Goal: Task Accomplishment & Management: Complete application form

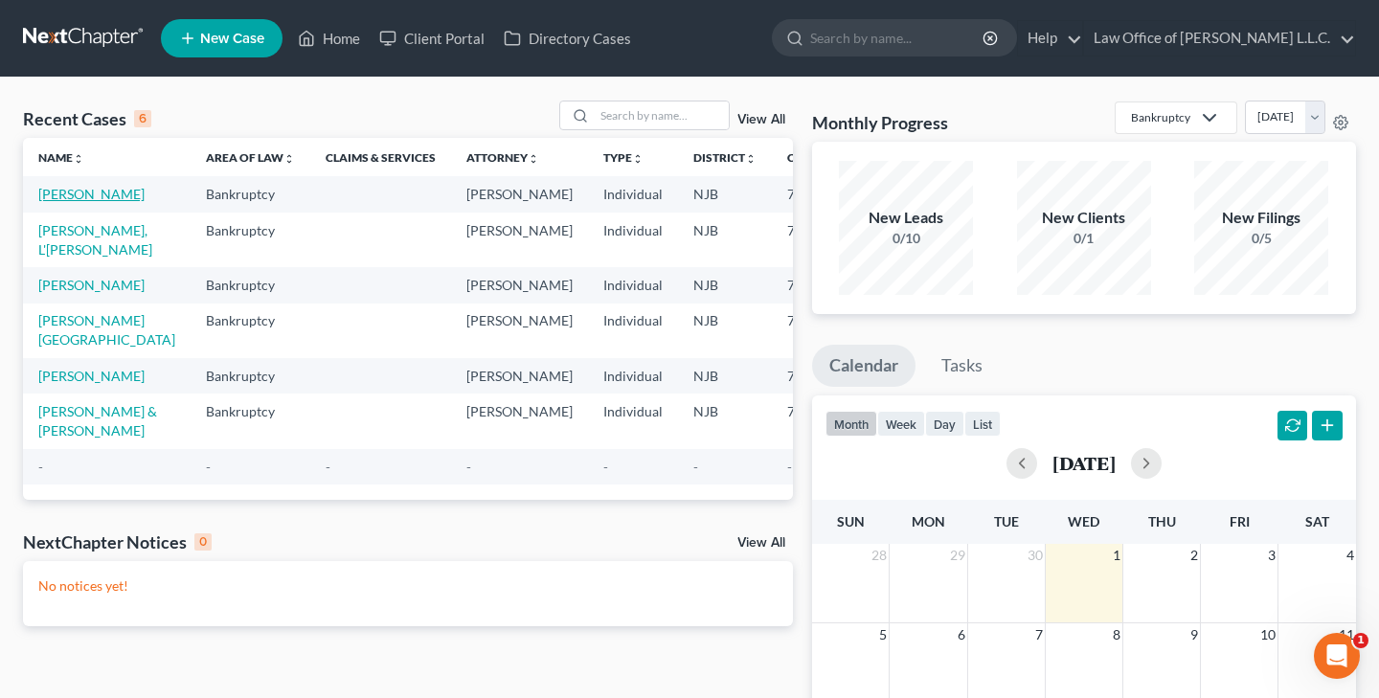
click at [58, 198] on link "[PERSON_NAME]" at bounding box center [91, 194] width 106 height 16
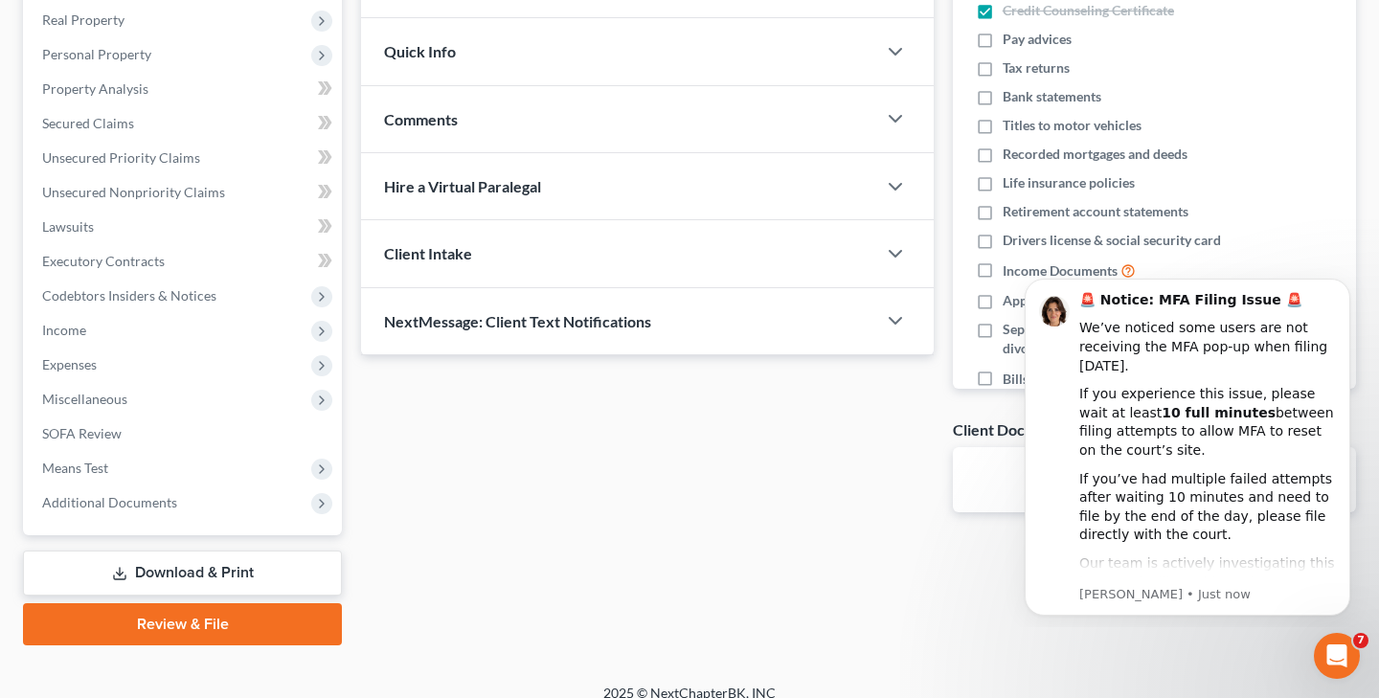
scroll to position [292, 0]
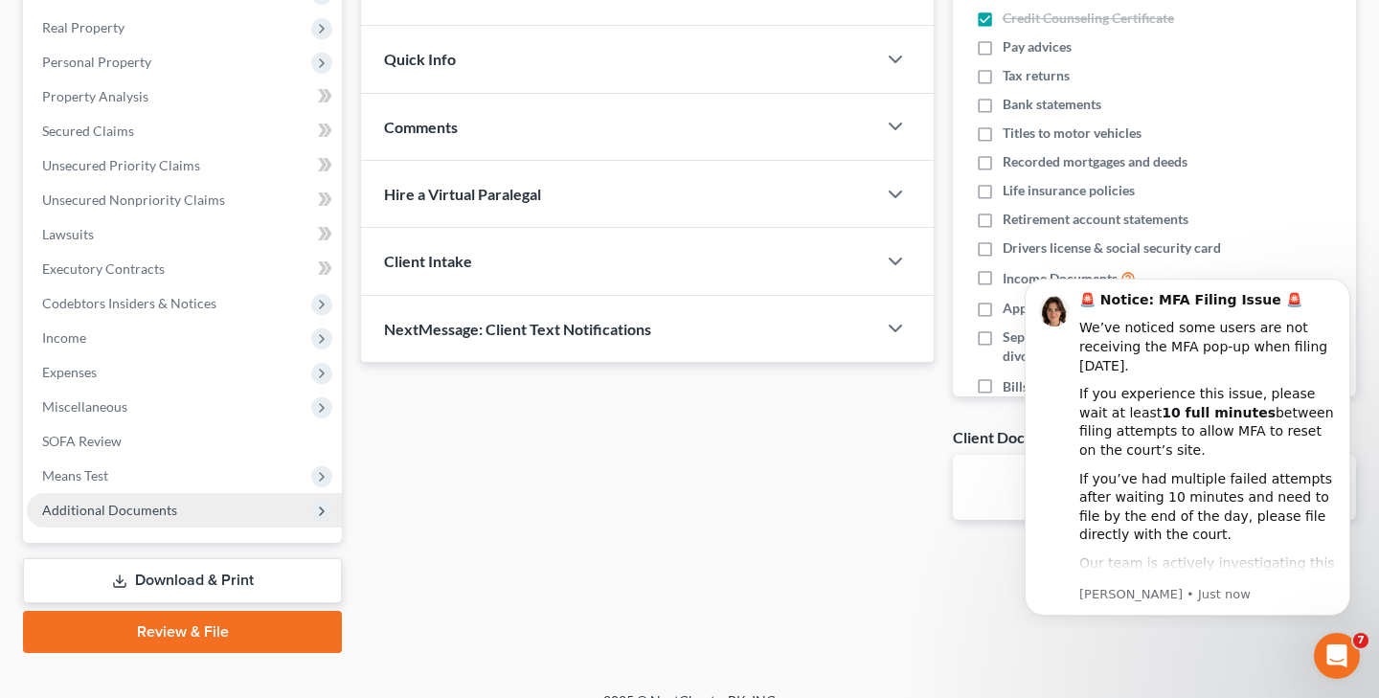
click at [169, 512] on span "Additional Documents" at bounding box center [109, 510] width 135 height 16
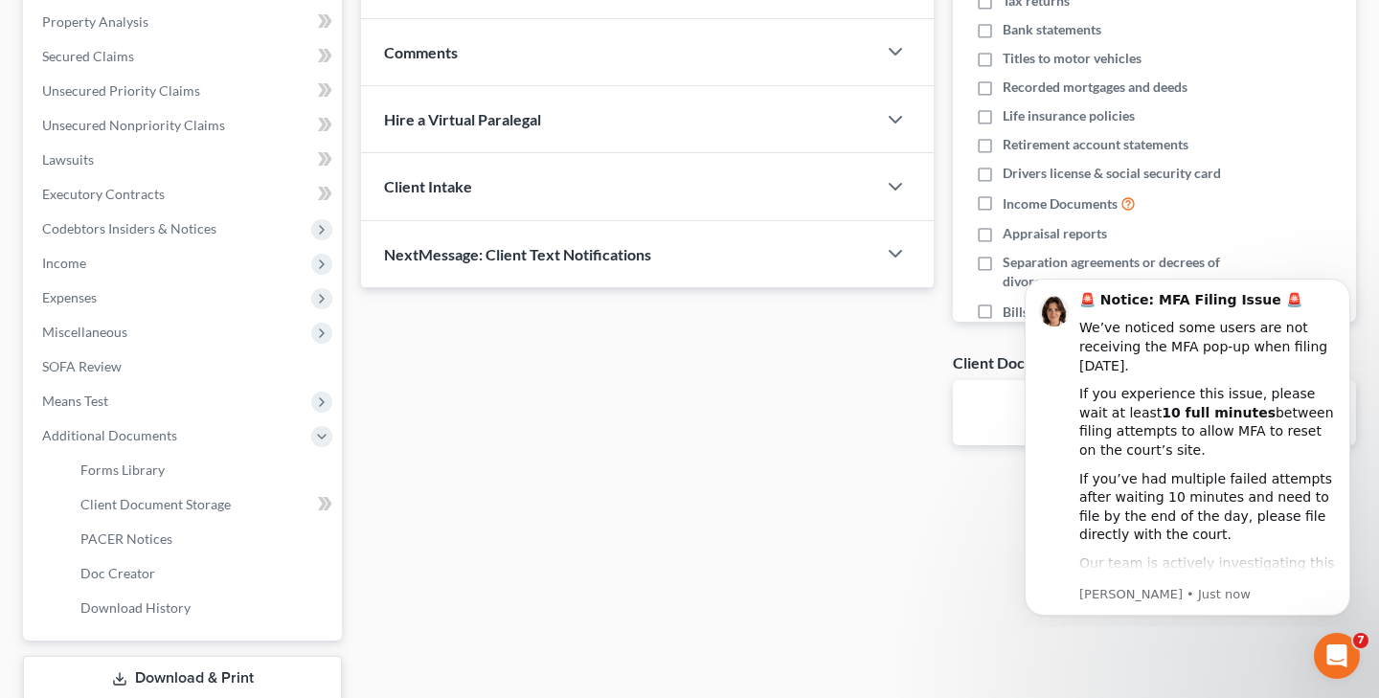
scroll to position [381, 0]
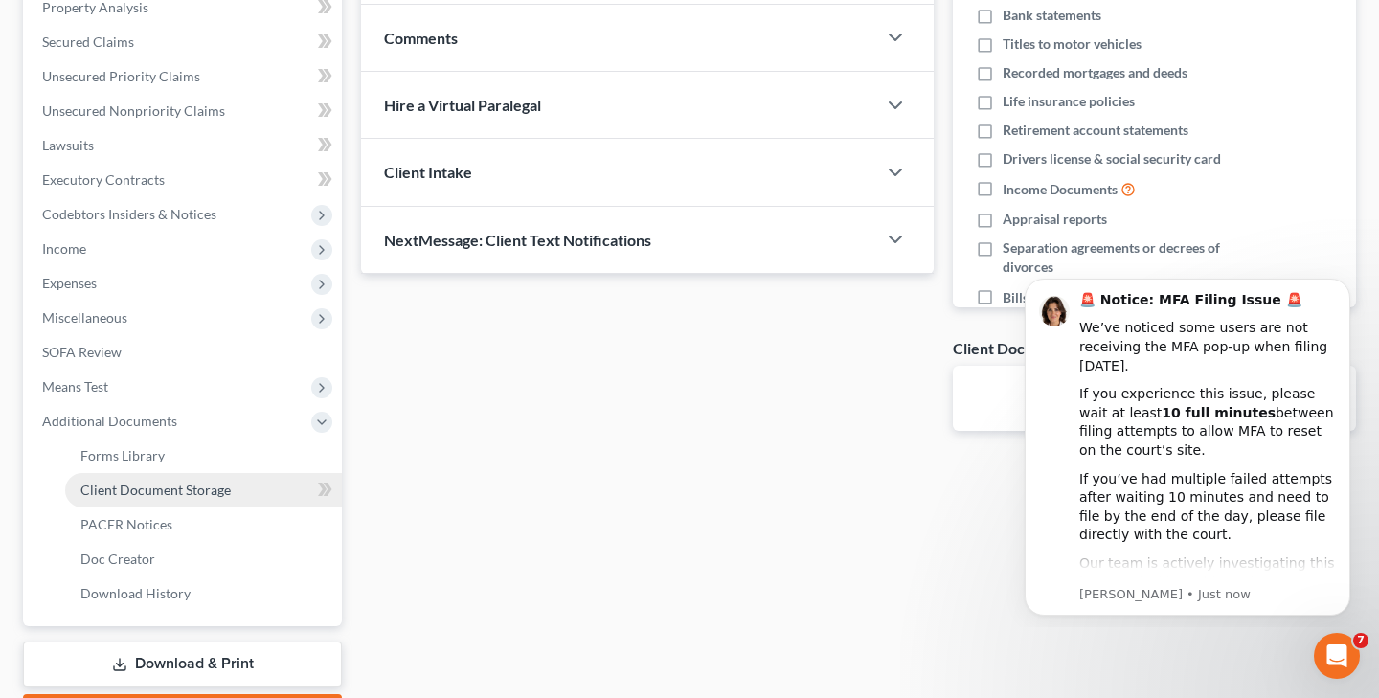
click at [216, 495] on span "Client Document Storage" at bounding box center [155, 490] width 150 height 16
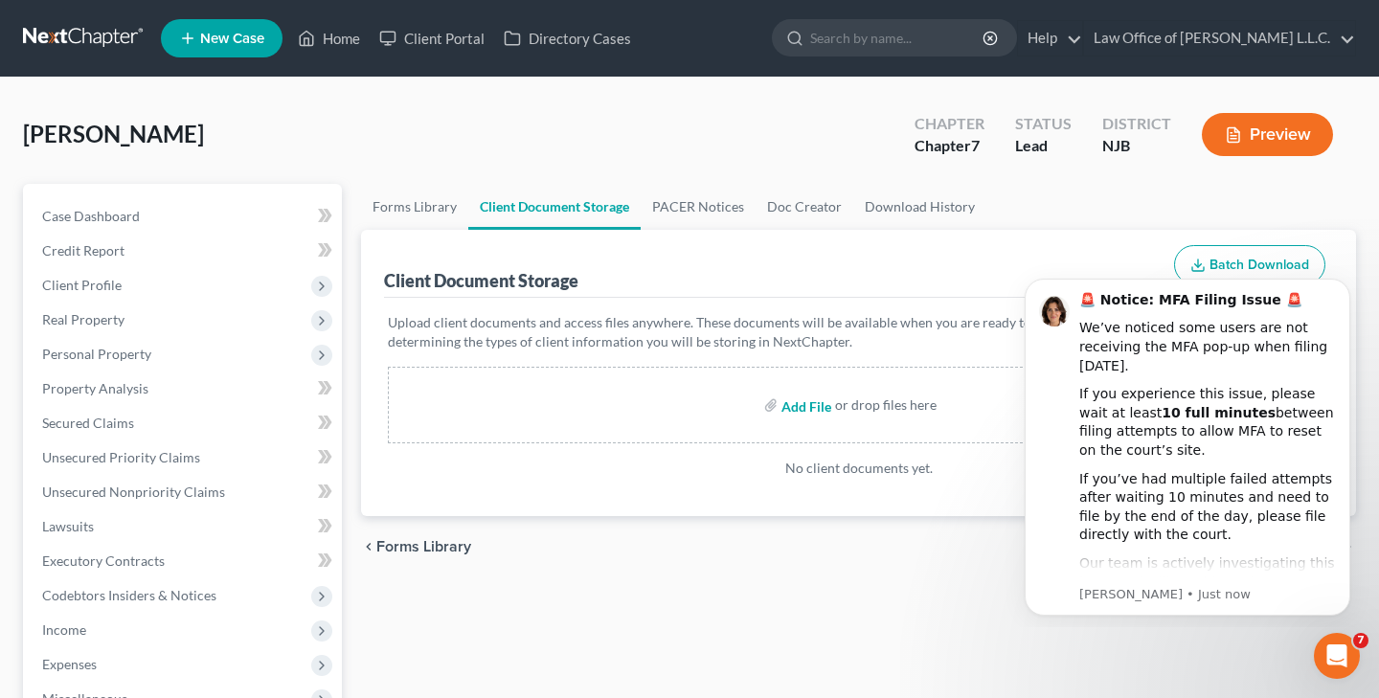
click at [812, 405] on input "file" at bounding box center [804, 405] width 46 height 34
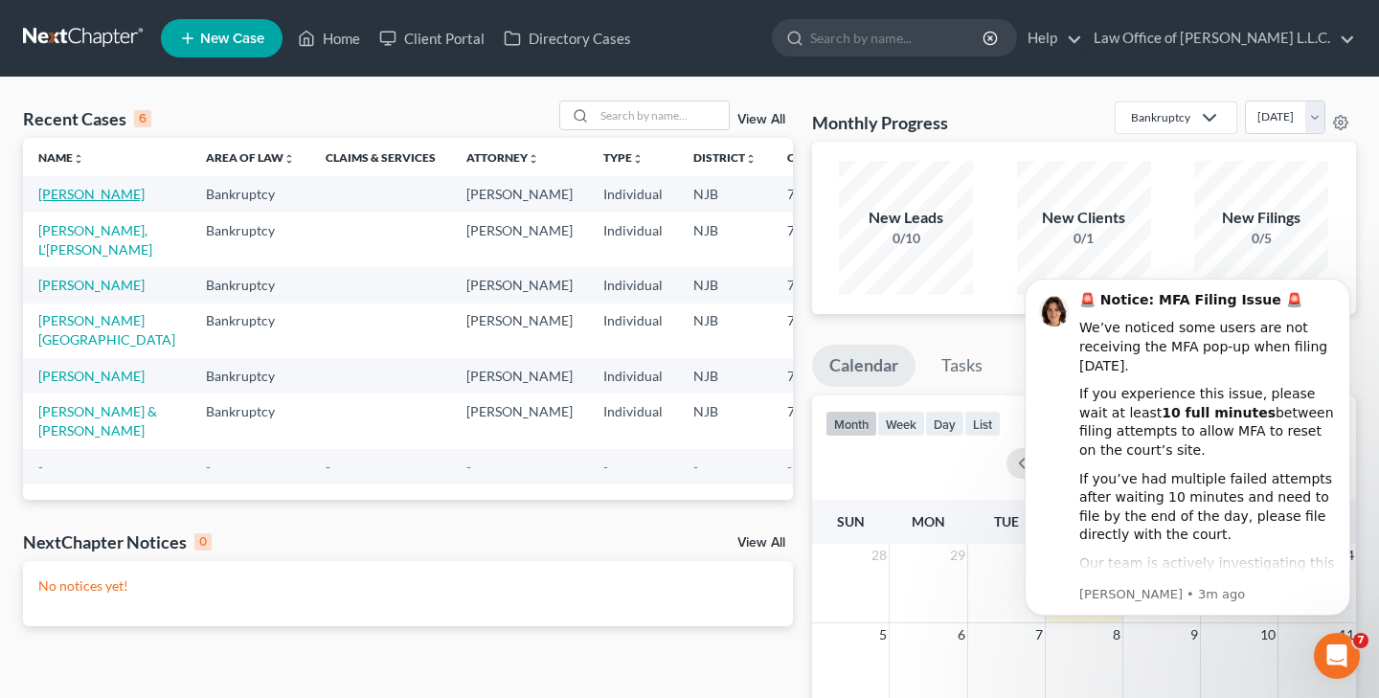
click at [68, 197] on link "[PERSON_NAME]" at bounding box center [91, 194] width 106 height 16
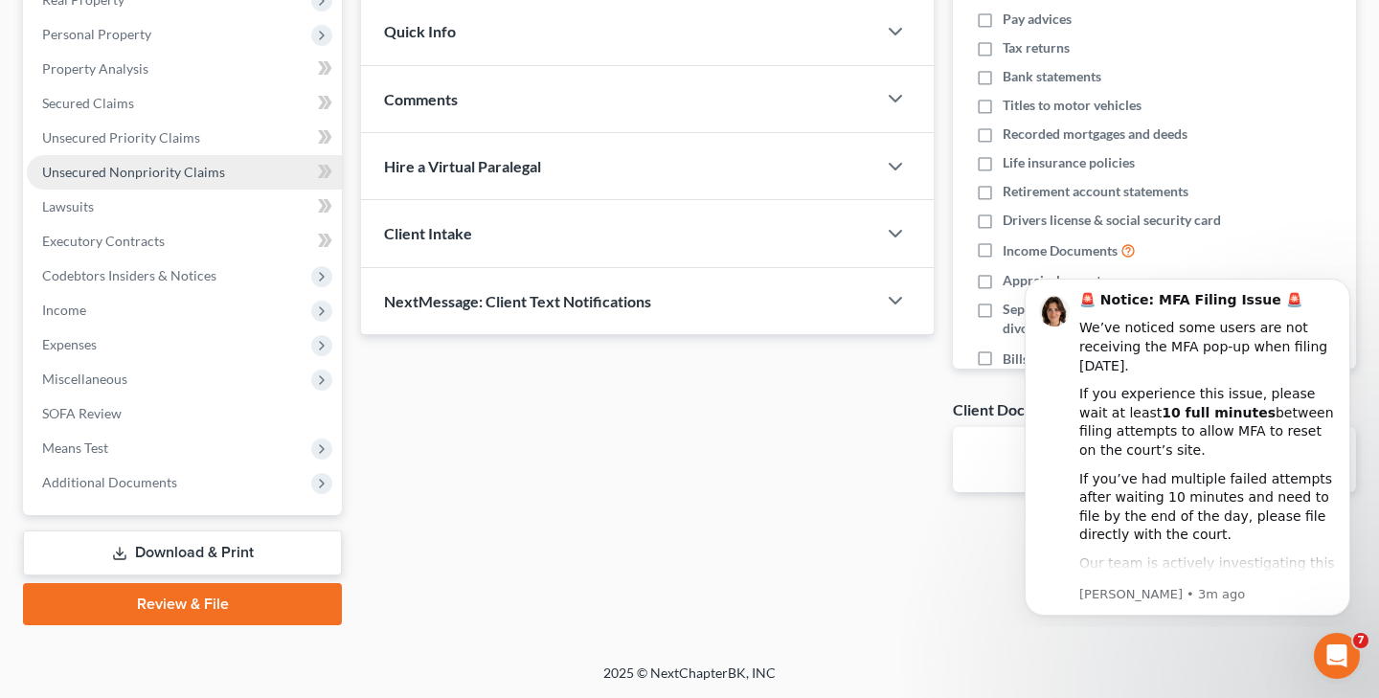
scroll to position [320, 0]
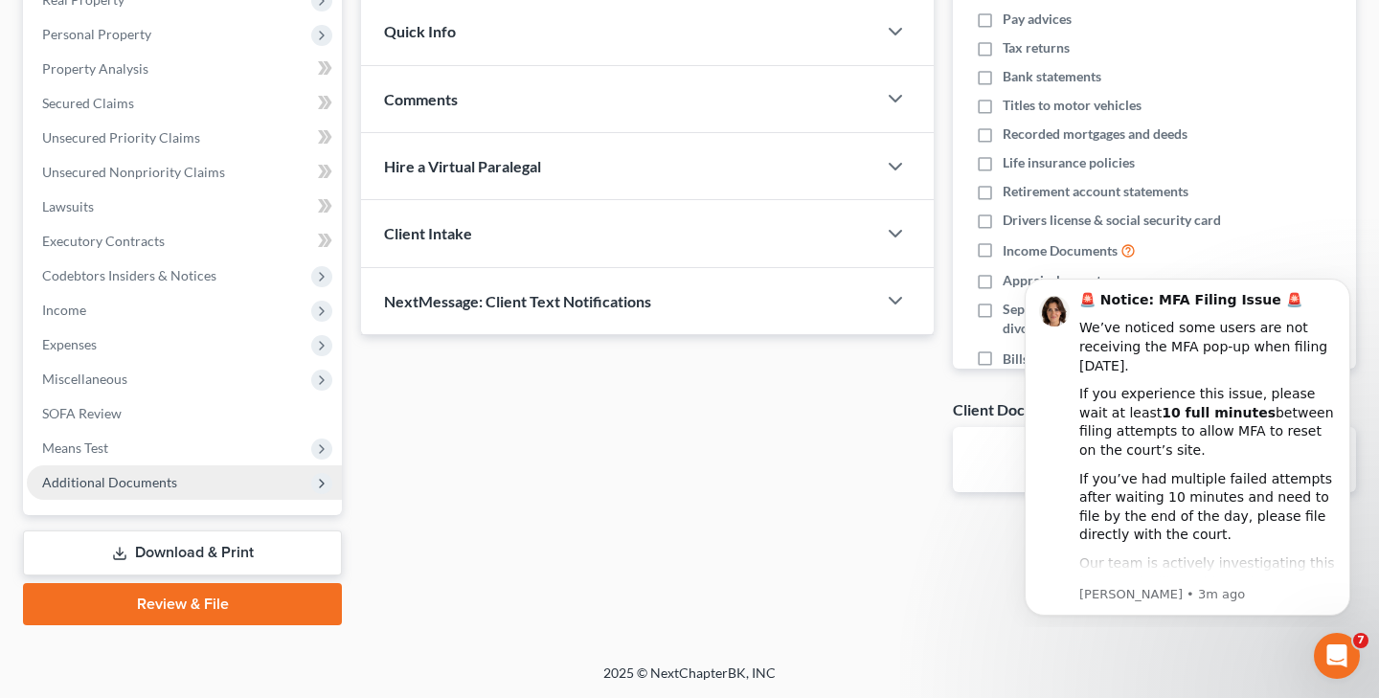
click at [131, 479] on span "Additional Documents" at bounding box center [109, 482] width 135 height 16
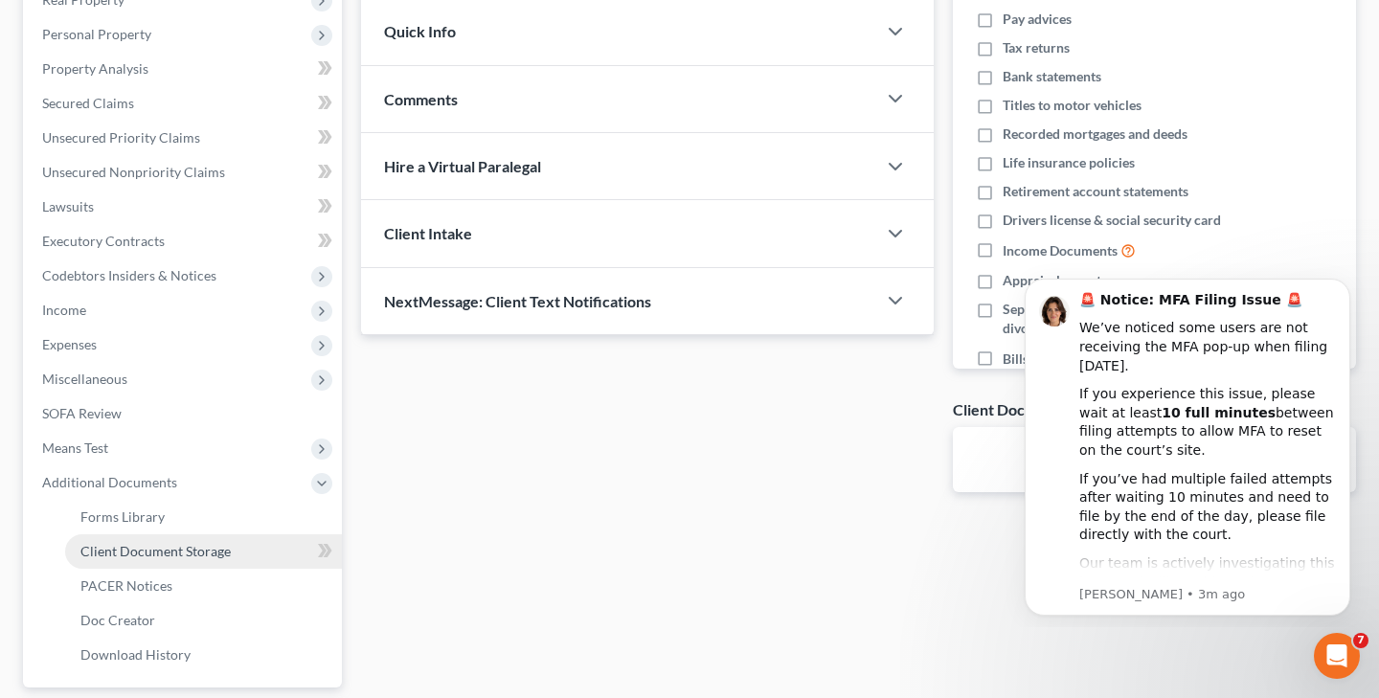
click at [177, 550] on span "Client Document Storage" at bounding box center [155, 551] width 150 height 16
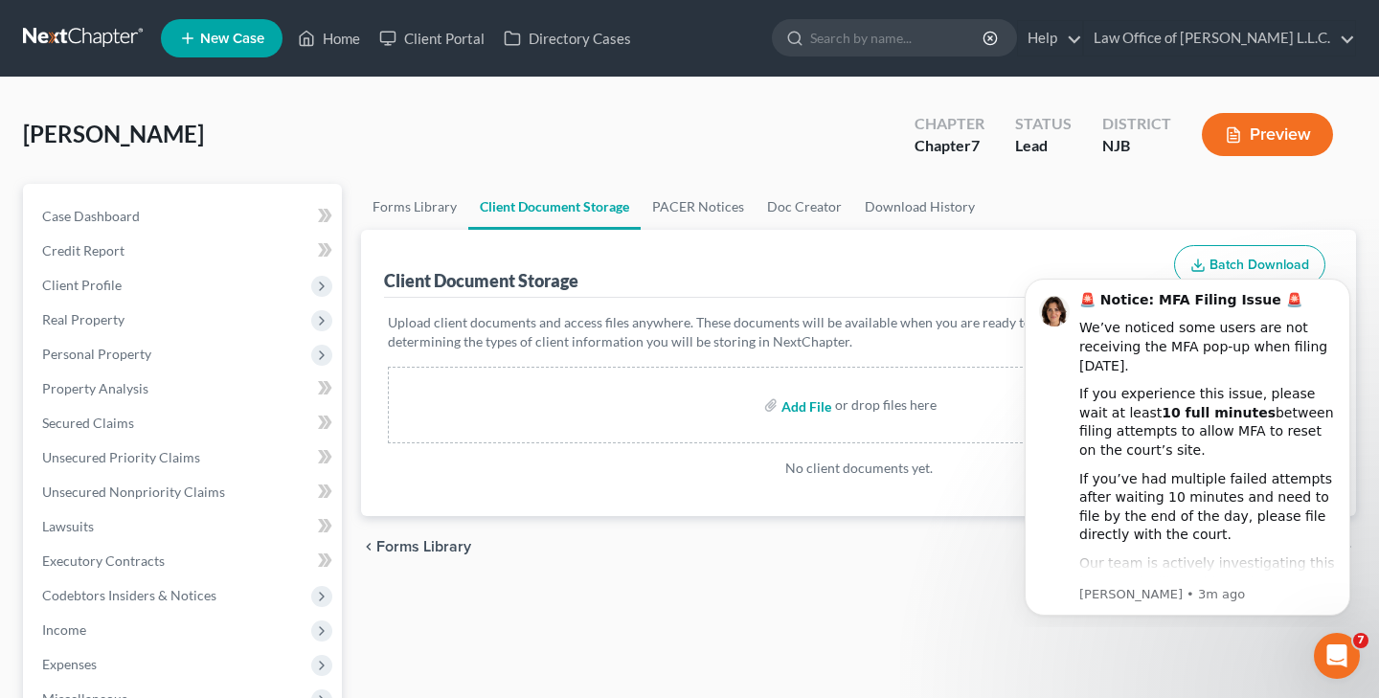
click at [809, 407] on input "file" at bounding box center [804, 405] width 46 height 34
type input "C:\fakepath\[PERSON_NAME] Driver License.pdf"
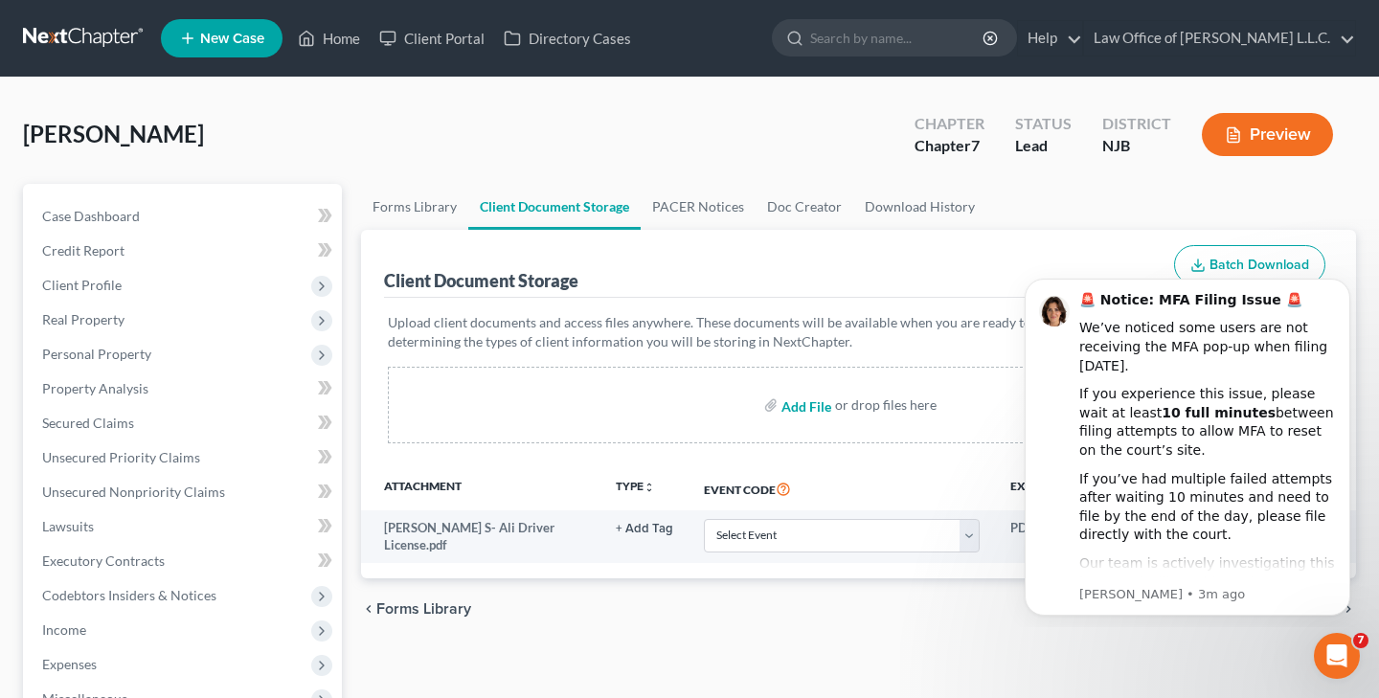
click at [803, 409] on input "file" at bounding box center [804, 405] width 46 height 34
type input "C:\fakepath\[PERSON_NAME] Social Security Card.pdf"
click at [795, 407] on input "file" at bounding box center [804, 405] width 46 height 34
type input "C:\fakepath\[PERSON_NAME] Certificate of Counseling.pdf"
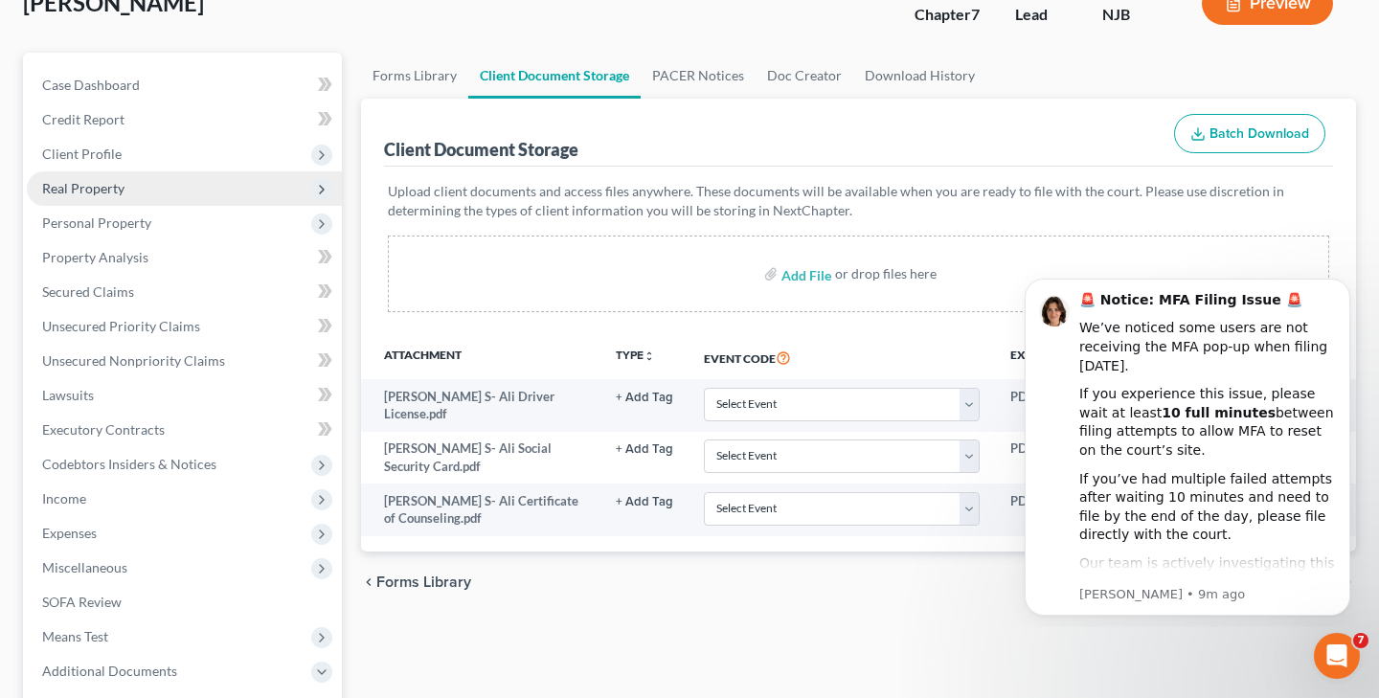
scroll to position [133, 0]
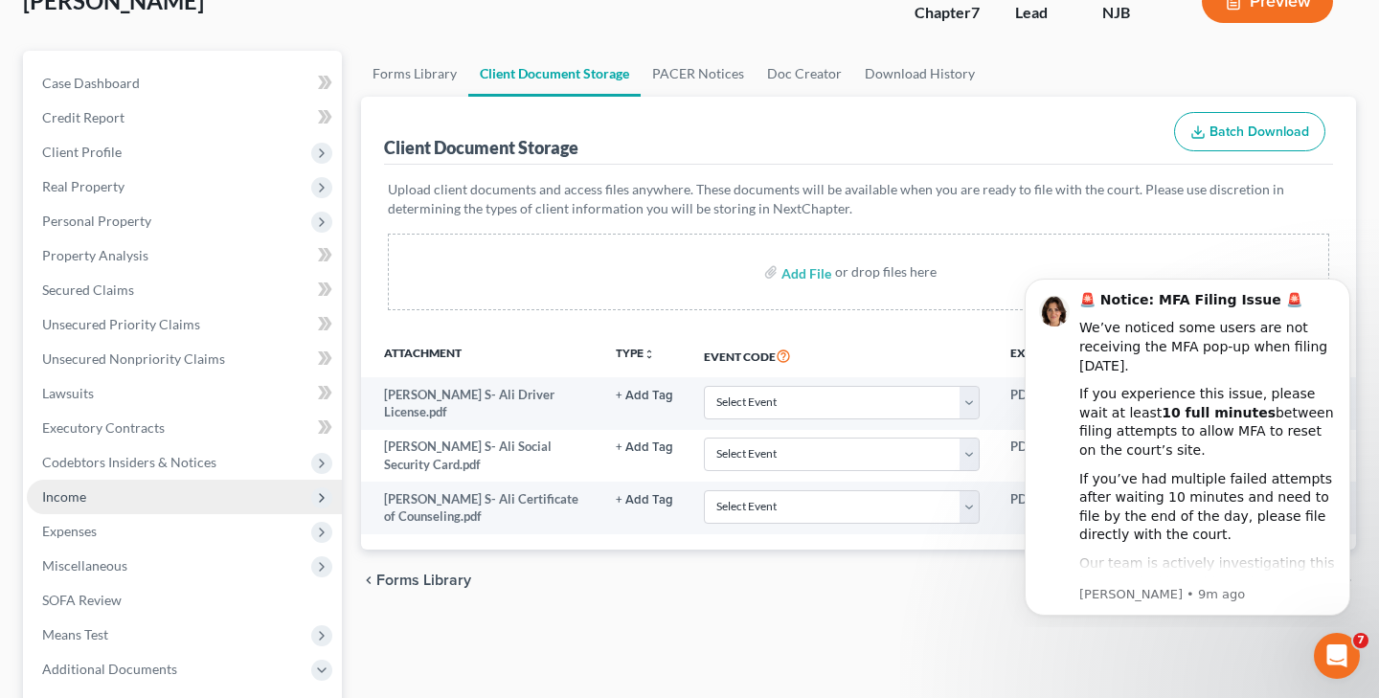
click at [107, 488] on span "Income" at bounding box center [184, 497] width 315 height 34
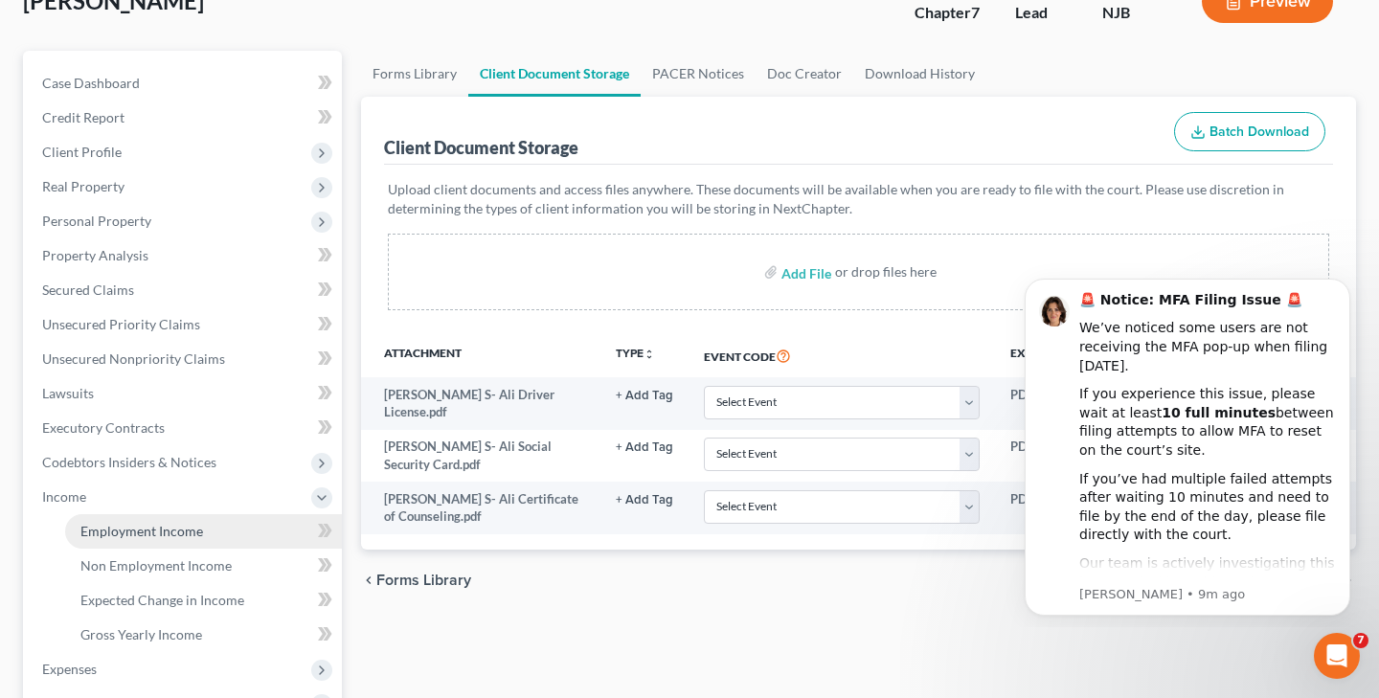
click at [221, 530] on link "Employment Income" at bounding box center [203, 531] width 277 height 34
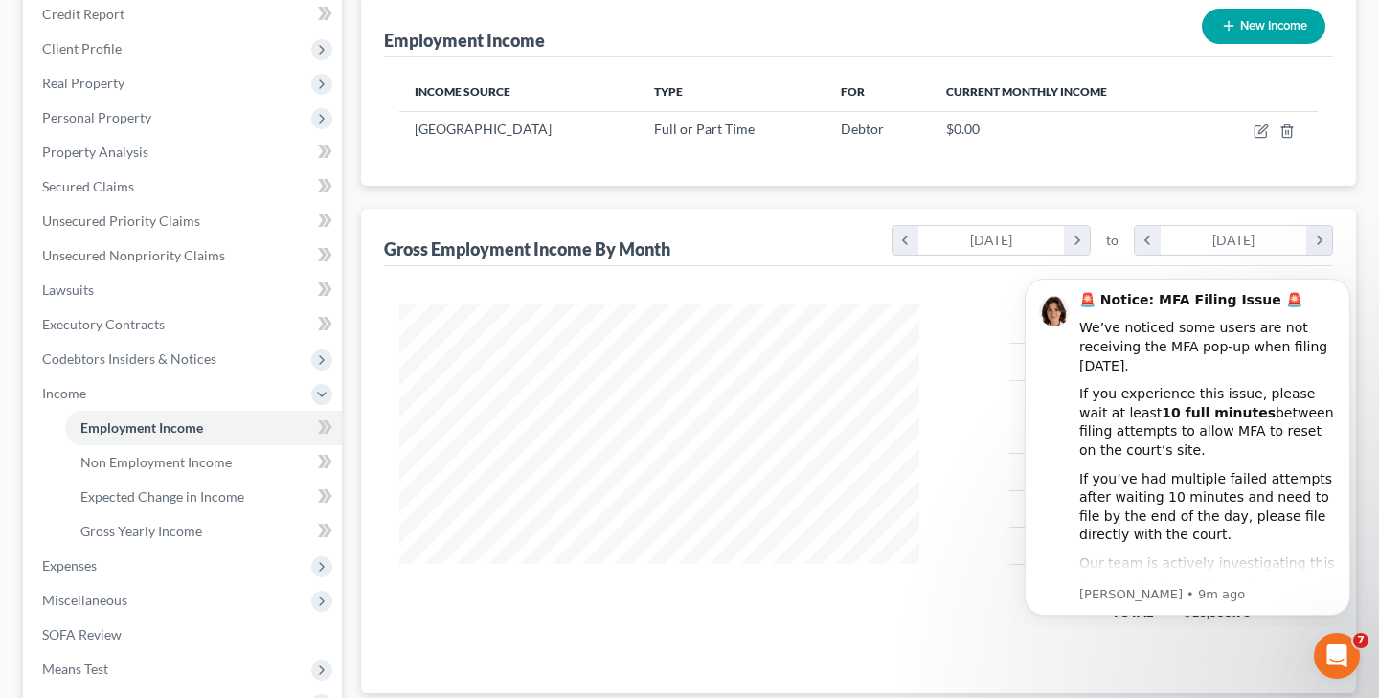
scroll to position [233, 0]
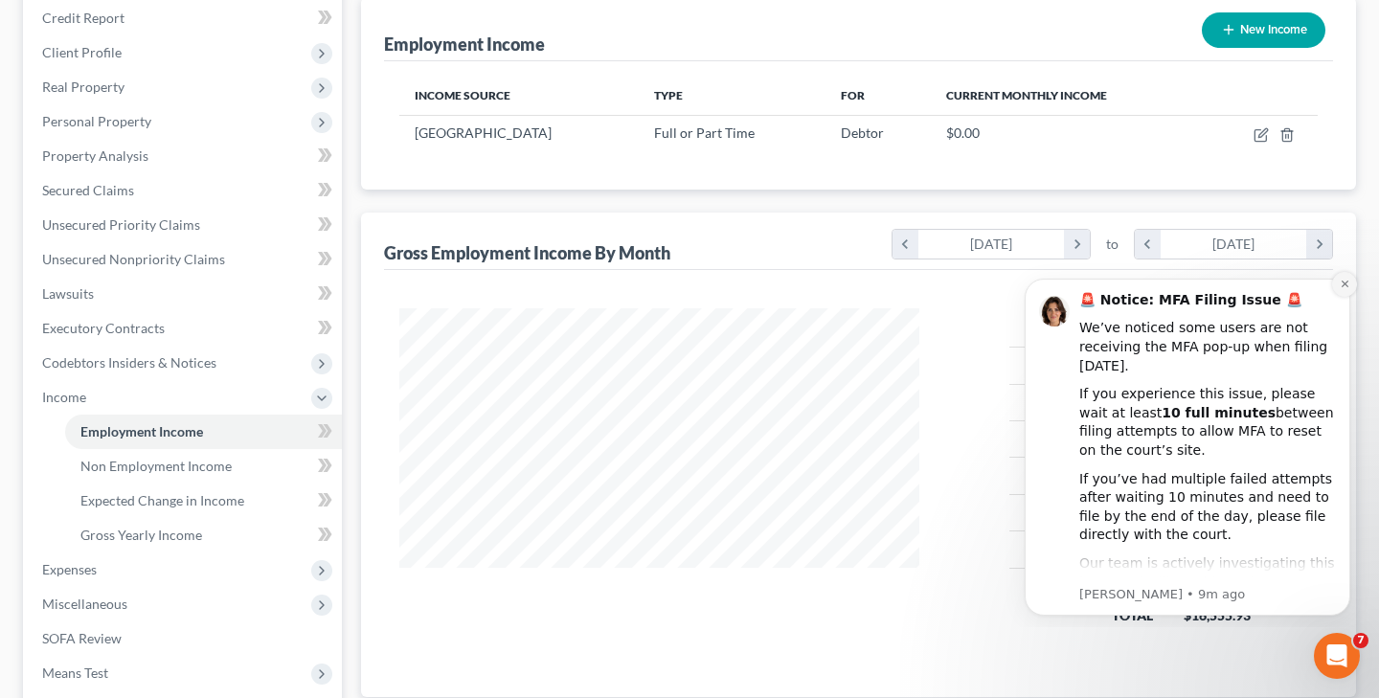
click at [1343, 284] on icon "Dismiss notification" at bounding box center [1344, 284] width 11 height 11
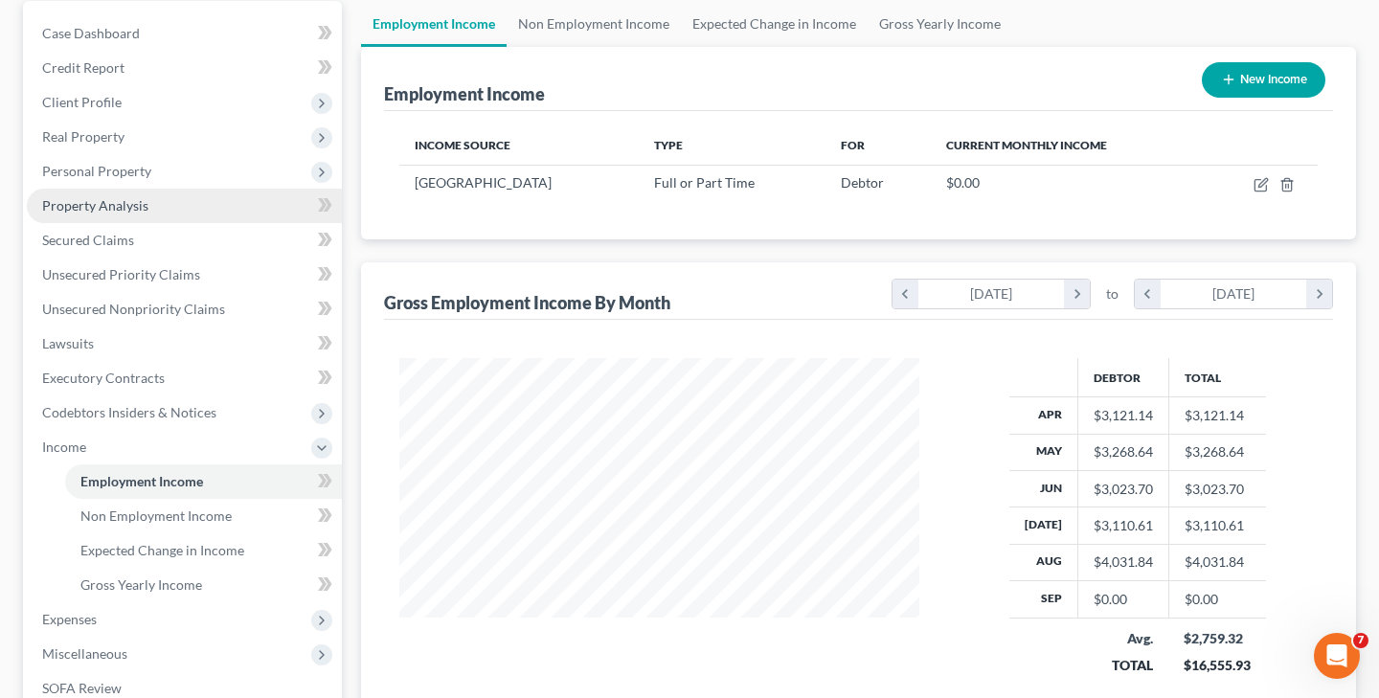
scroll to position [184, 0]
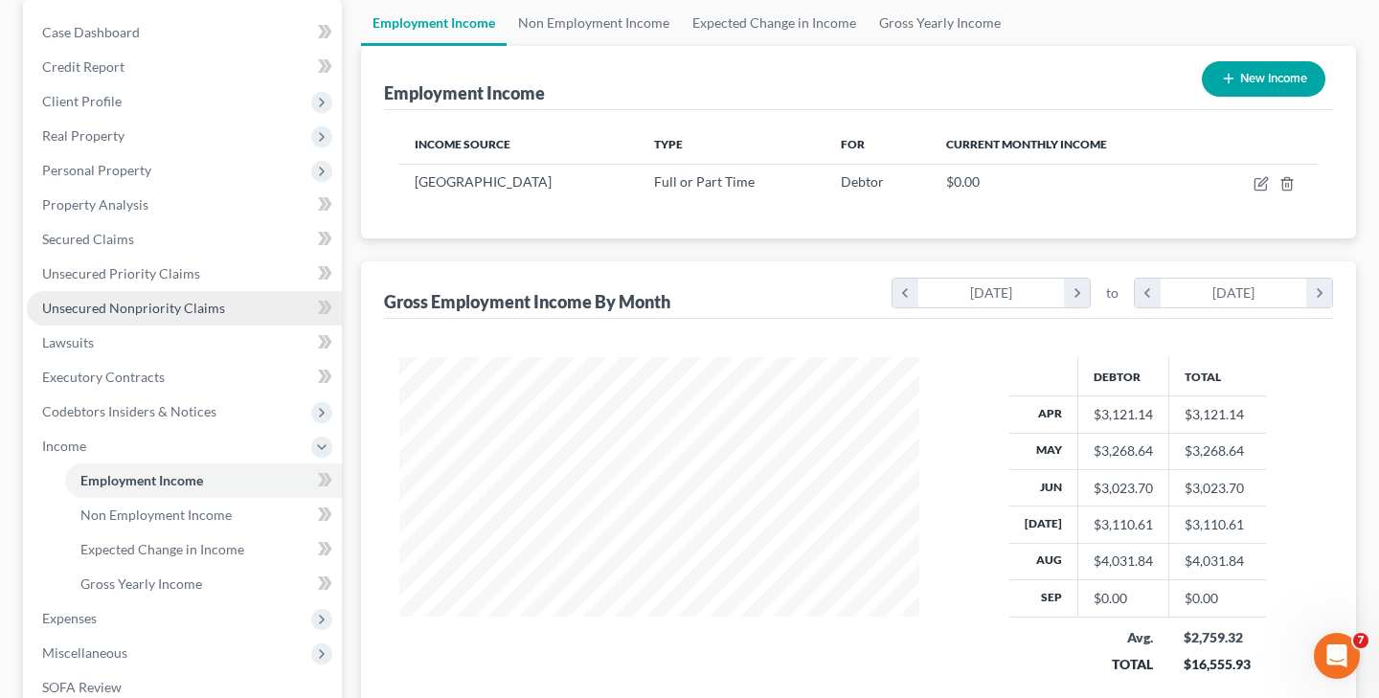
click at [150, 308] on span "Unsecured Nonpriority Claims" at bounding box center [133, 308] width 183 height 16
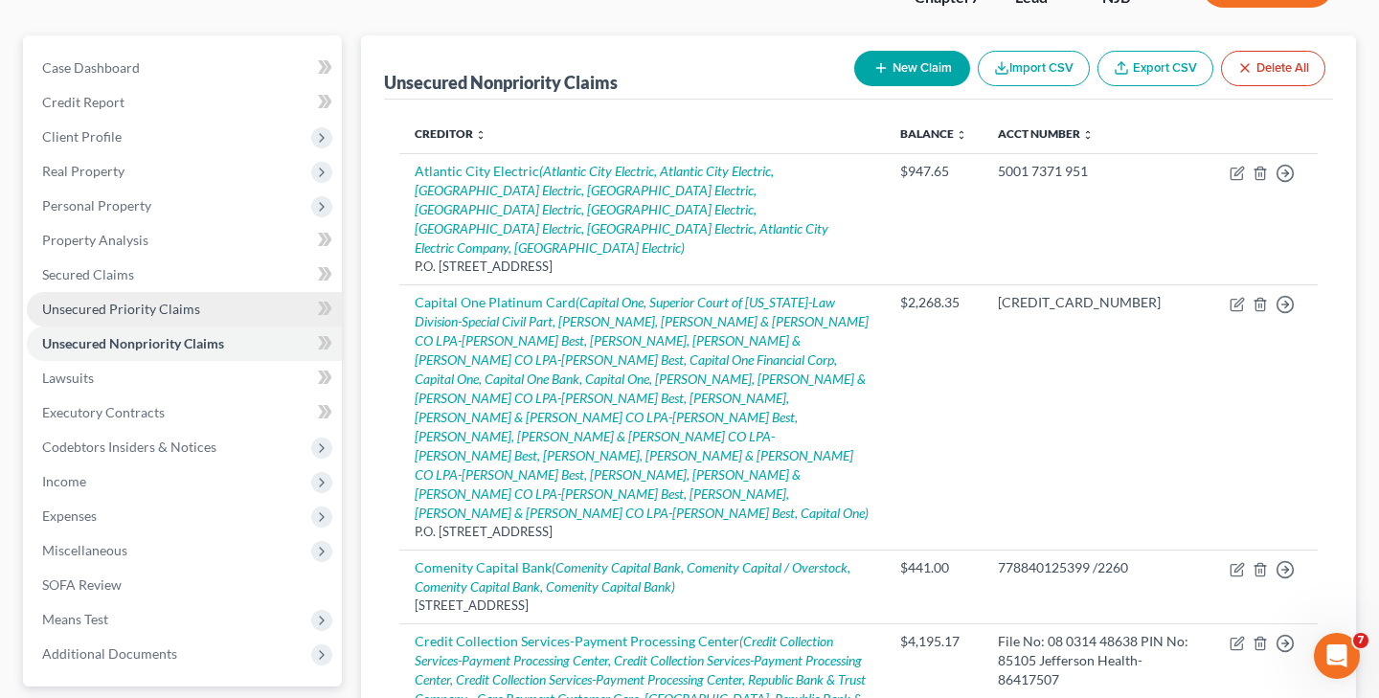
scroll to position [137, 0]
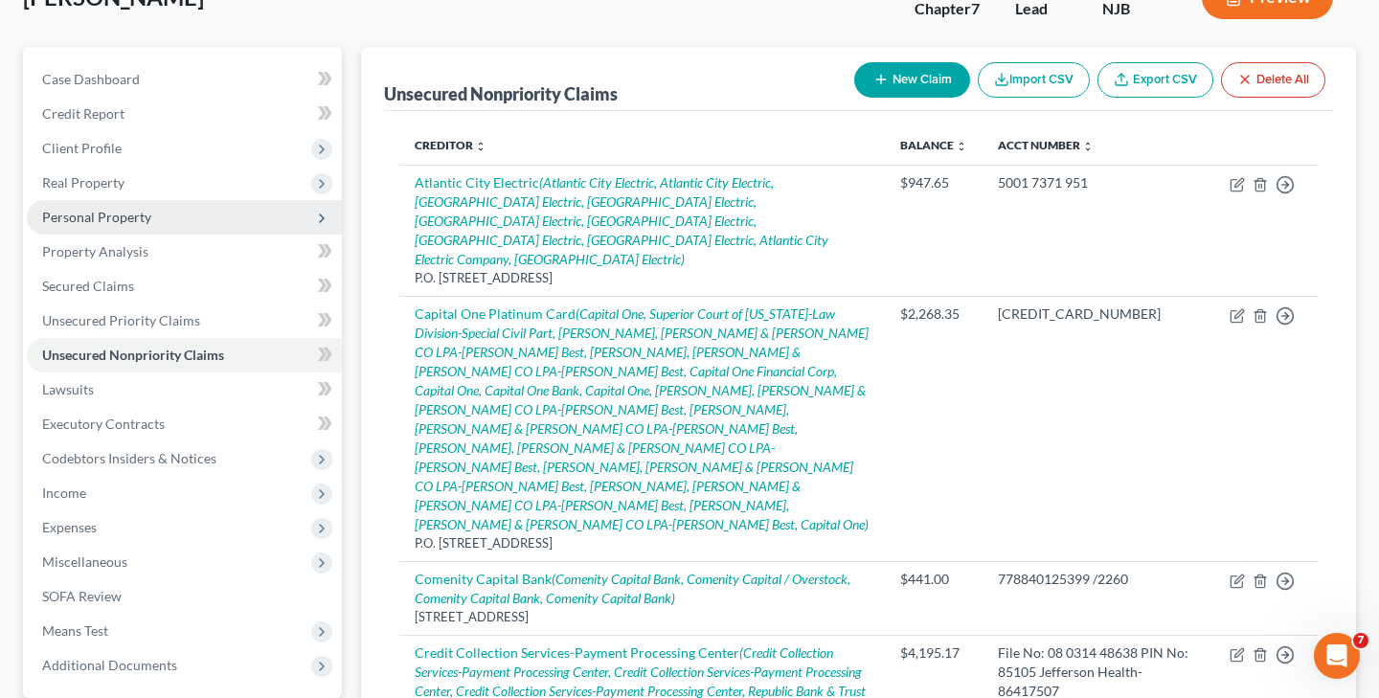
click at [108, 215] on span "Personal Property" at bounding box center [96, 217] width 109 height 16
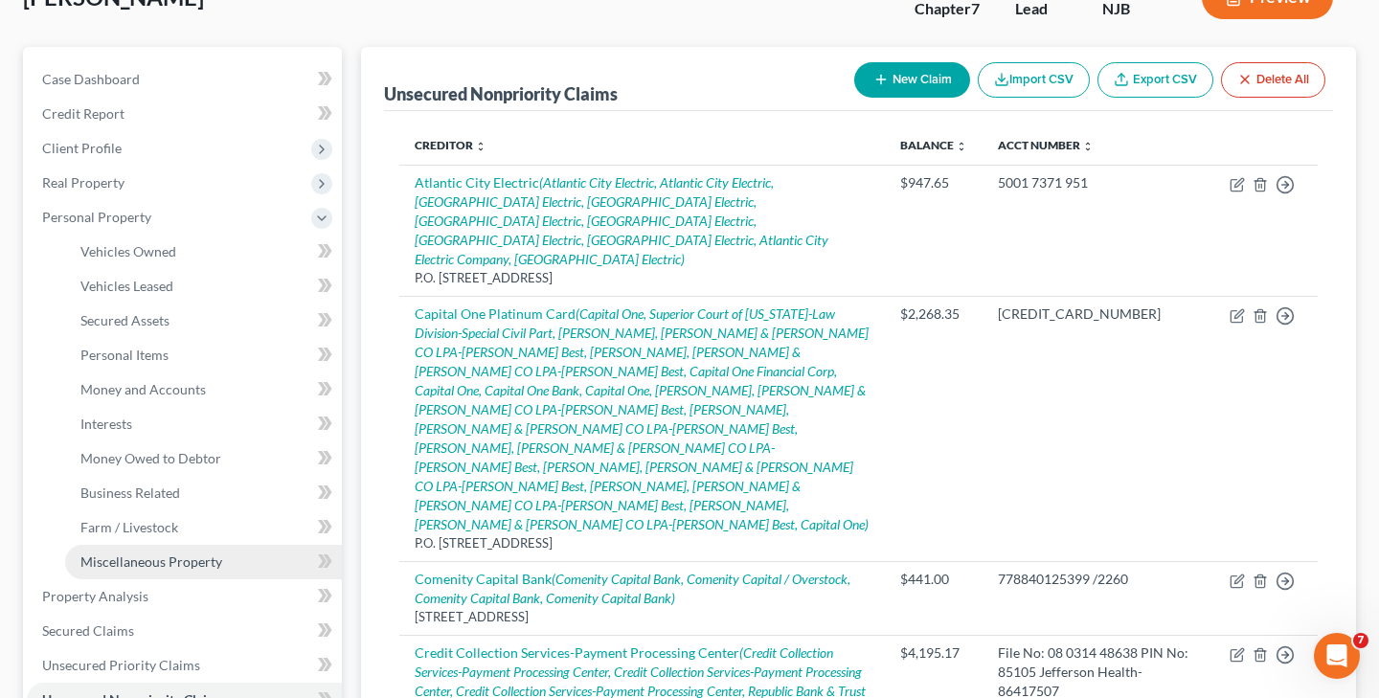
click at [146, 555] on span "Miscellaneous Property" at bounding box center [151, 561] width 142 height 16
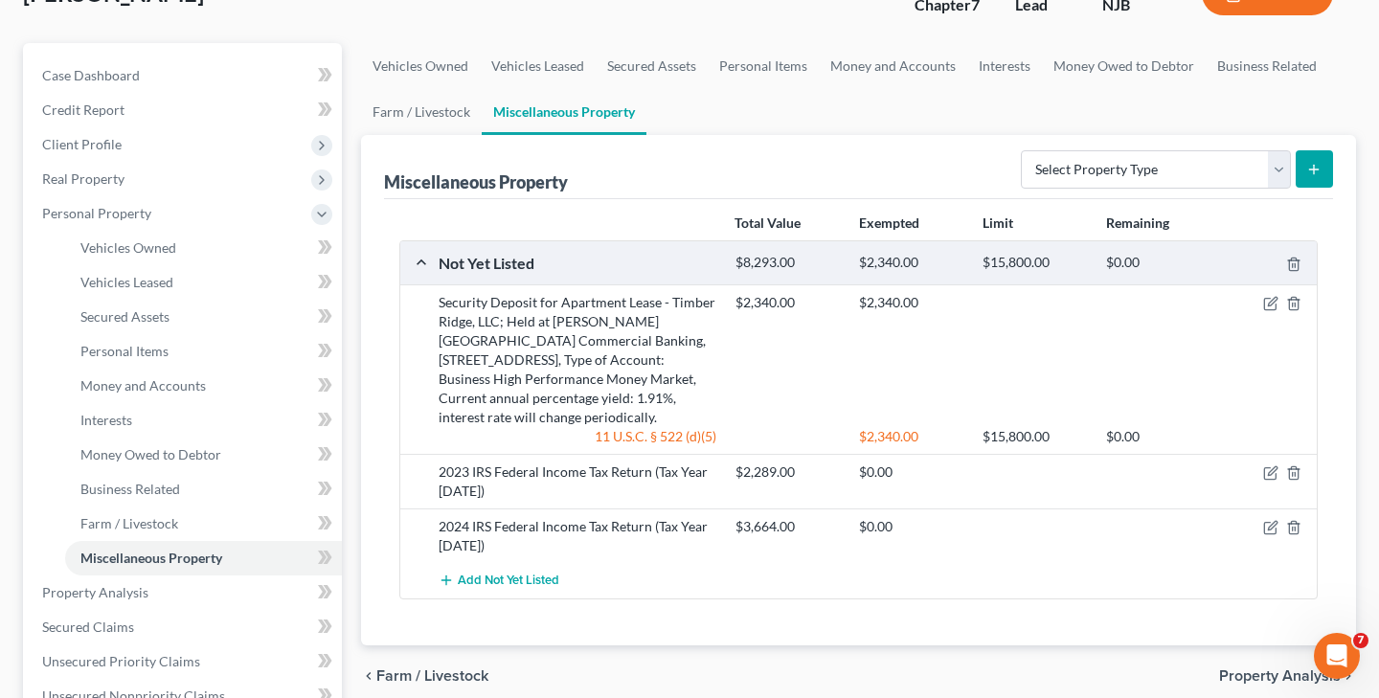
scroll to position [144, 0]
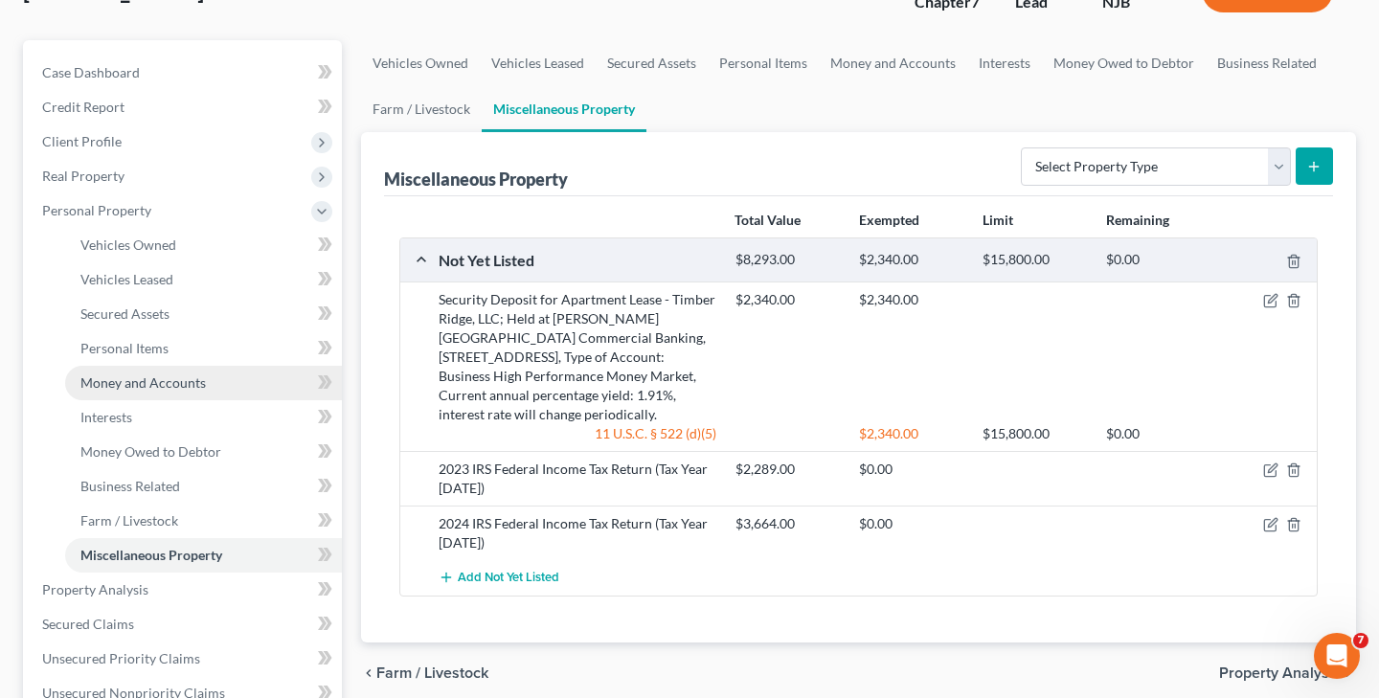
click at [145, 381] on span "Money and Accounts" at bounding box center [142, 382] width 125 height 16
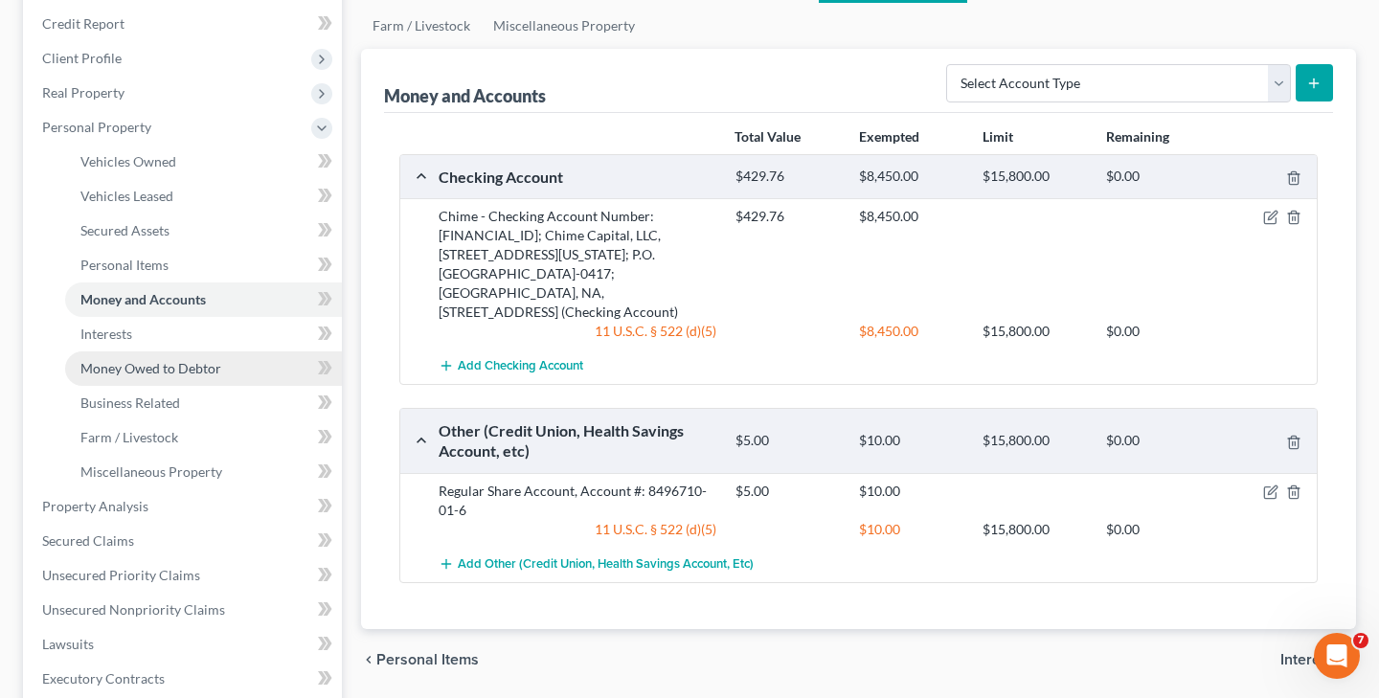
scroll to position [231, 0]
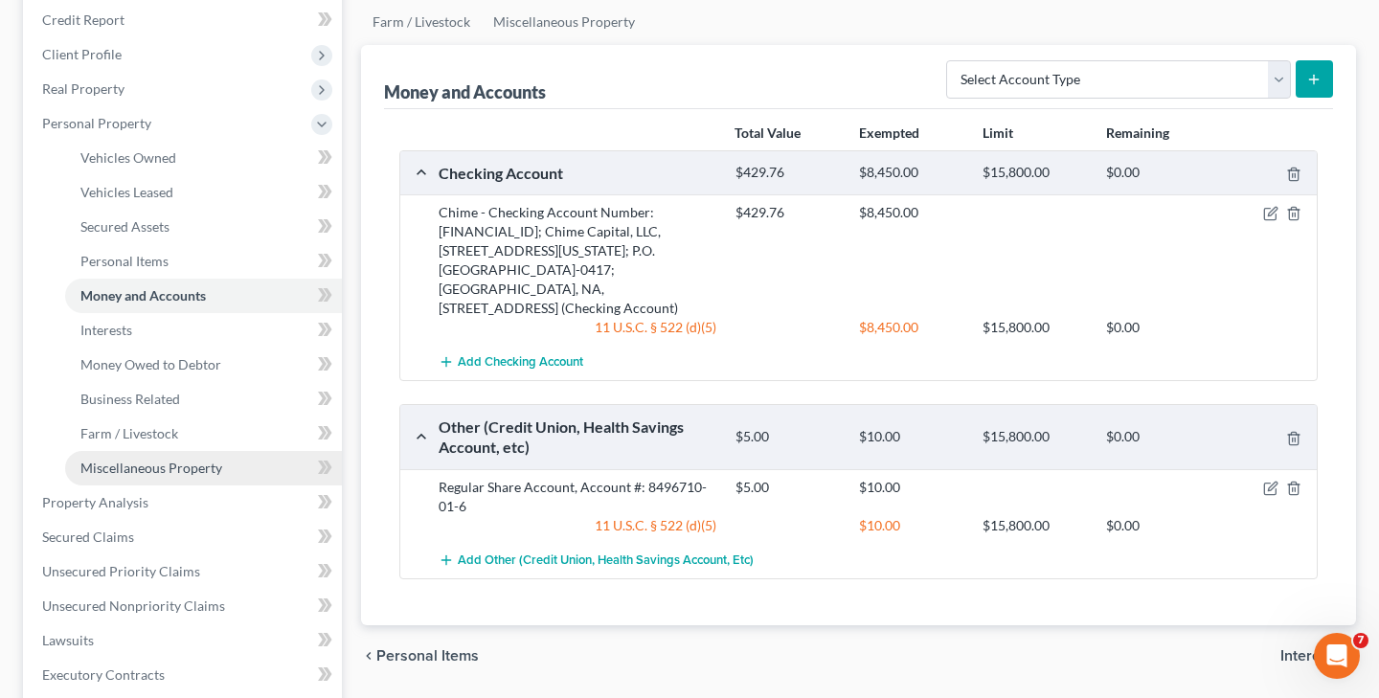
click at [209, 473] on span "Miscellaneous Property" at bounding box center [151, 468] width 142 height 16
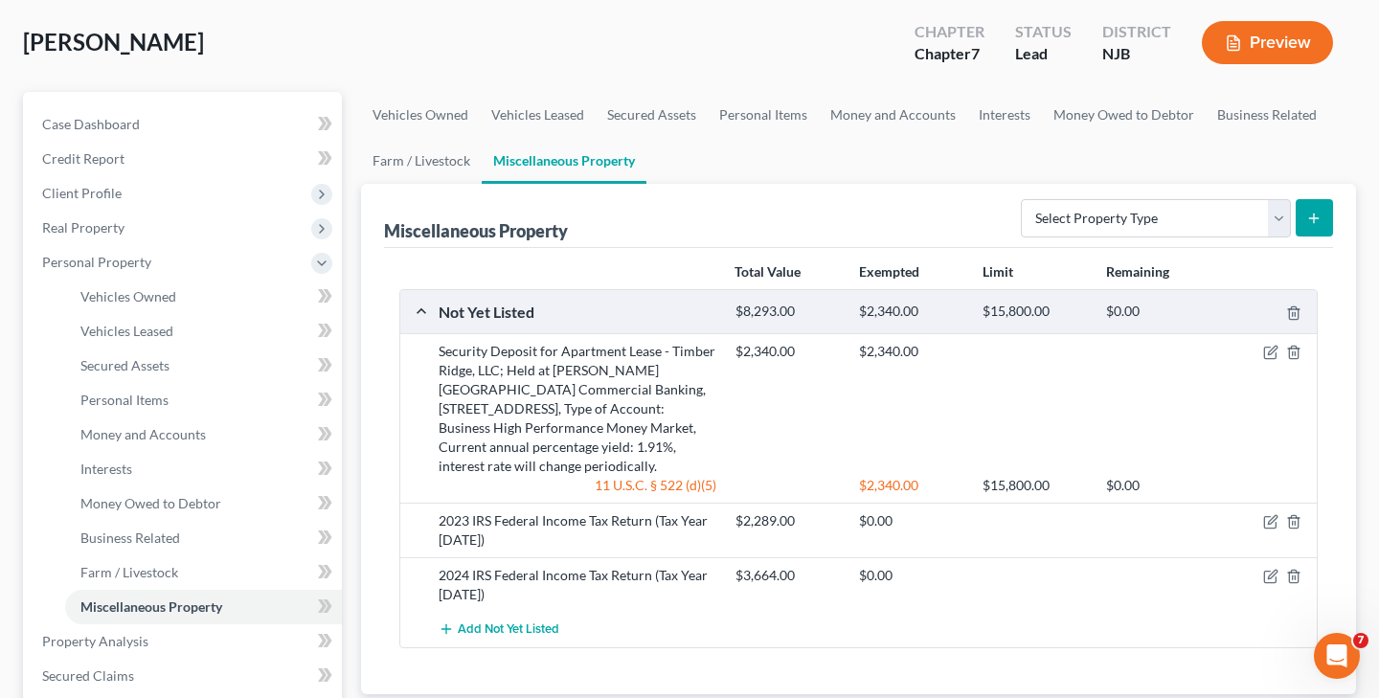
scroll to position [93, 0]
click at [1272, 521] on icon "button" at bounding box center [1272, 519] width 9 height 9
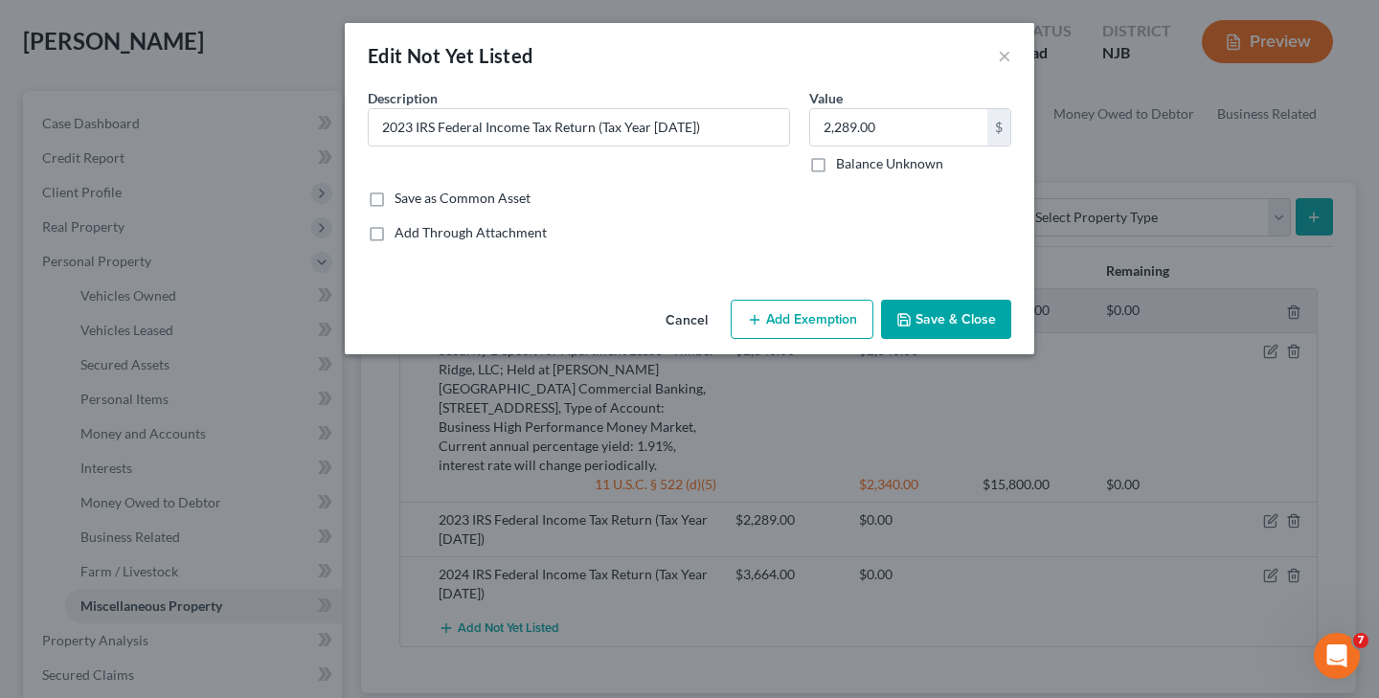
click at [799, 318] on button "Add Exemption" at bounding box center [802, 320] width 143 height 40
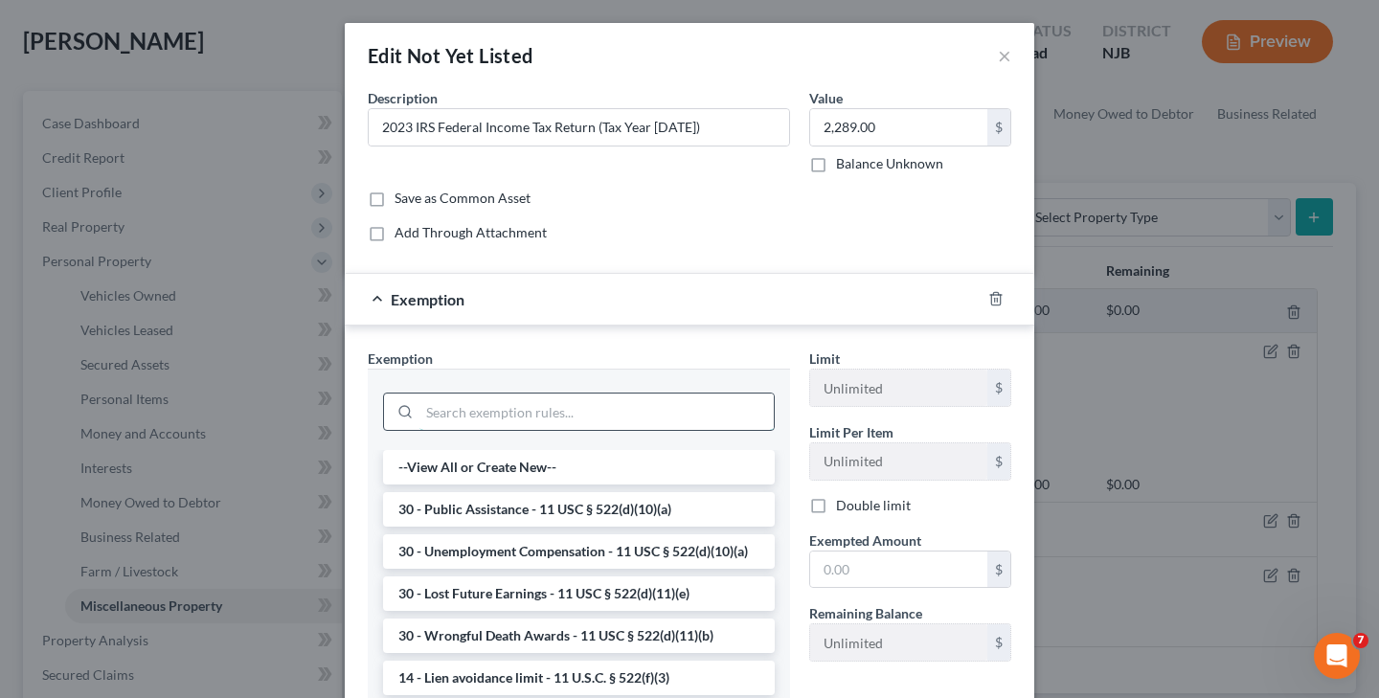
click at [609, 416] on input "search" at bounding box center [596, 412] width 354 height 36
type input "w"
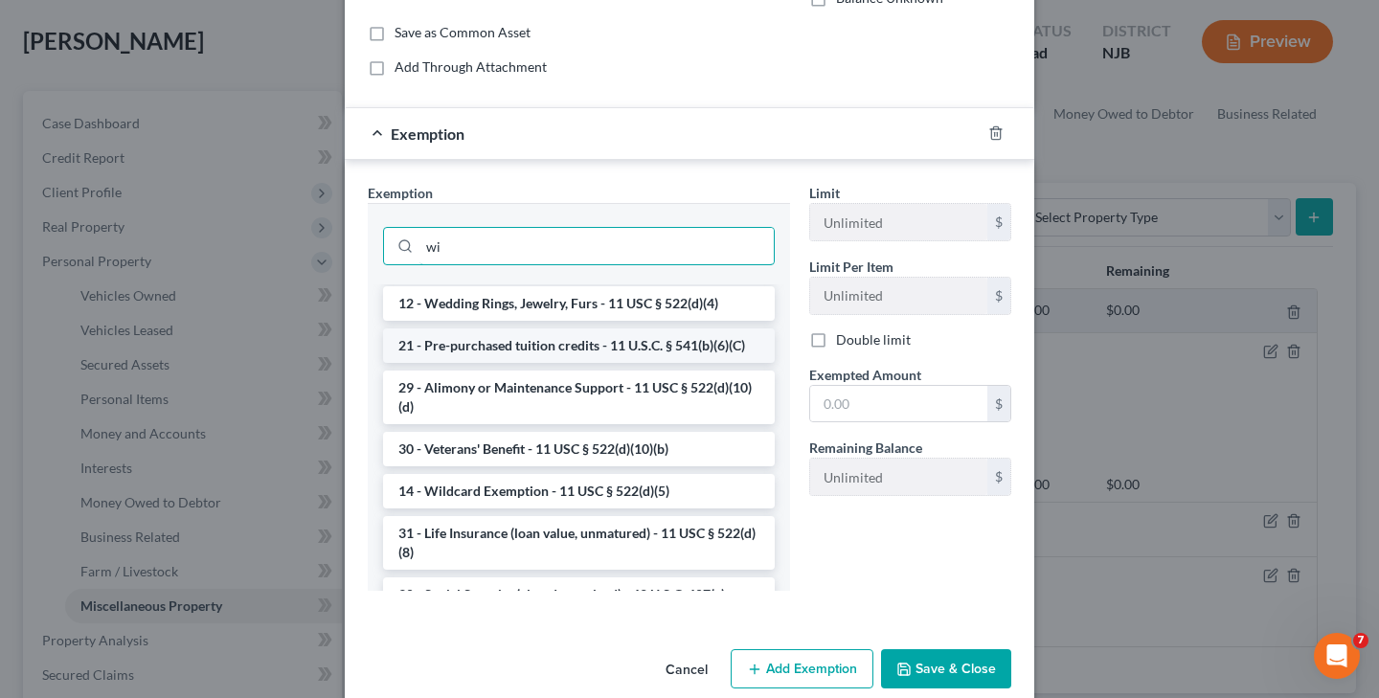
scroll to position [164, 0]
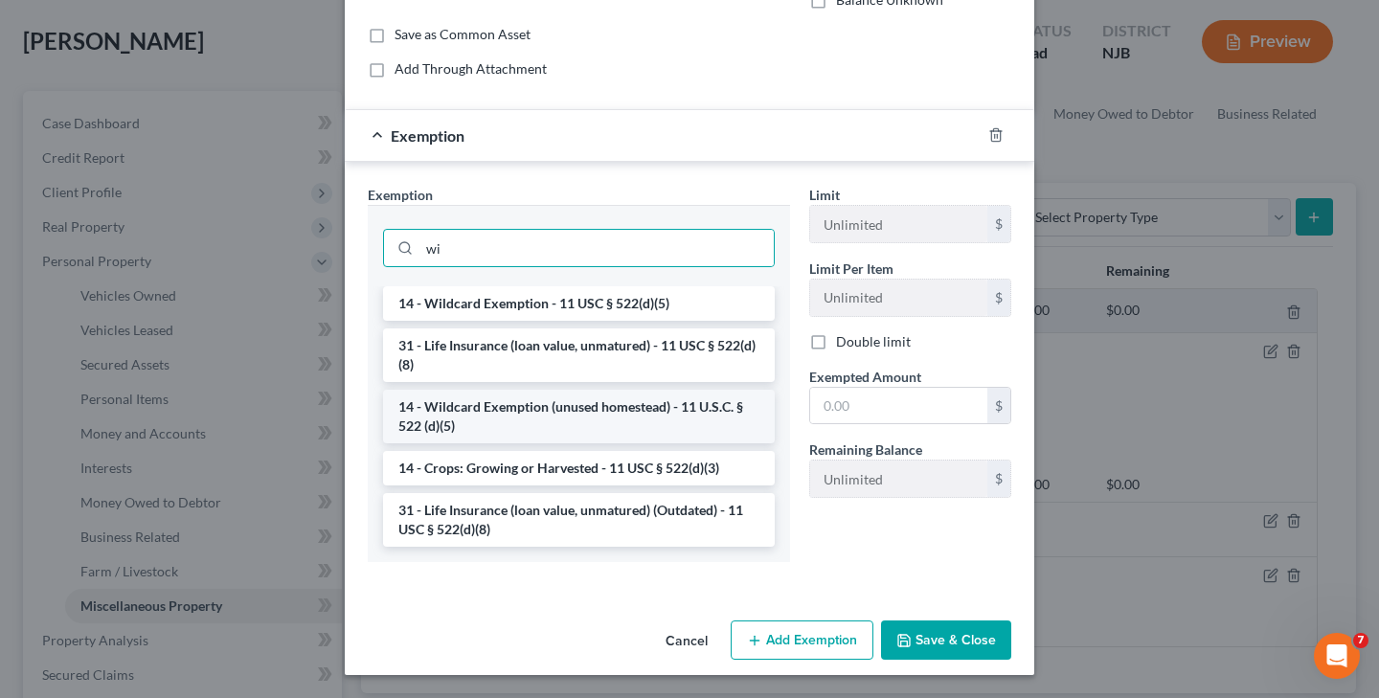
click at [608, 423] on li "14 - Wildcard Exemption (unused homestead) - 11 U.S.C. § 522 (d)(5)" at bounding box center [579, 417] width 392 height 54
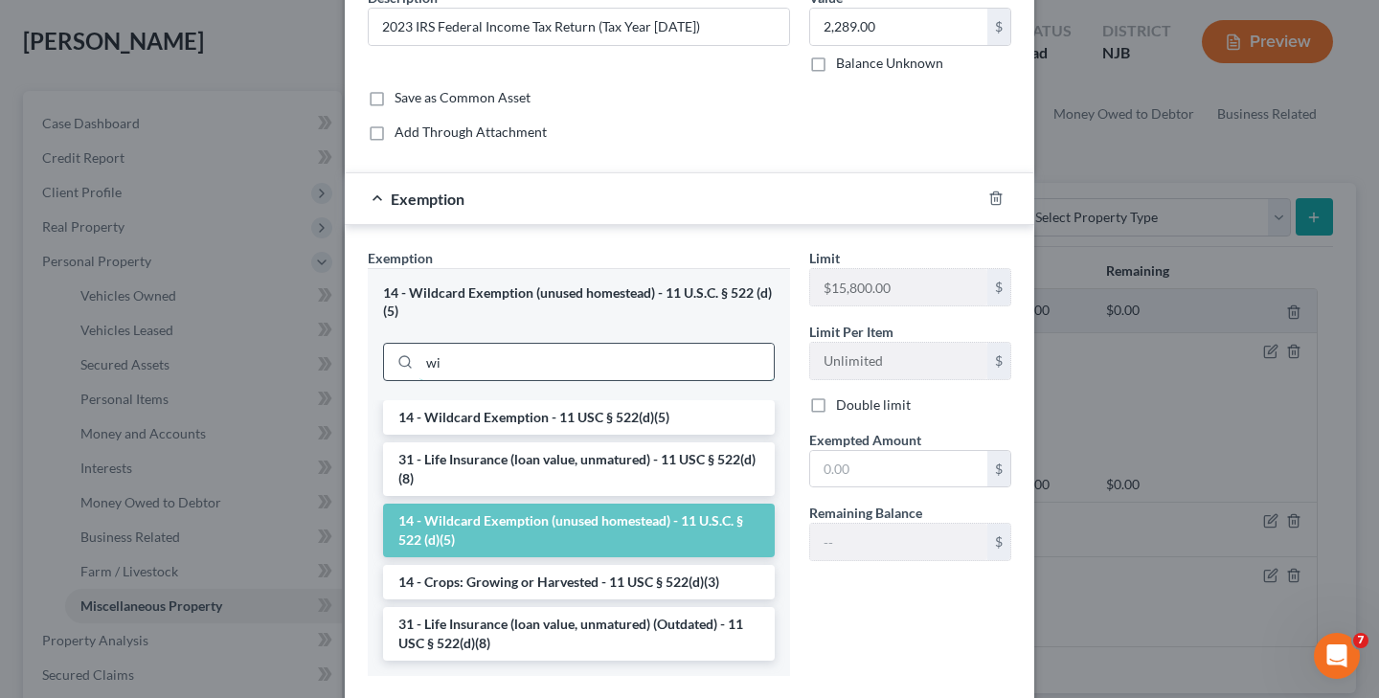
click at [557, 363] on input "wi" at bounding box center [596, 362] width 354 height 36
type input "w"
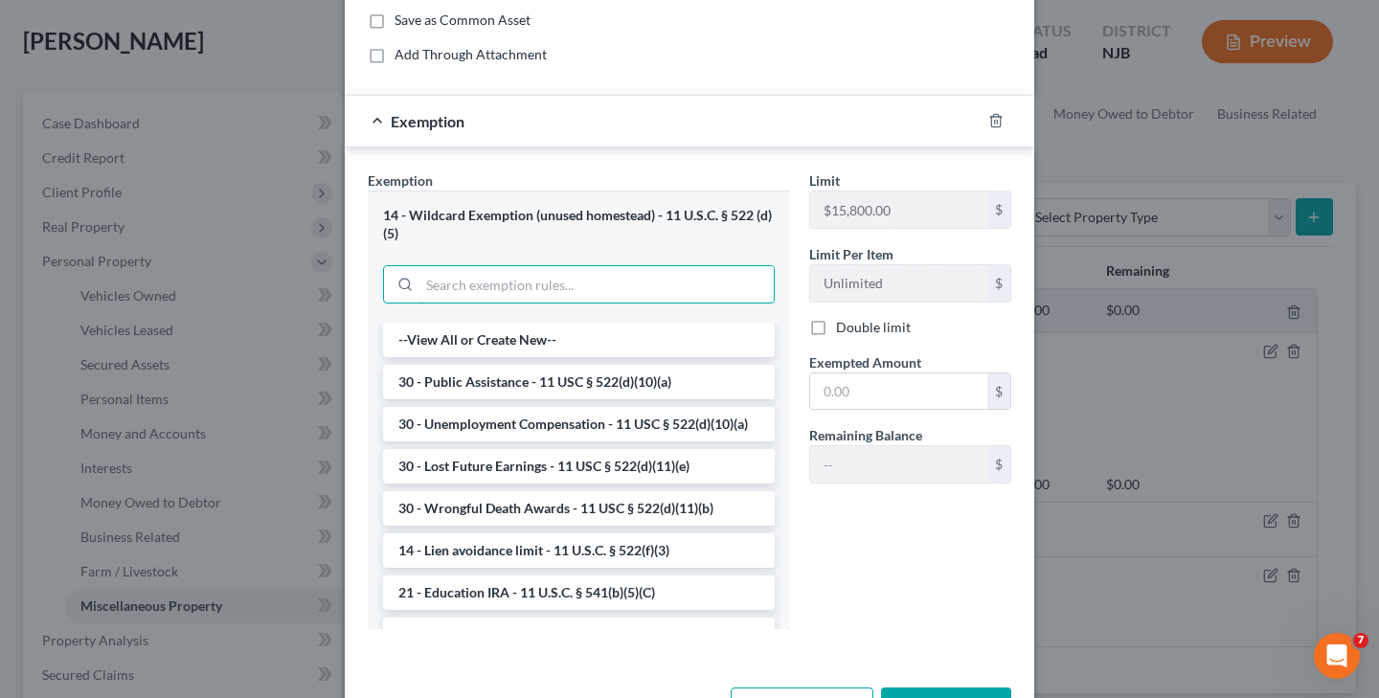
scroll to position [181, 0]
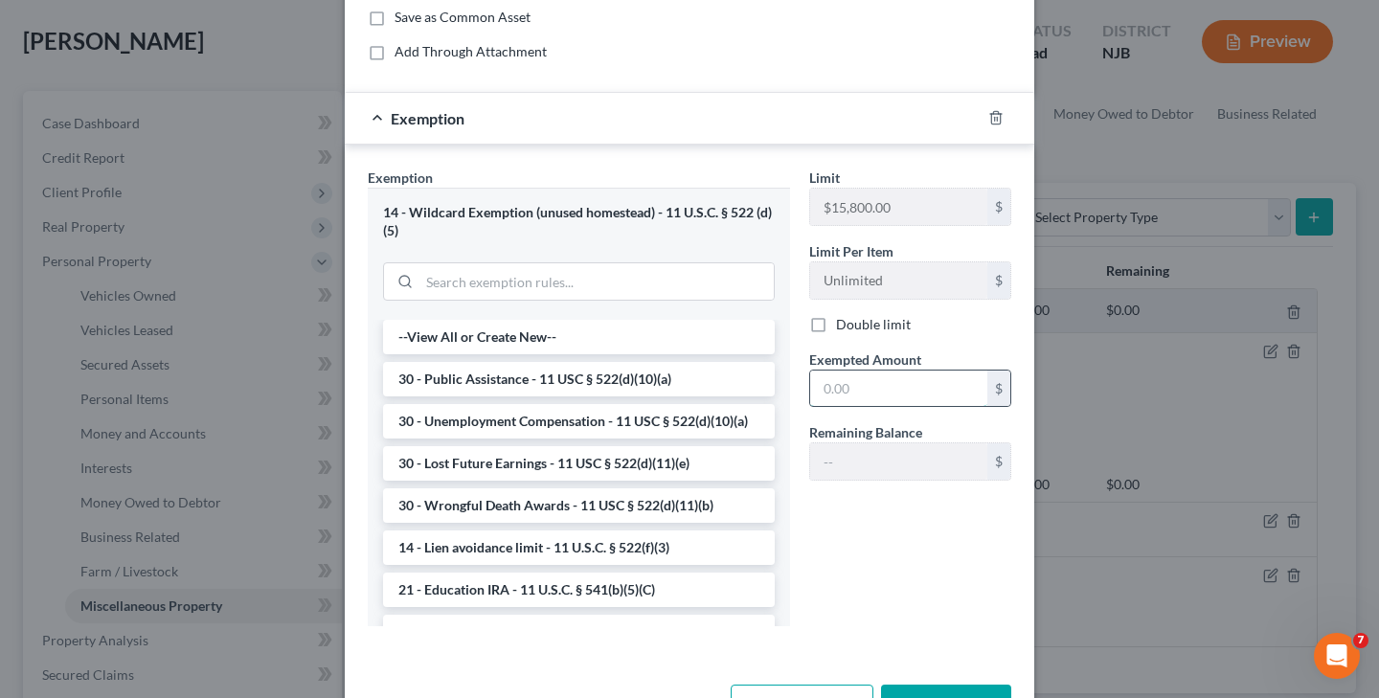
click at [830, 394] on input "text" at bounding box center [898, 389] width 177 height 36
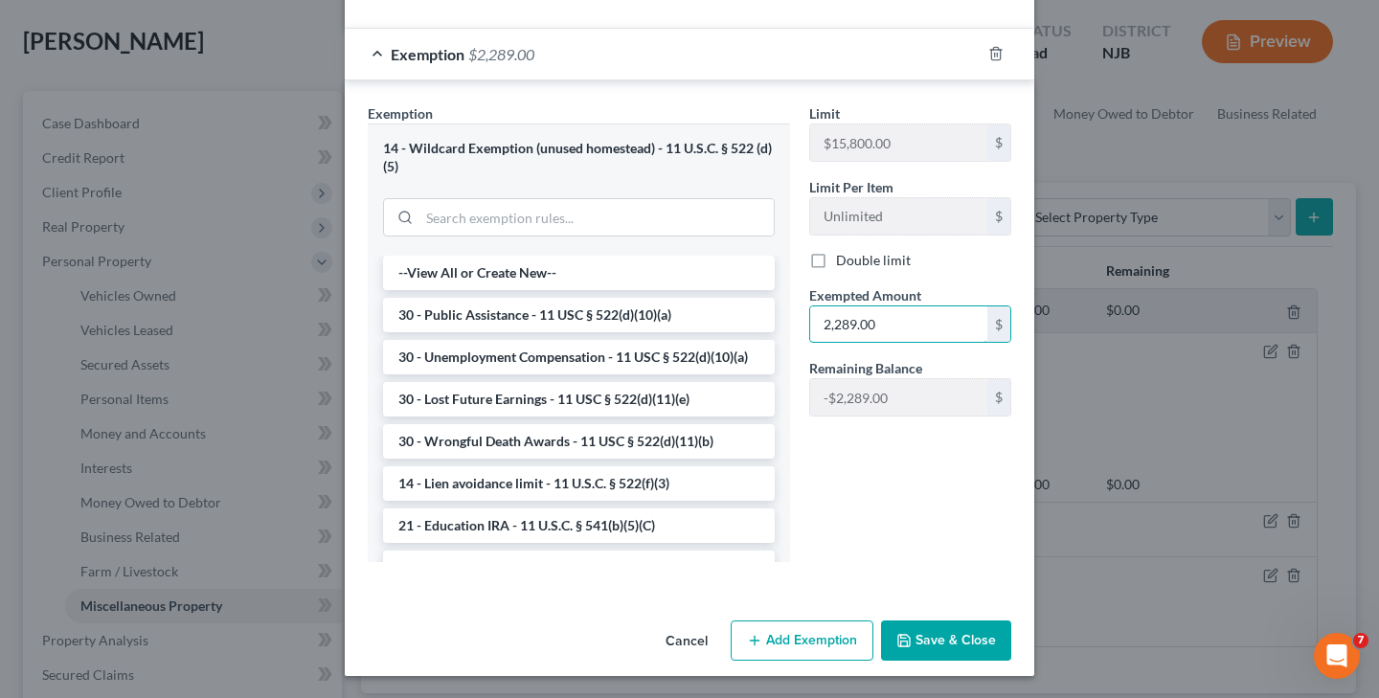
scroll to position [244, 0]
type input "2,289.00"
click at [954, 641] on button "Save & Close" at bounding box center [946, 641] width 130 height 40
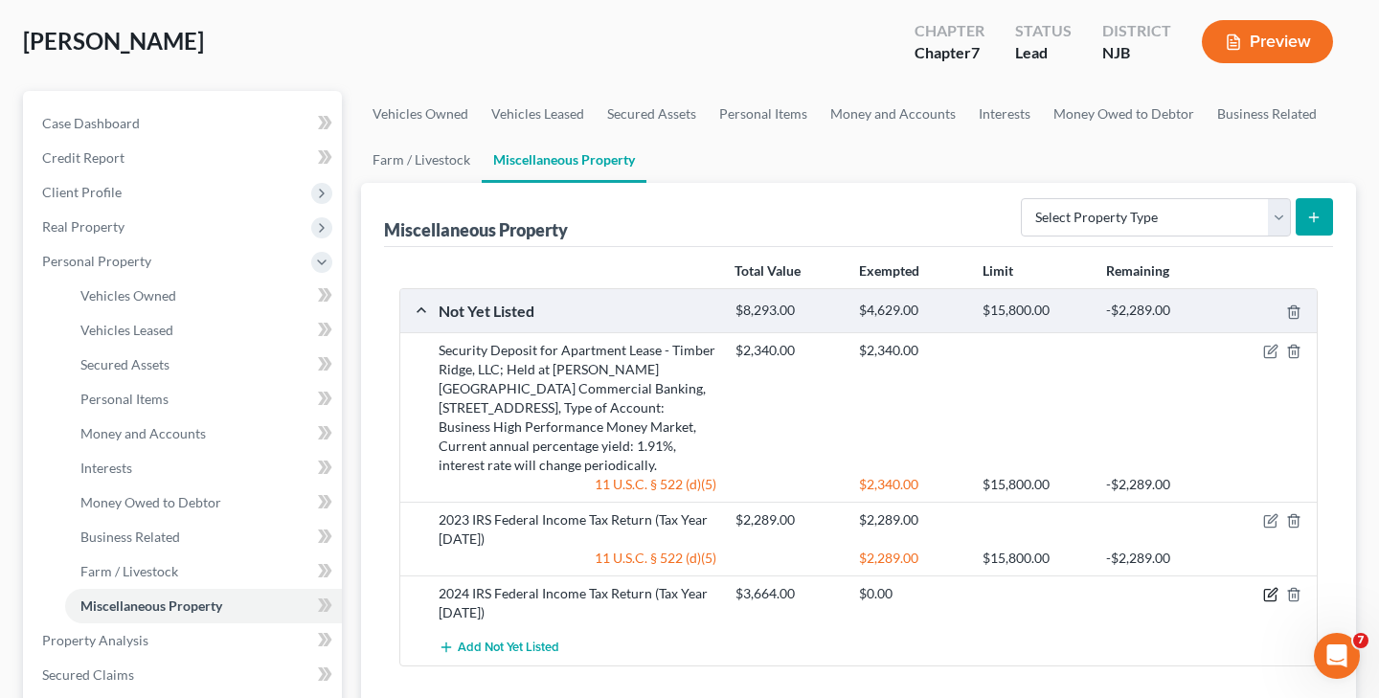
click at [1267, 596] on icon "button" at bounding box center [1270, 594] width 15 height 15
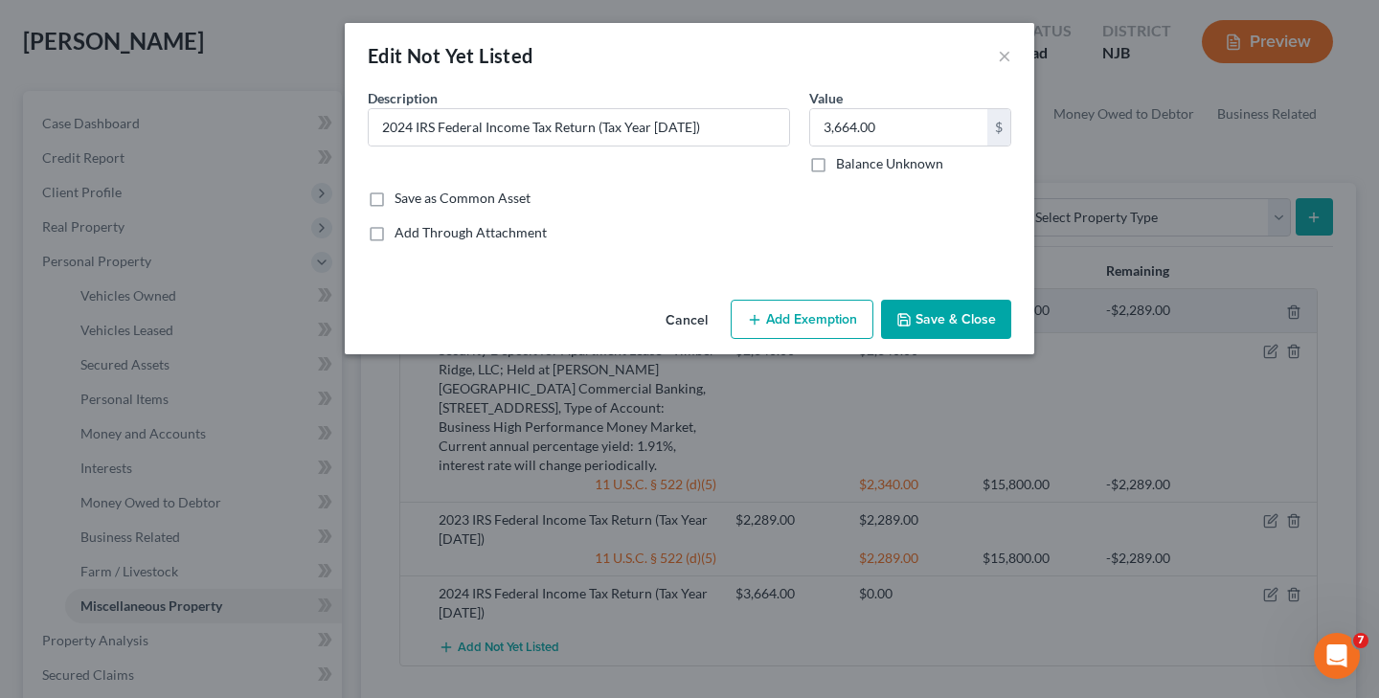
click at [780, 315] on button "Add Exemption" at bounding box center [802, 320] width 143 height 40
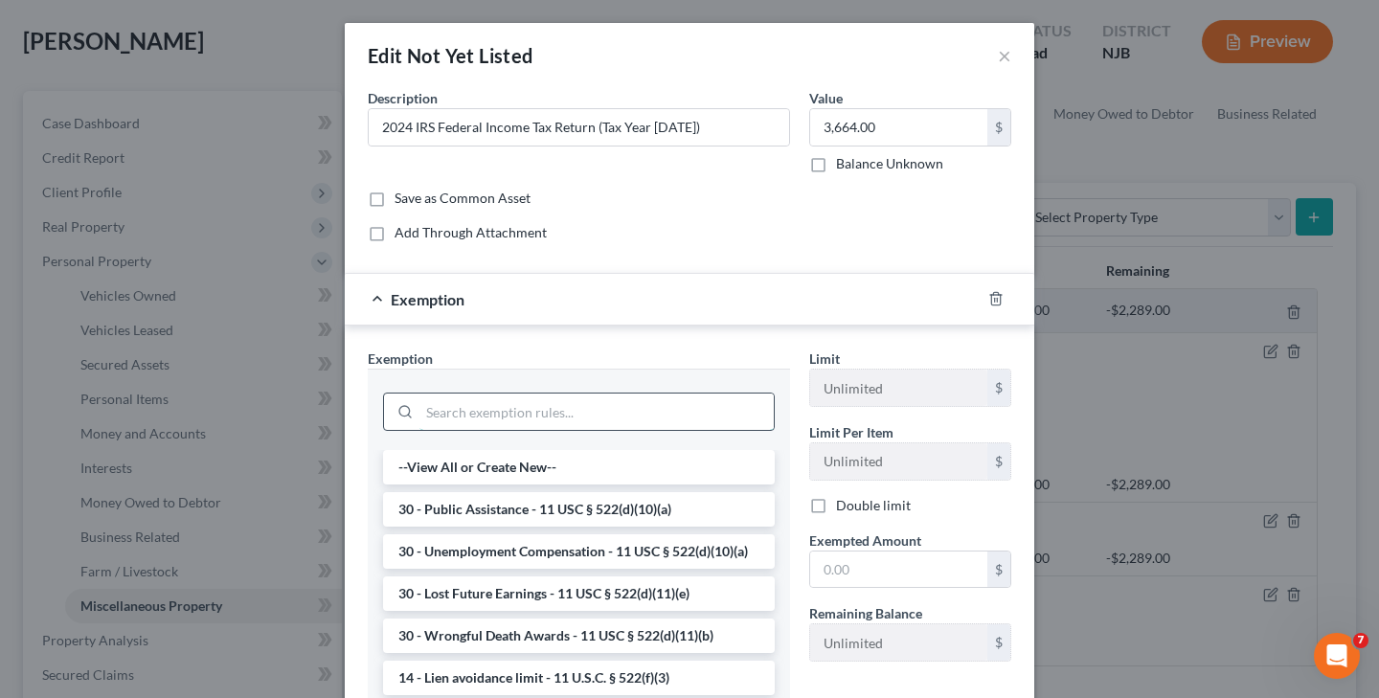
click at [573, 416] on input "search" at bounding box center [596, 412] width 354 height 36
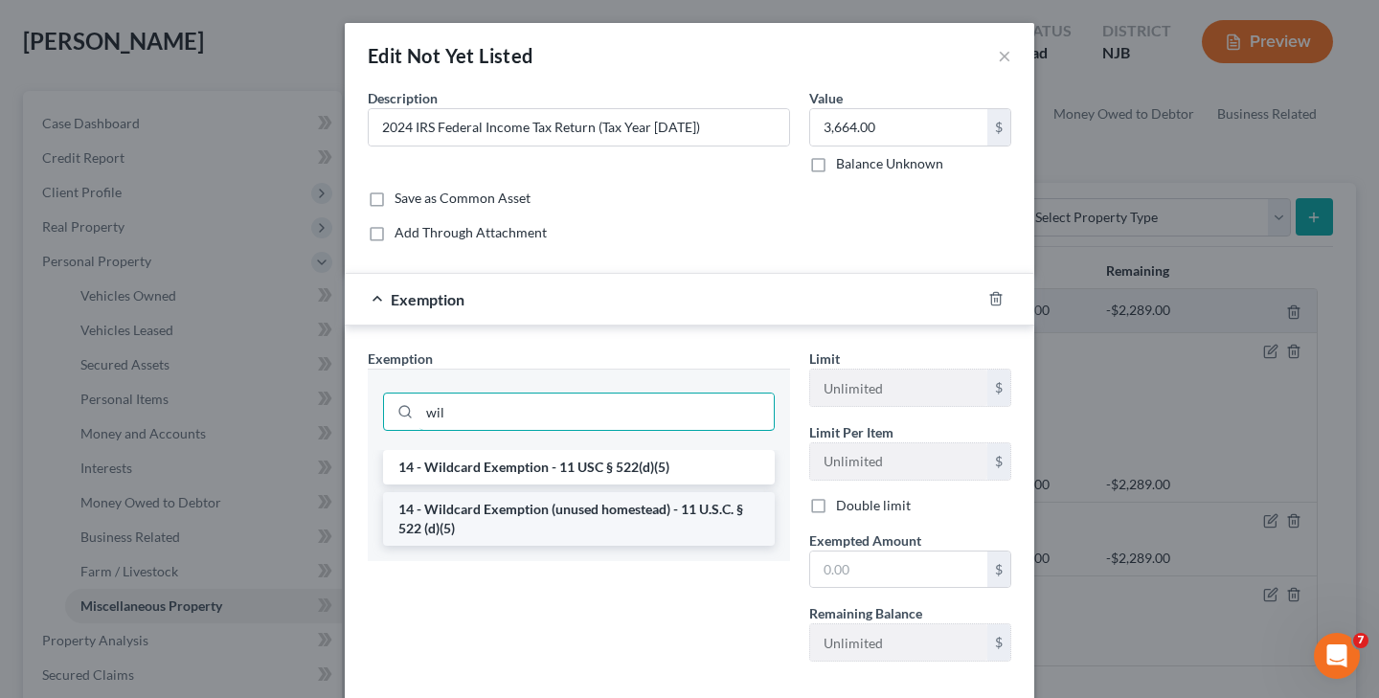
type input "wil"
click at [551, 520] on li "14 - Wildcard Exemption (unused homestead) - 11 U.S.C. § 522 (d)(5)" at bounding box center [579, 519] width 392 height 54
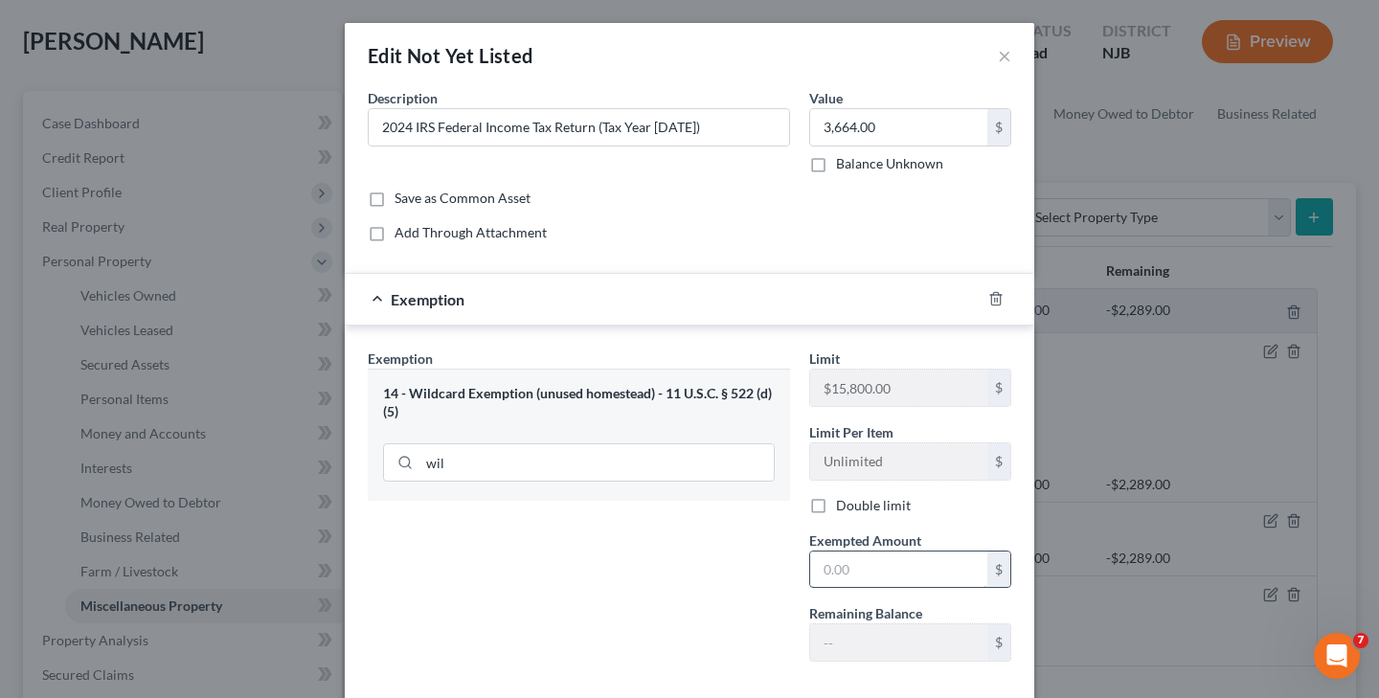
click at [829, 568] on input "text" at bounding box center [898, 569] width 177 height 36
type input "3,664"
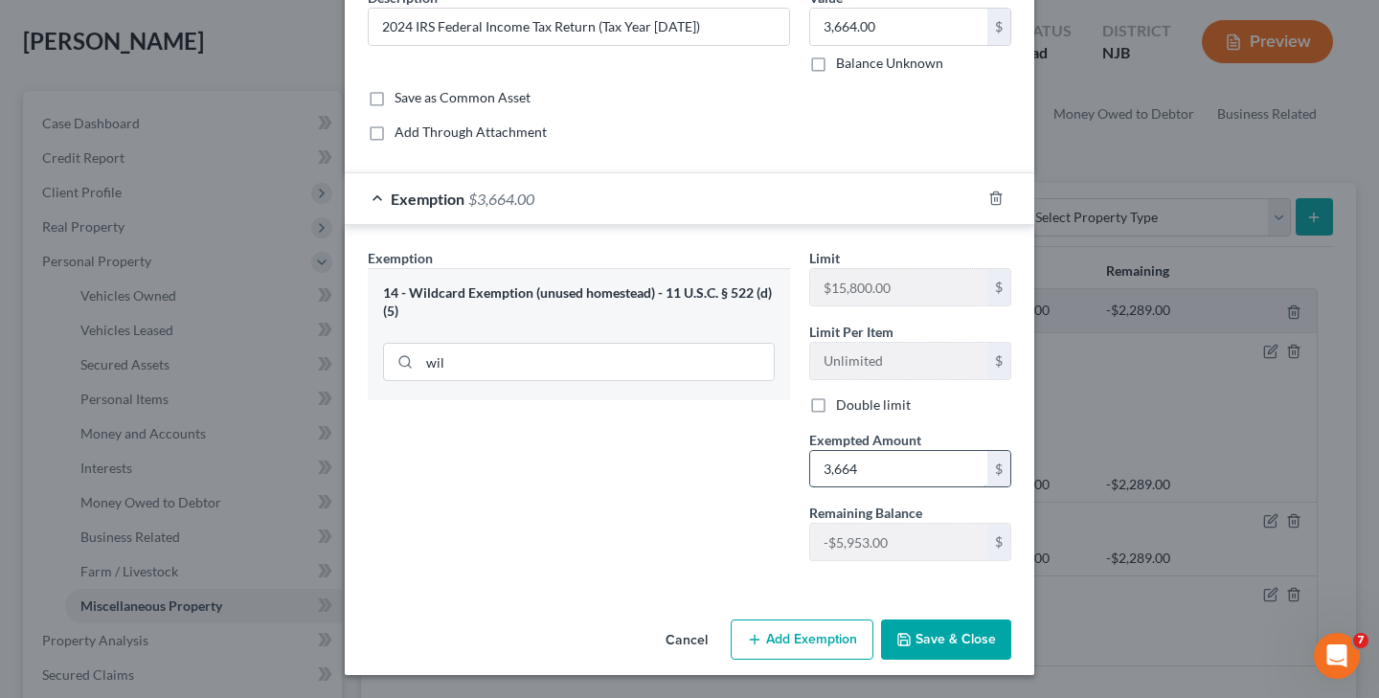
scroll to position [101, 0]
click at [950, 638] on button "Save & Close" at bounding box center [946, 639] width 130 height 40
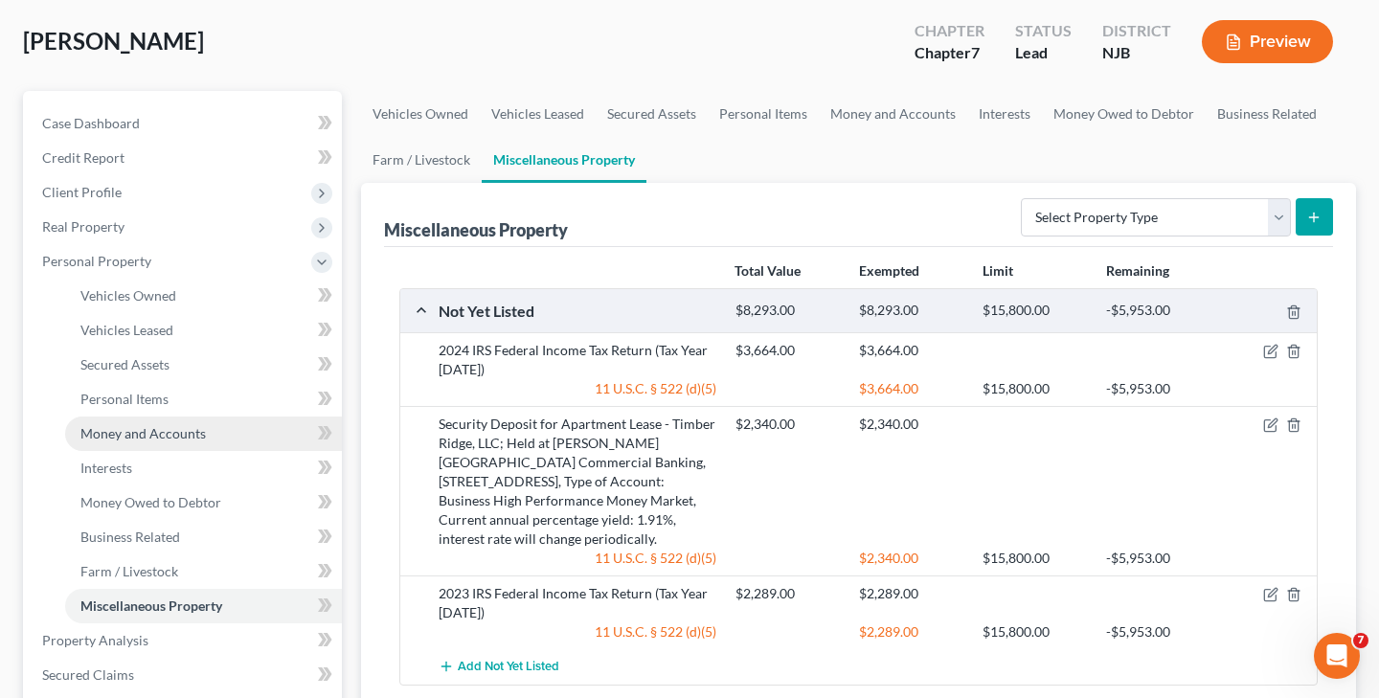
click at [143, 433] on span "Money and Accounts" at bounding box center [142, 433] width 125 height 16
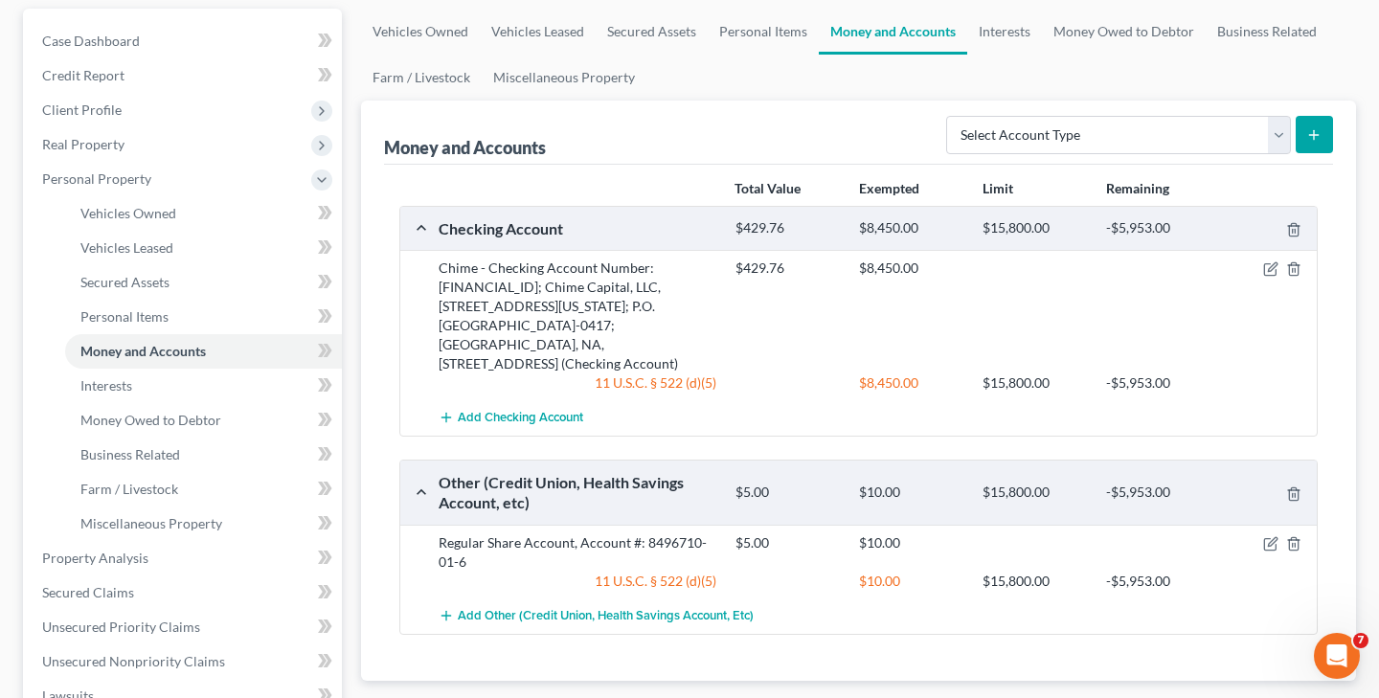
scroll to position [180, 0]
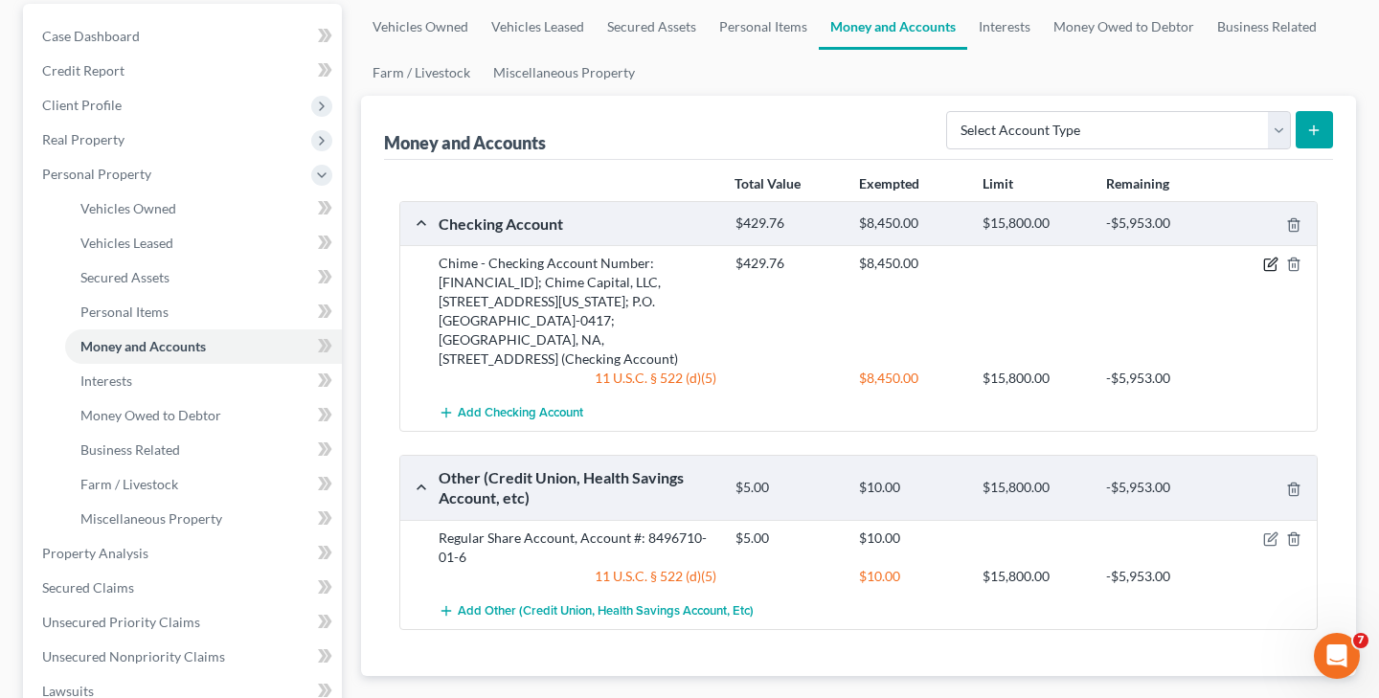
click at [1271, 267] on icon "button" at bounding box center [1270, 264] width 15 height 15
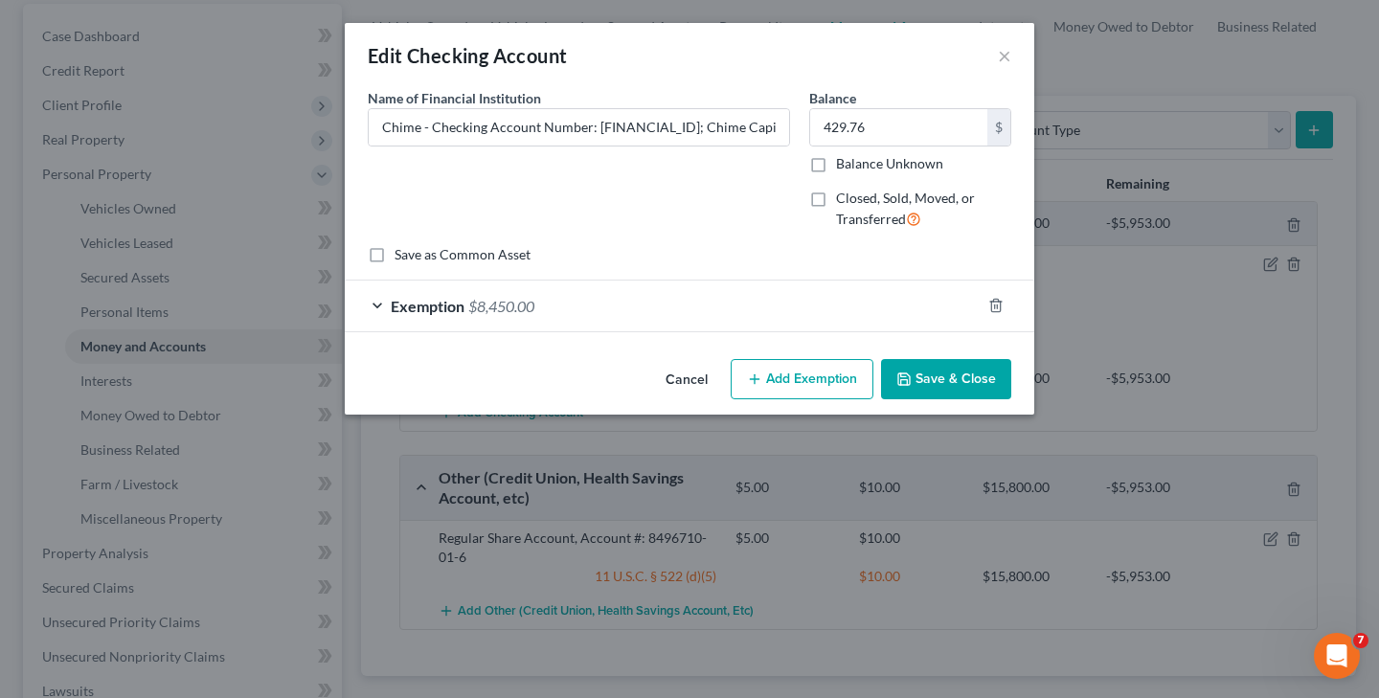
click at [514, 304] on span "$8,450.00" at bounding box center [501, 306] width 66 height 18
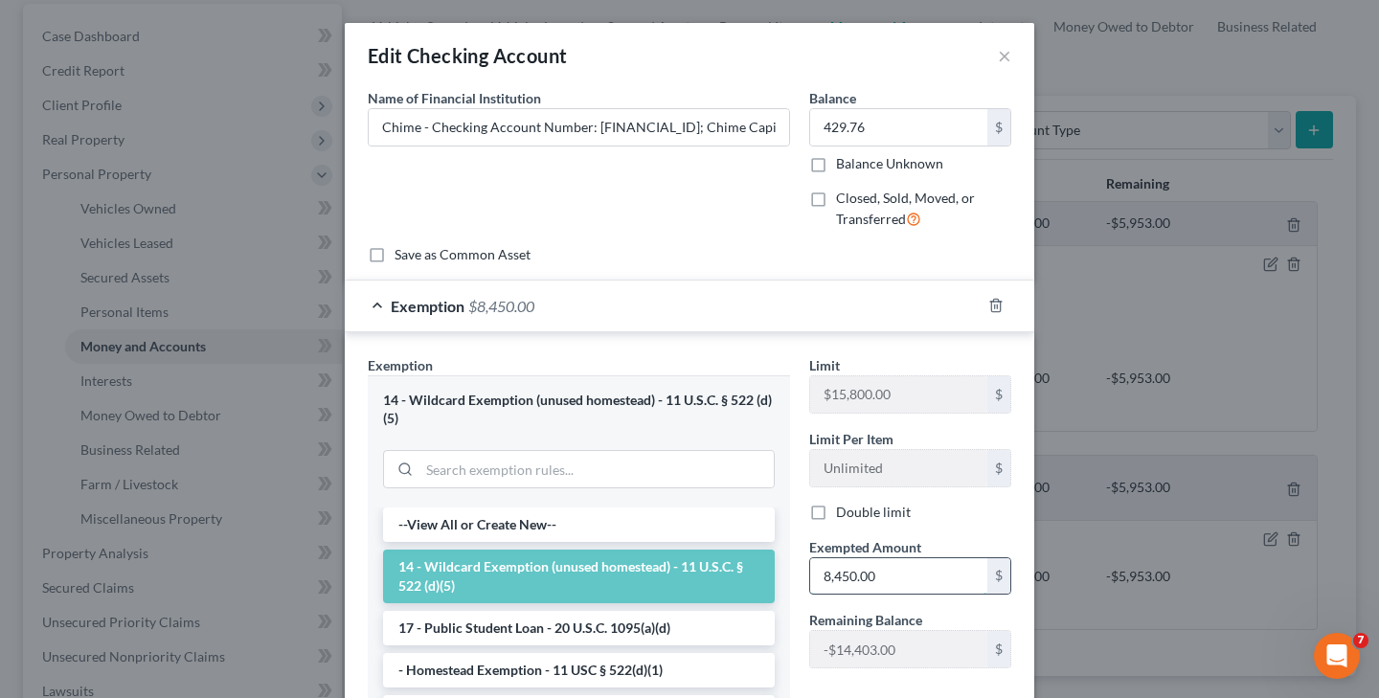
click at [906, 575] on input "8,450.00" at bounding box center [898, 576] width 177 height 36
type input "8"
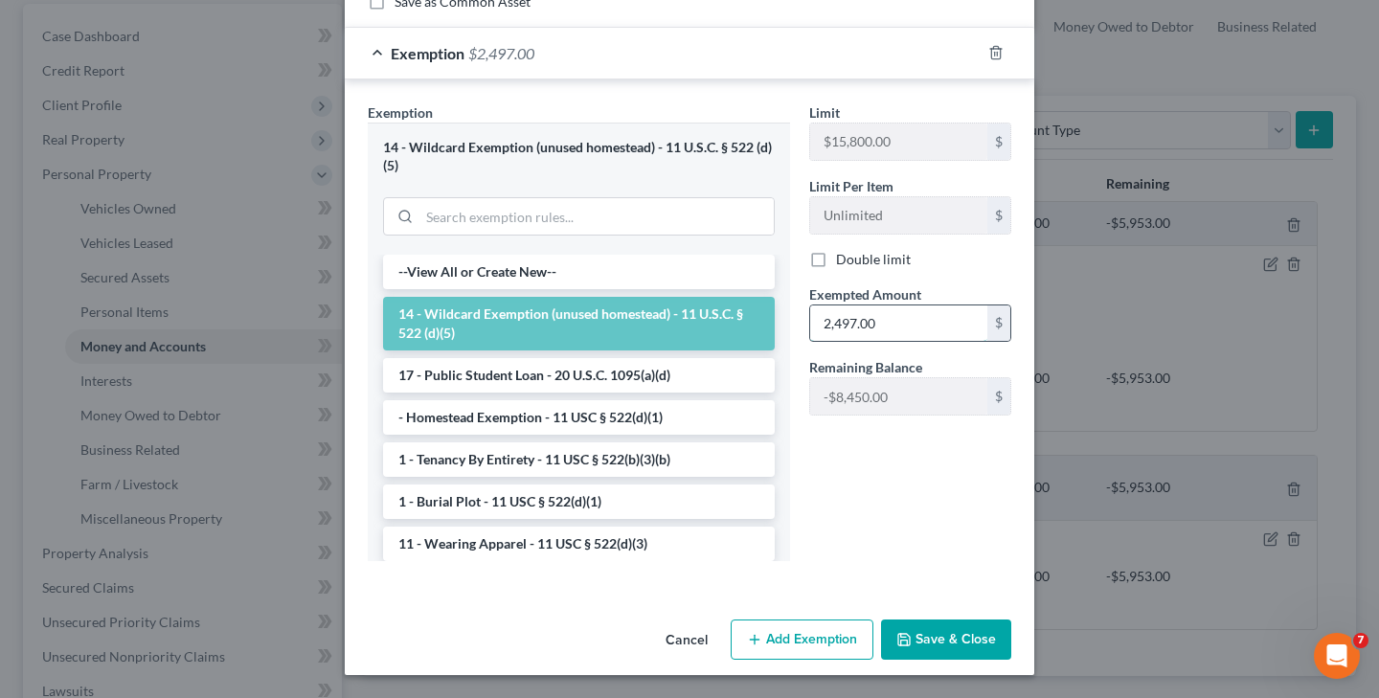
scroll to position [250, 0]
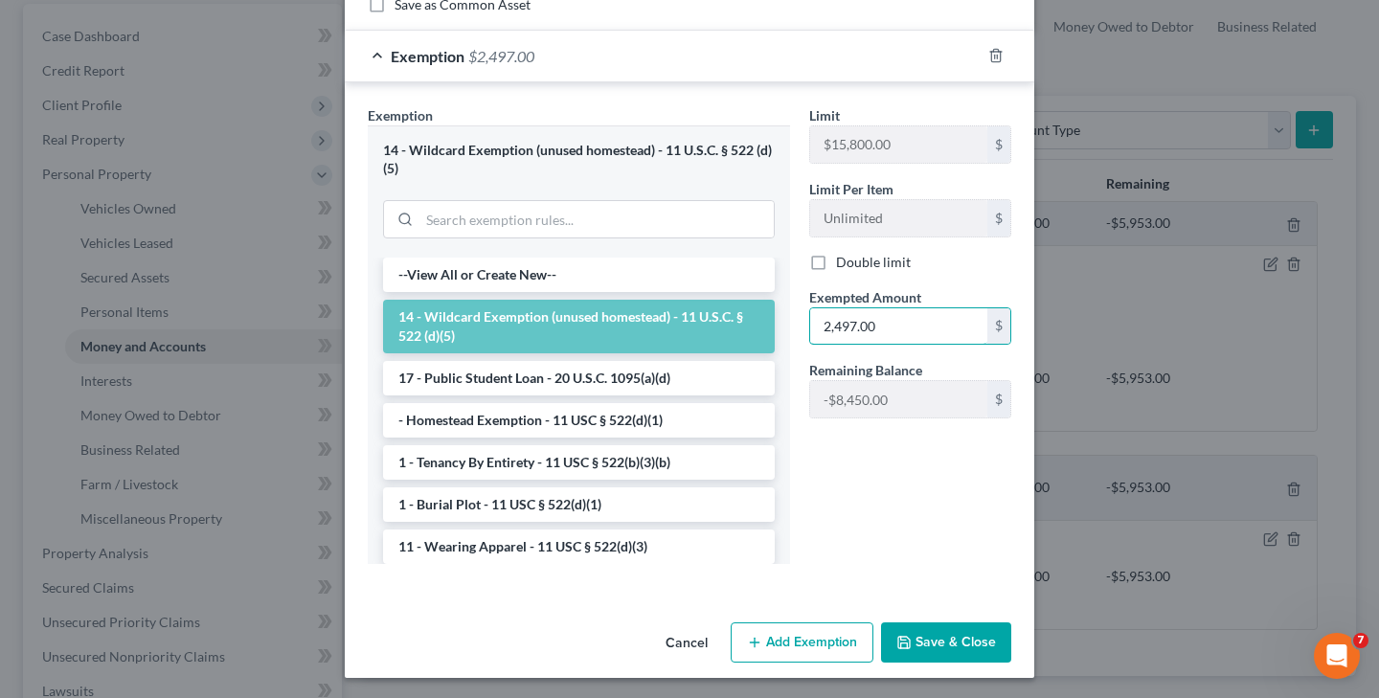
type input "2,497.00"
click at [952, 646] on button "Save & Close" at bounding box center [946, 642] width 130 height 40
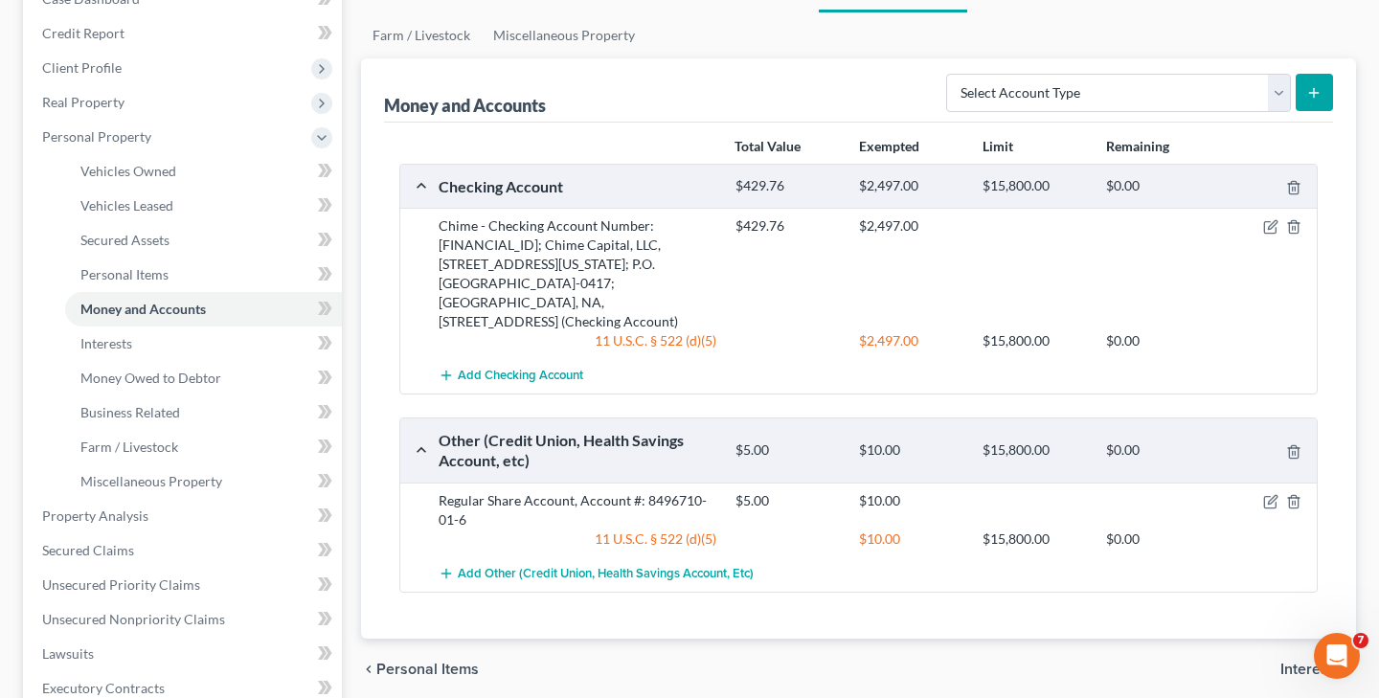
scroll to position [210, 0]
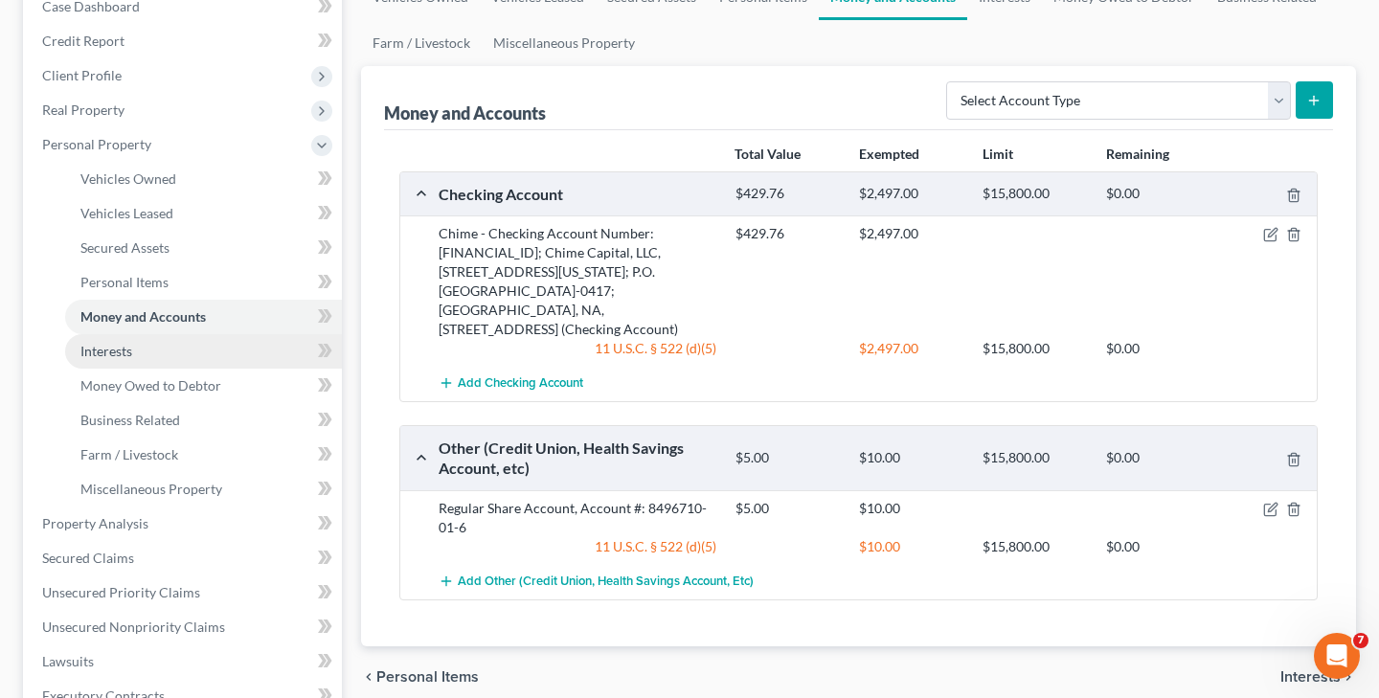
click at [134, 351] on link "Interests" at bounding box center [203, 351] width 277 height 34
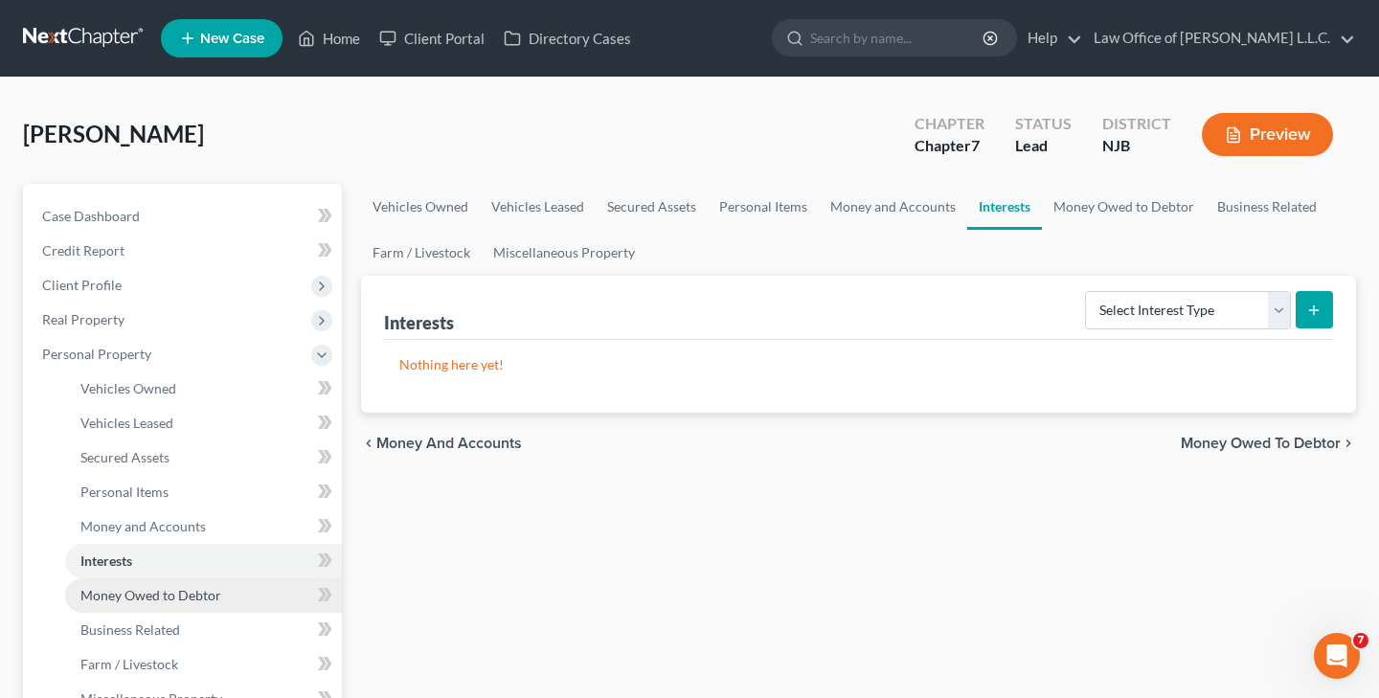
click at [146, 595] on span "Money Owed to Debtor" at bounding box center [150, 595] width 141 height 16
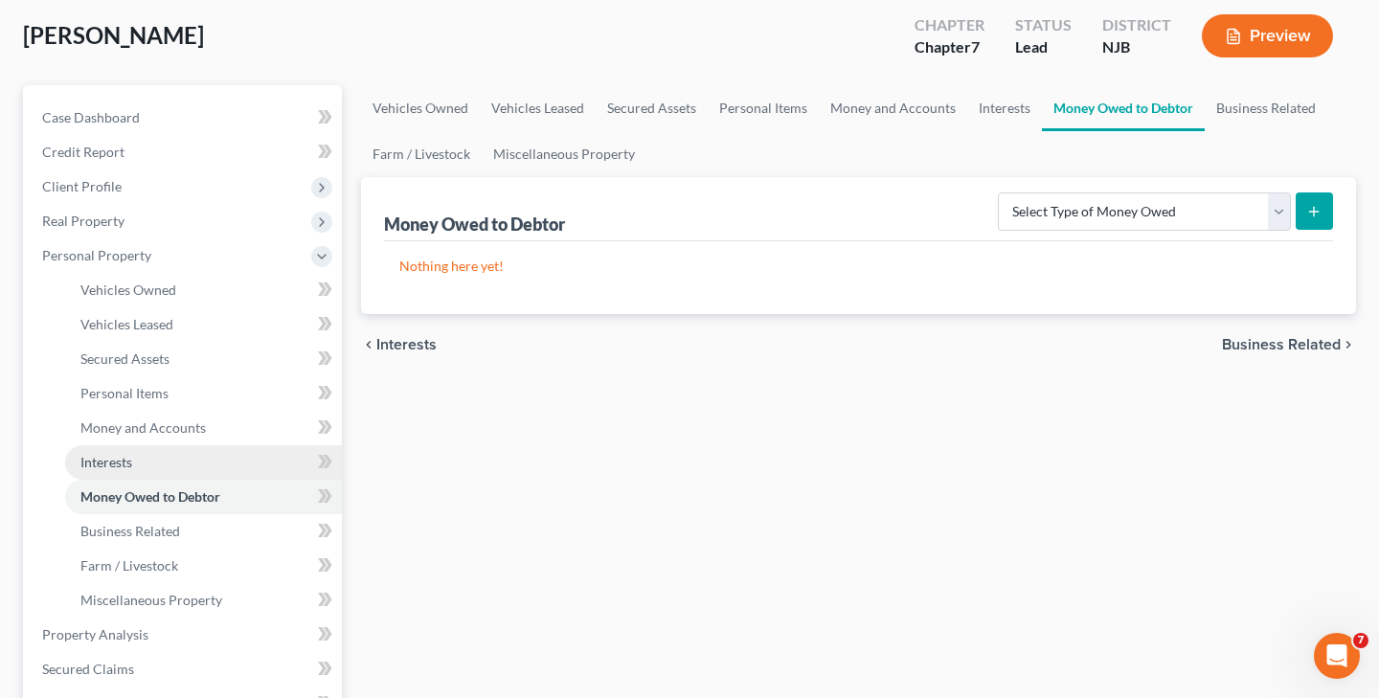
scroll to position [118, 0]
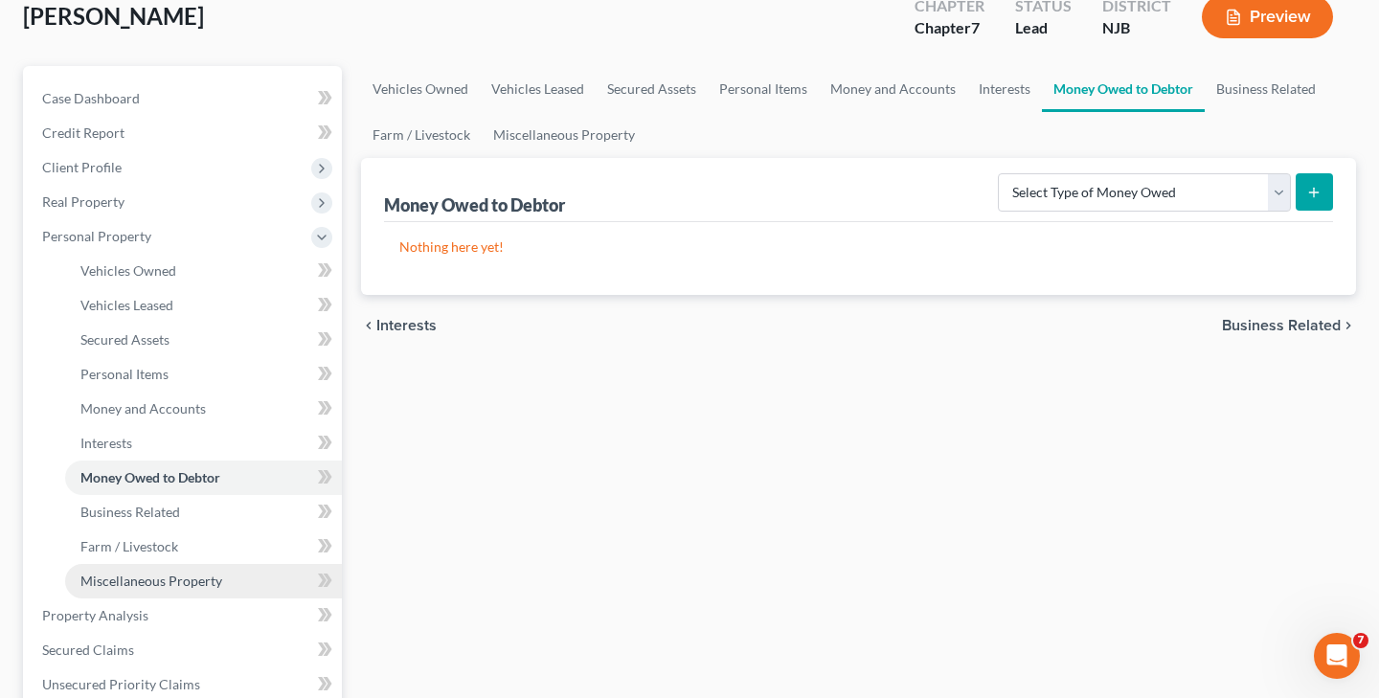
click at [171, 585] on span "Miscellaneous Property" at bounding box center [151, 581] width 142 height 16
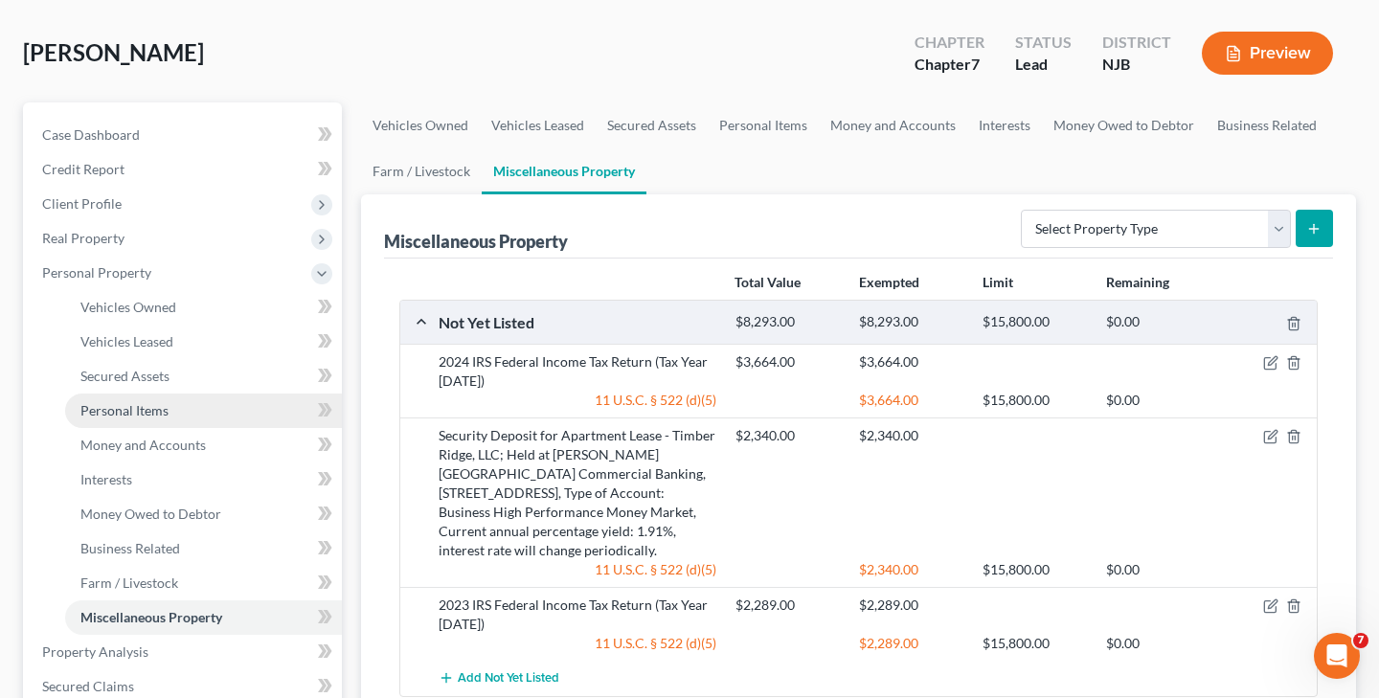
scroll to position [94, 0]
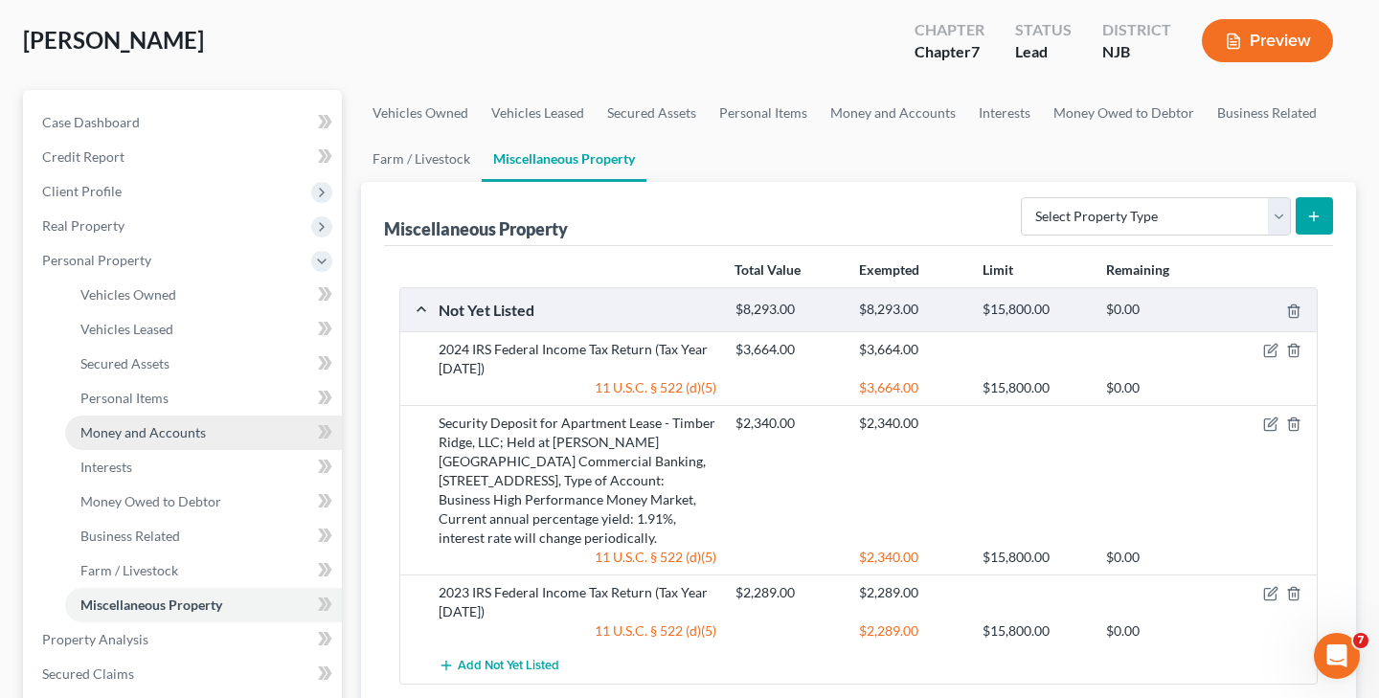
click at [203, 436] on span "Money and Accounts" at bounding box center [142, 432] width 125 height 16
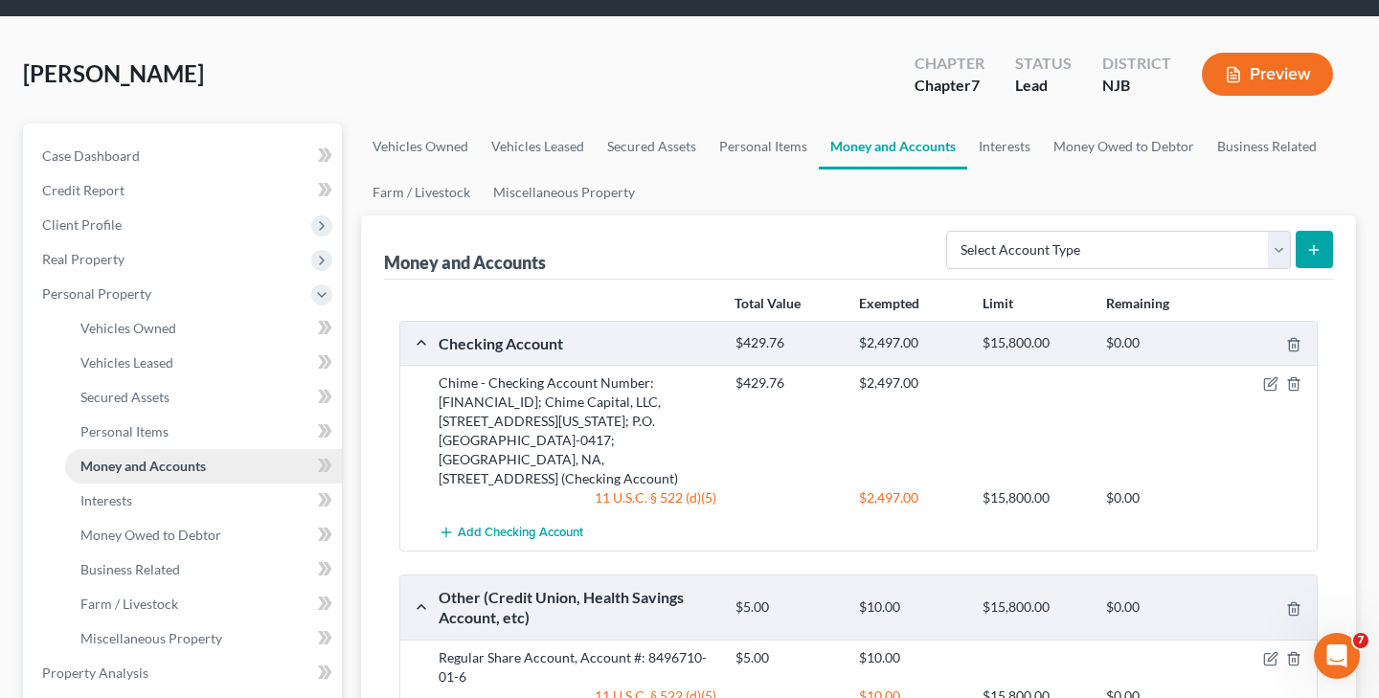
scroll to position [66, 0]
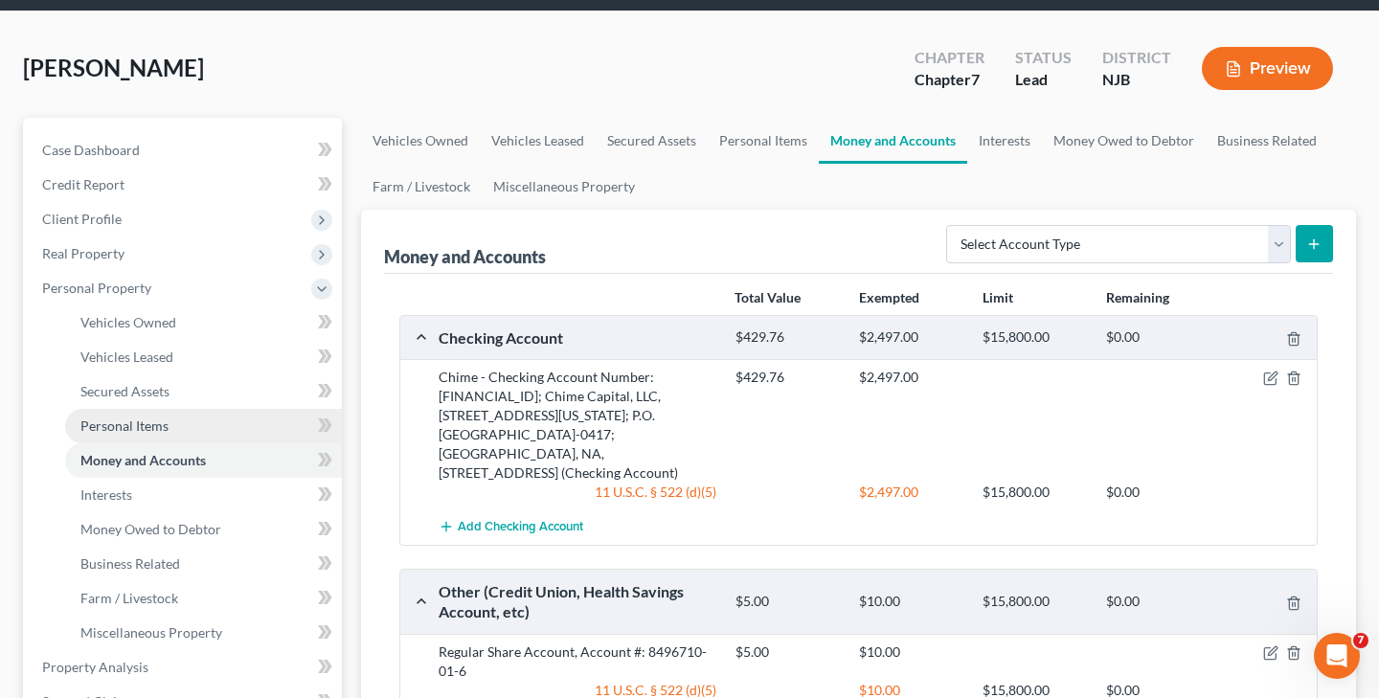
click at [166, 422] on span "Personal Items" at bounding box center [124, 425] width 88 height 16
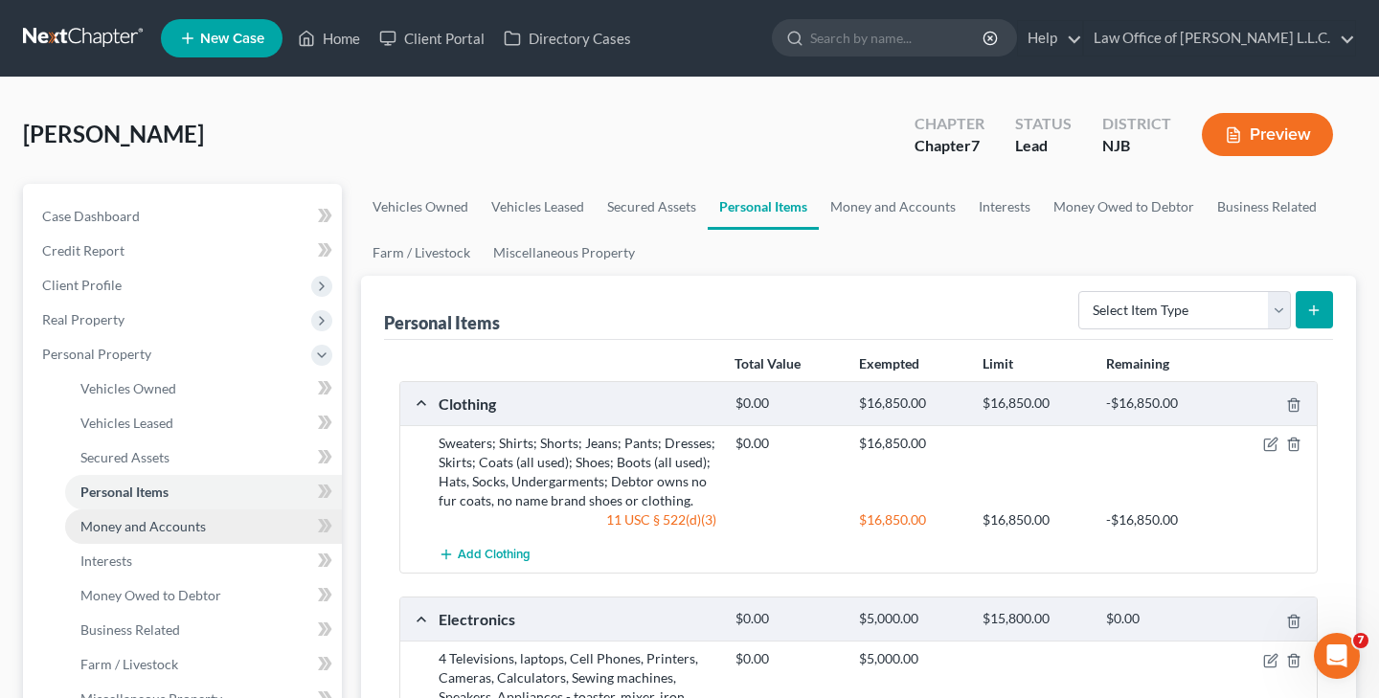
click at [163, 530] on span "Money and Accounts" at bounding box center [142, 526] width 125 height 16
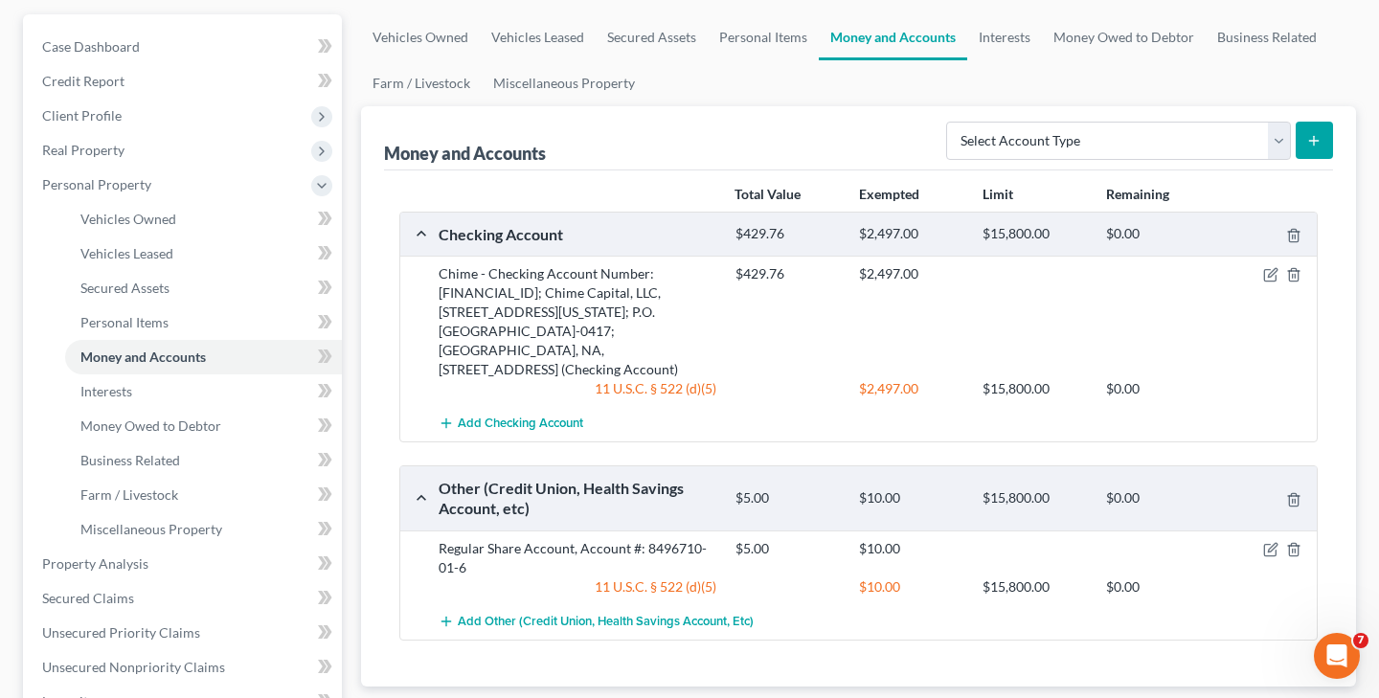
scroll to position [180, 0]
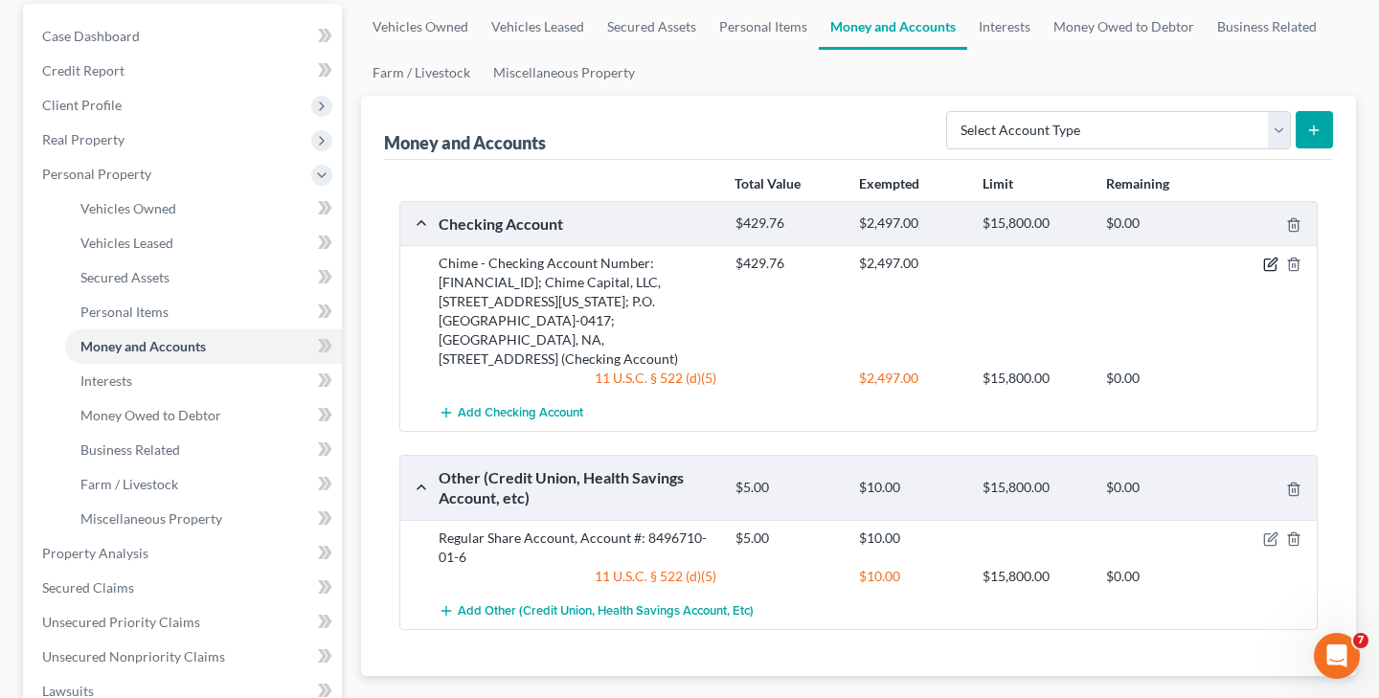
click at [1271, 266] on icon "button" at bounding box center [1270, 264] width 15 height 15
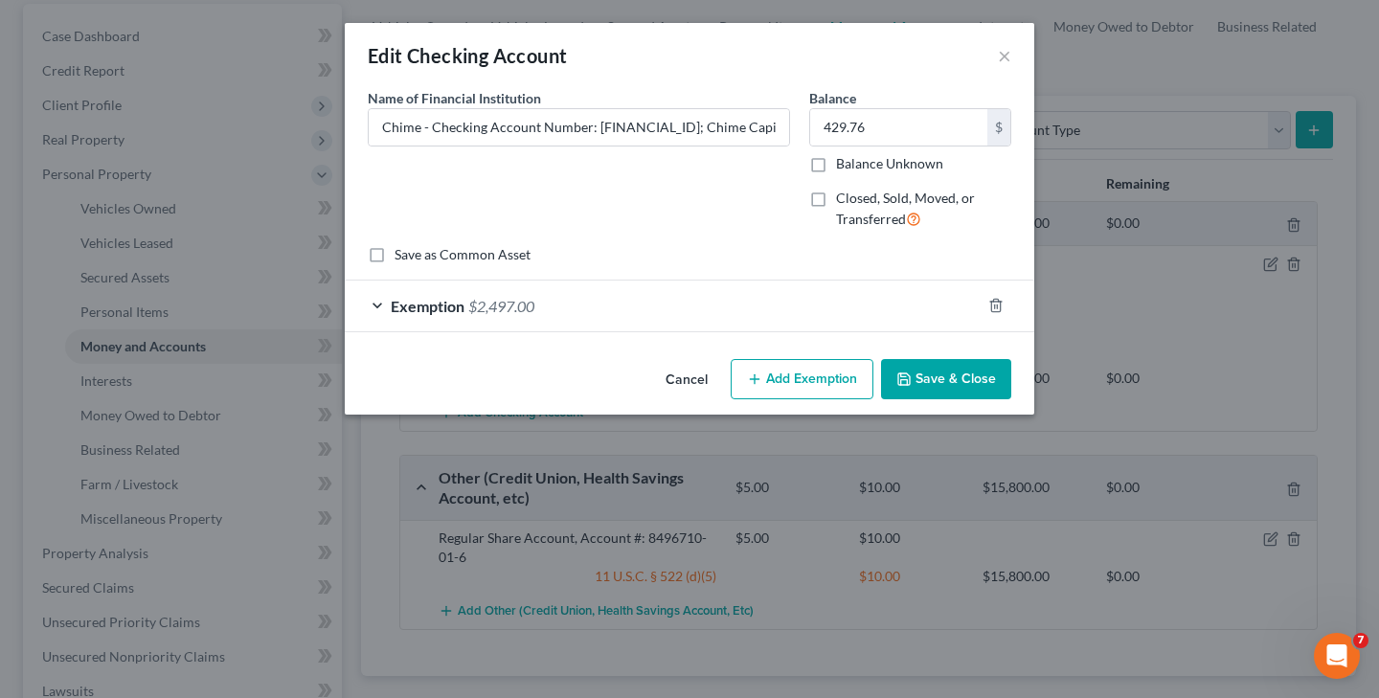
click at [754, 374] on line "button" at bounding box center [754, 378] width 0 height 9
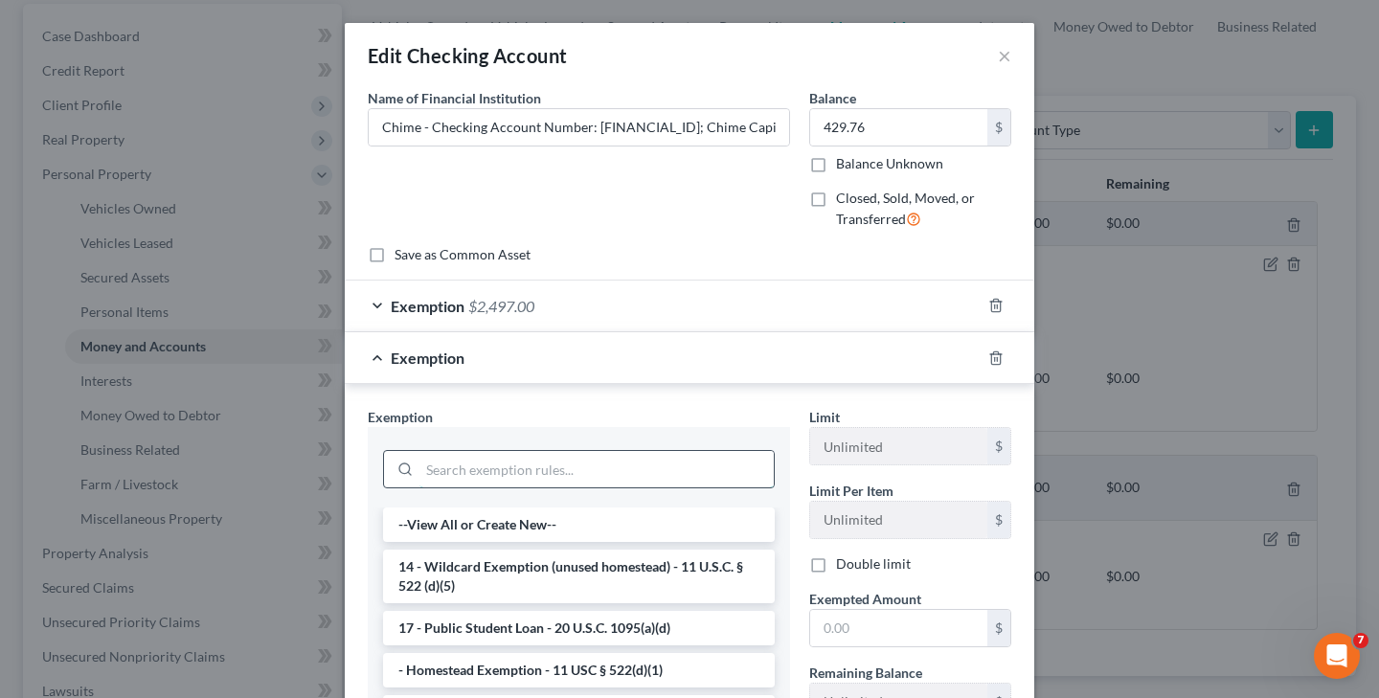
click at [558, 477] on input "search" at bounding box center [596, 469] width 354 height 36
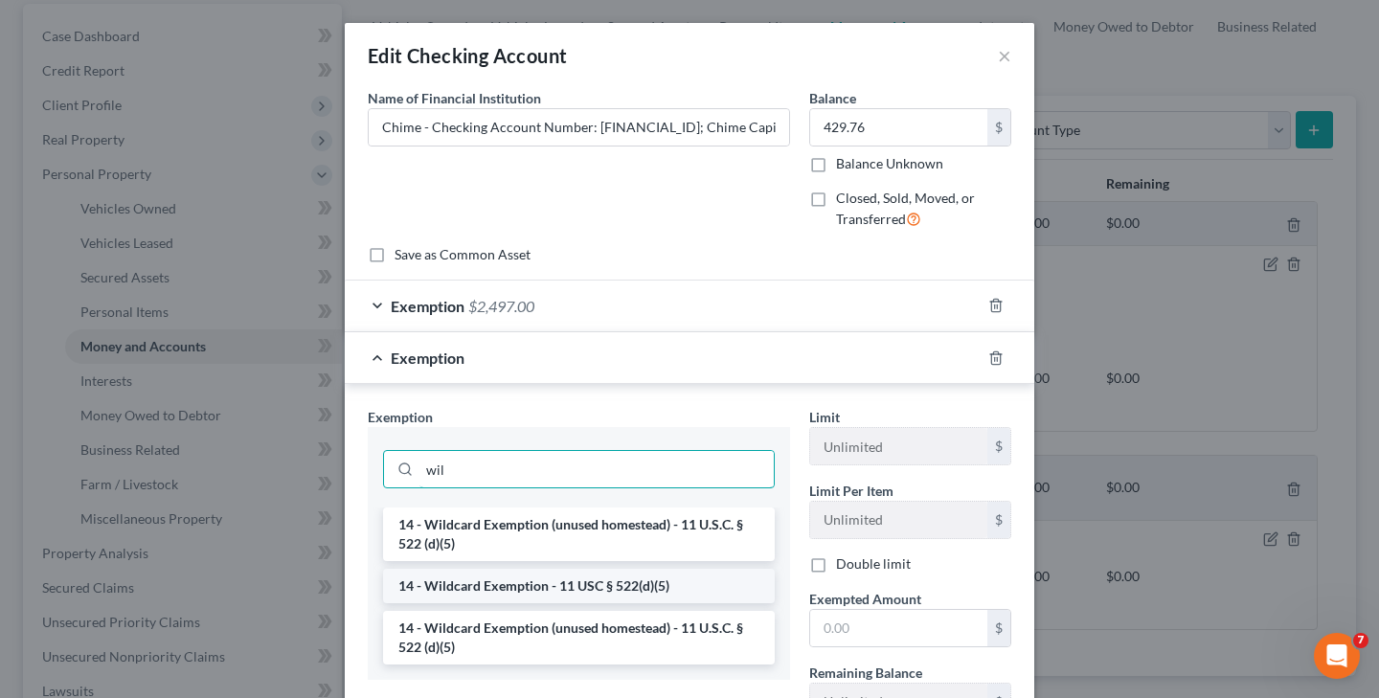
type input "wil"
click at [561, 584] on li "14 - Wildcard Exemption - 11 USC § 522(d)(5)" at bounding box center [579, 586] width 392 height 34
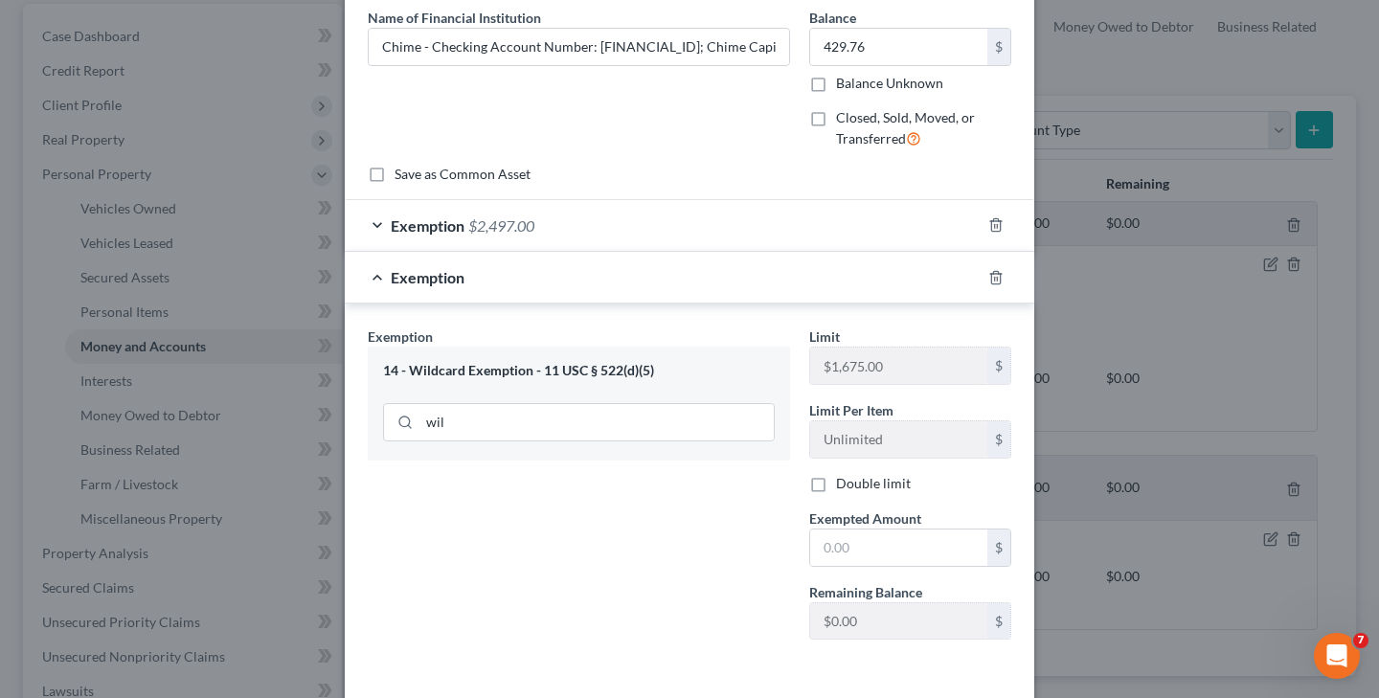
scroll to position [80, 0]
click at [837, 549] on input "text" at bounding box center [898, 547] width 177 height 36
type input "75"
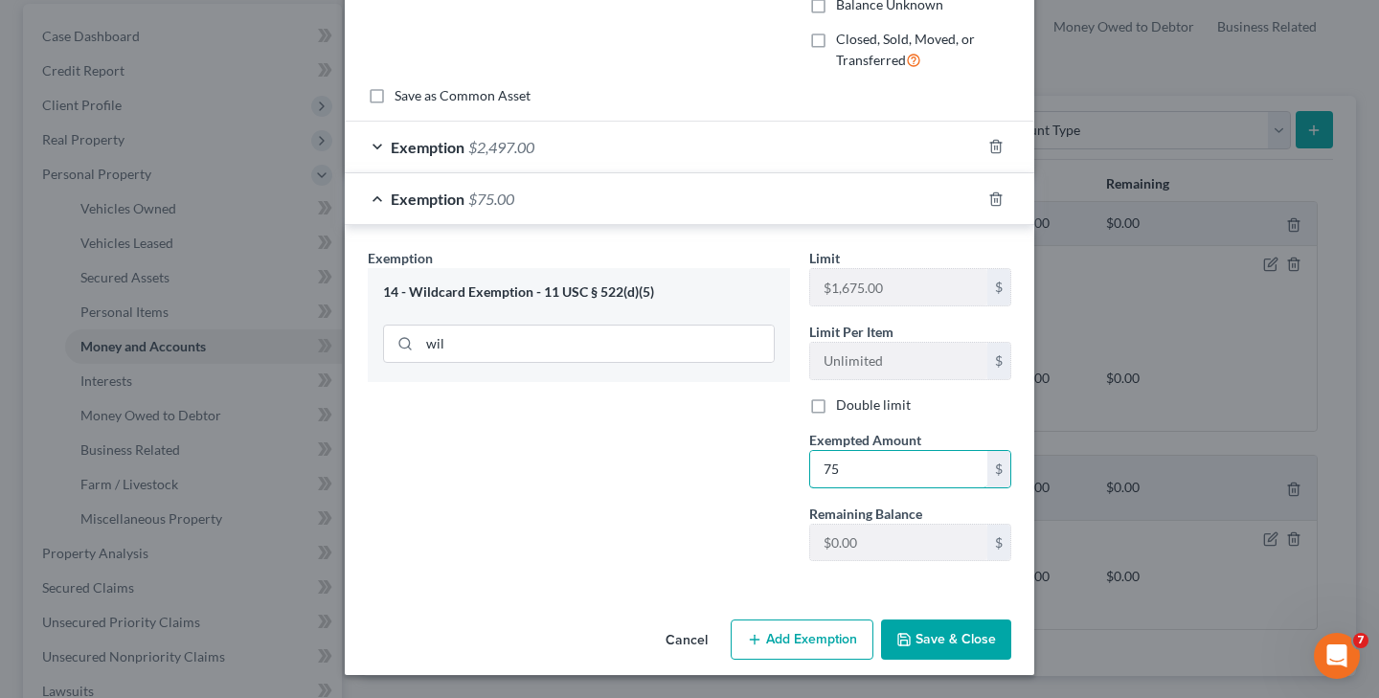
scroll to position [158, 0]
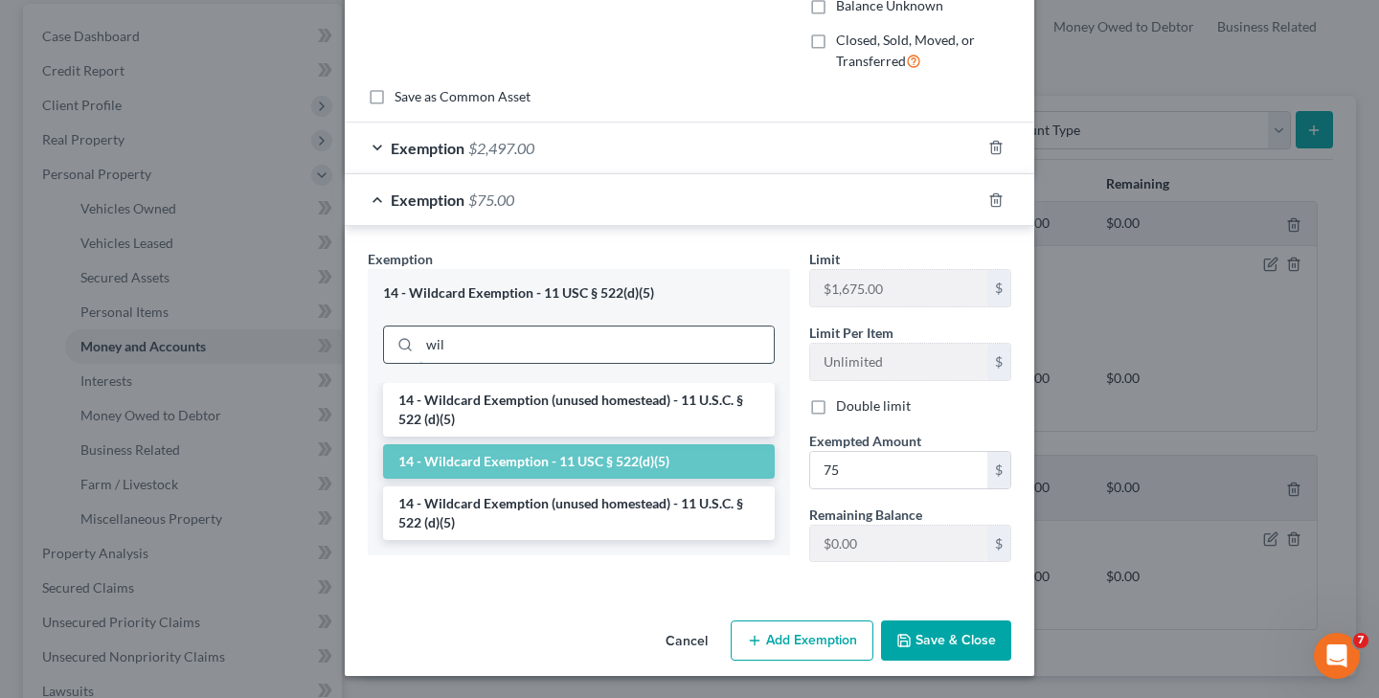
click at [589, 353] on input "wil" at bounding box center [596, 344] width 354 height 36
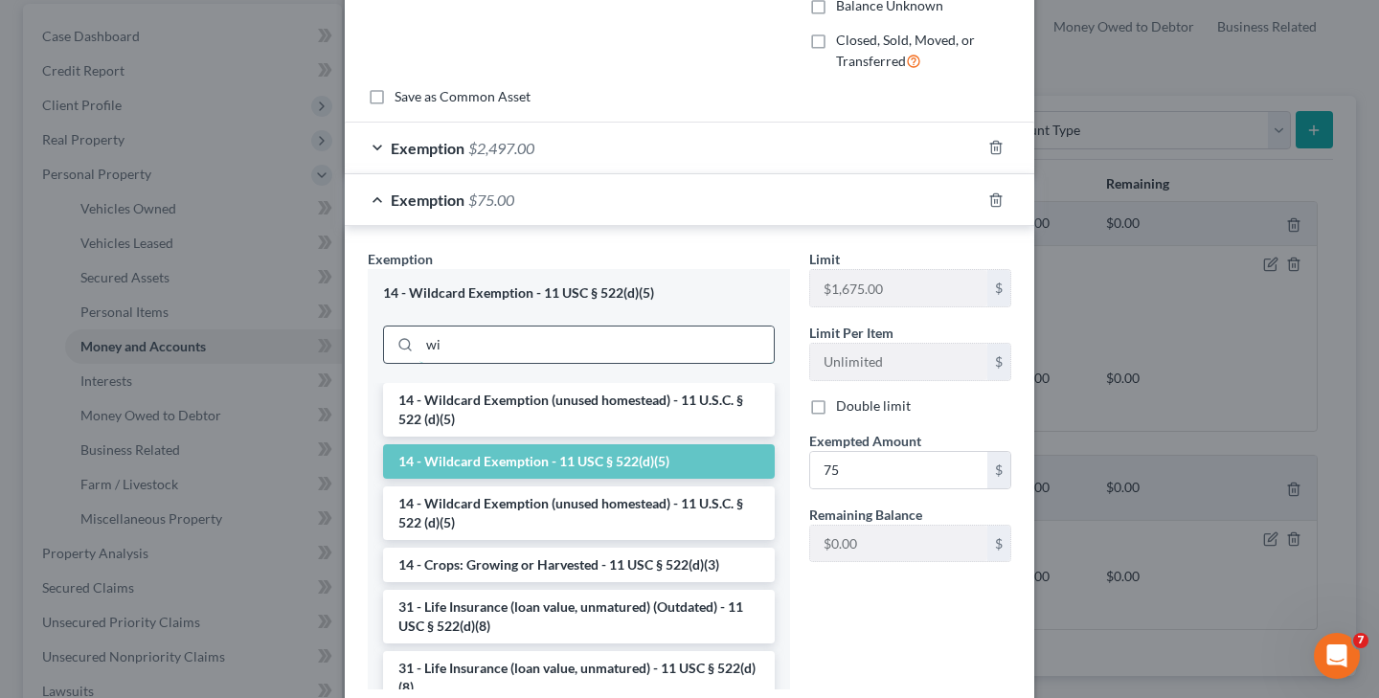
type input "w"
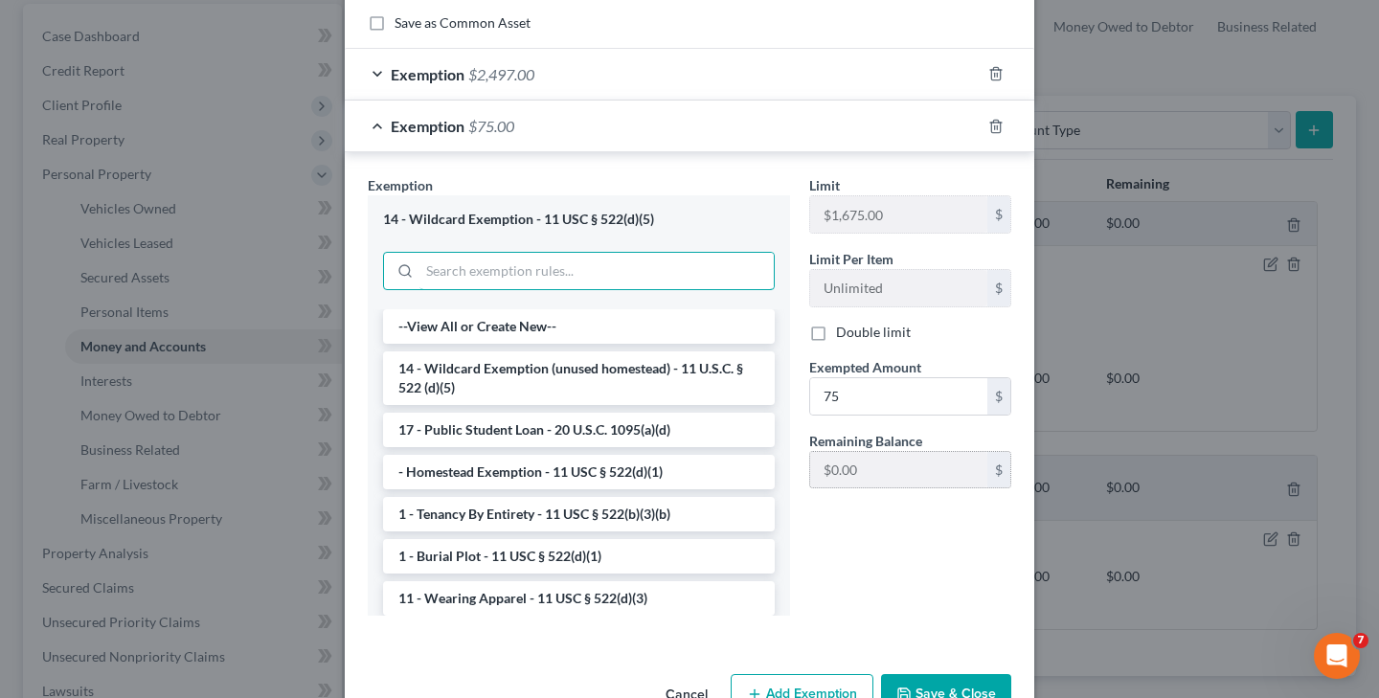
scroll to position [283, 0]
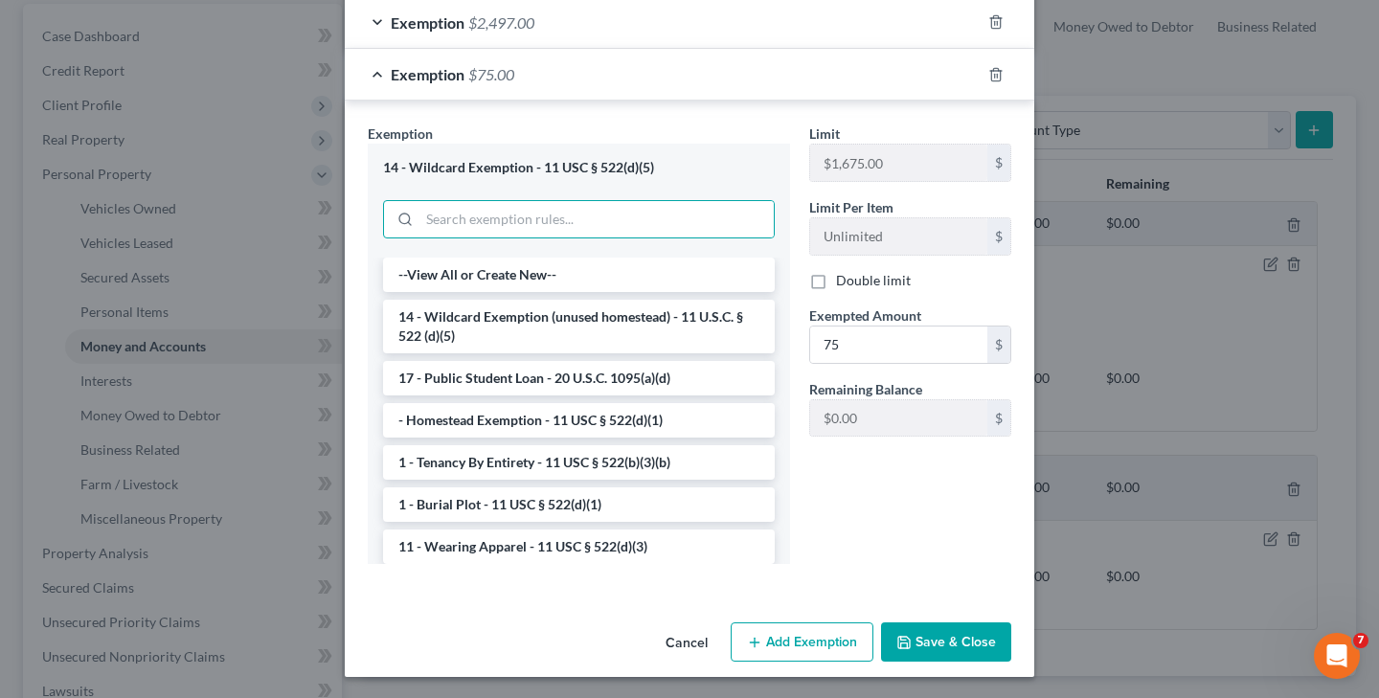
click at [933, 641] on button "Save & Close" at bounding box center [946, 642] width 130 height 40
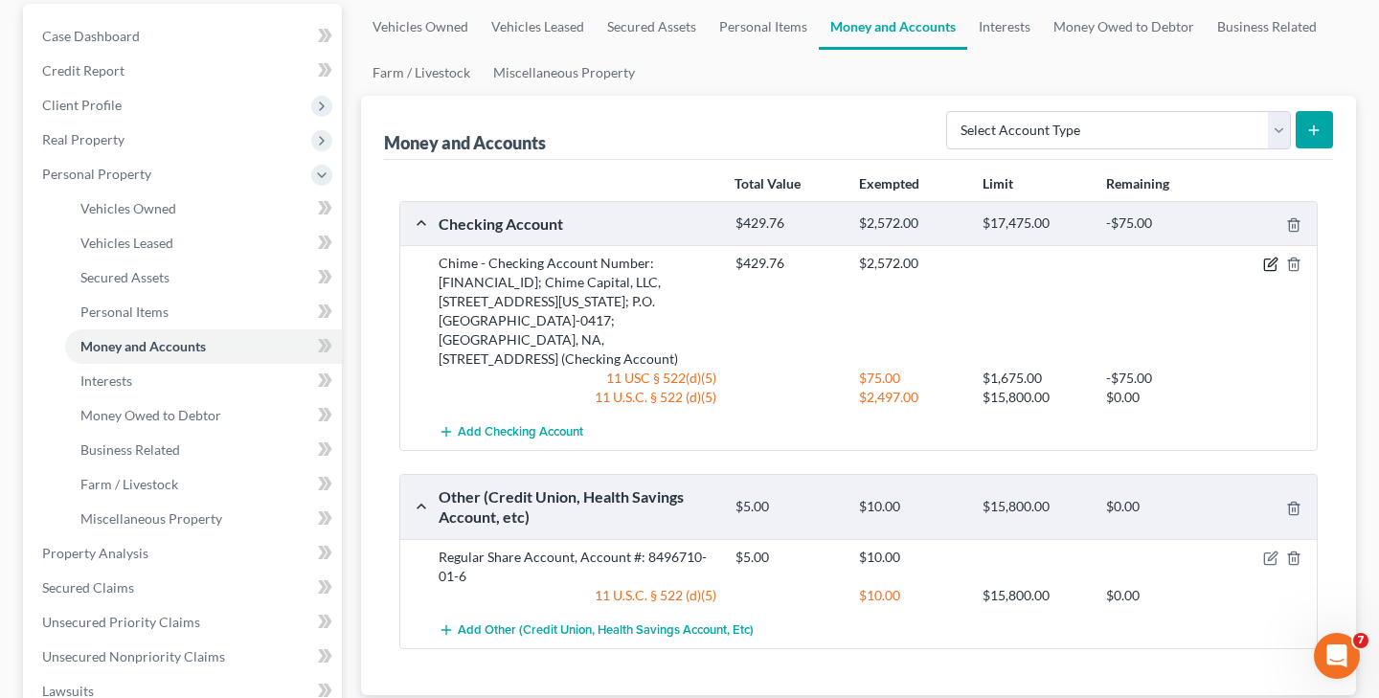
click at [1268, 263] on icon "button" at bounding box center [1270, 264] width 15 height 15
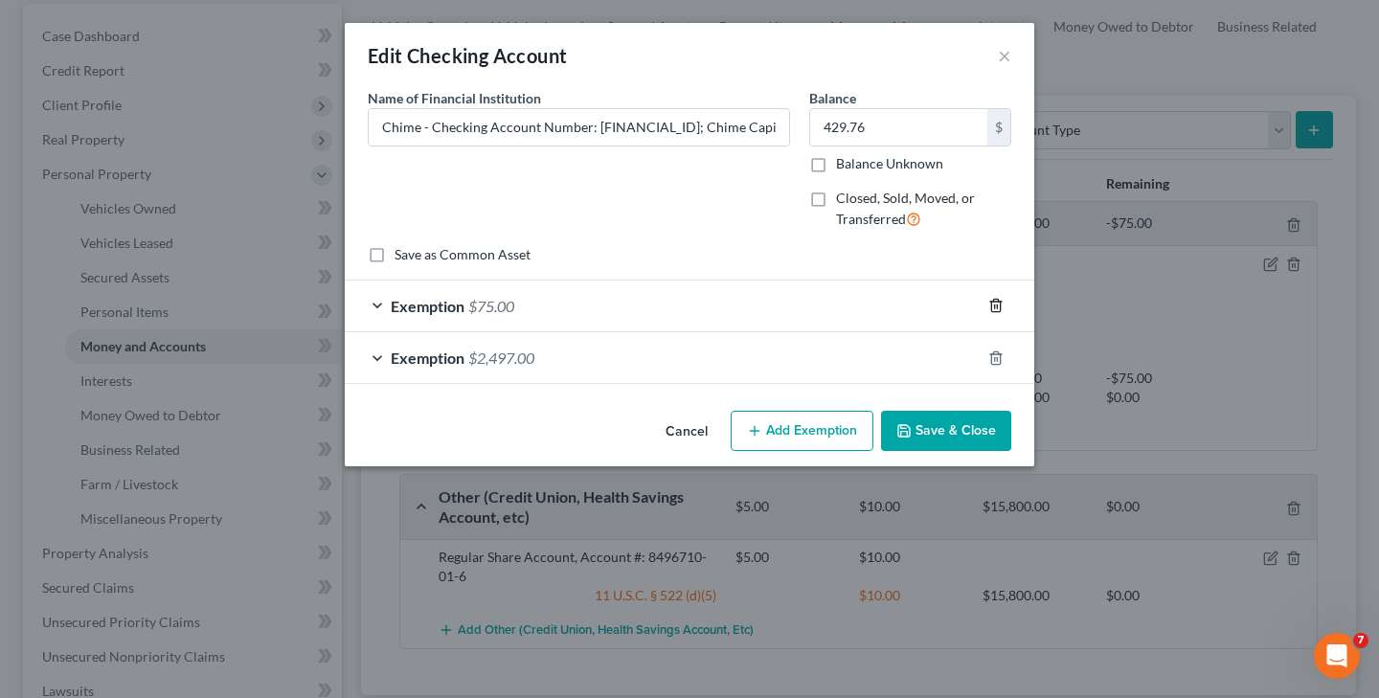
click at [996, 308] on icon "button" at bounding box center [995, 305] width 15 height 15
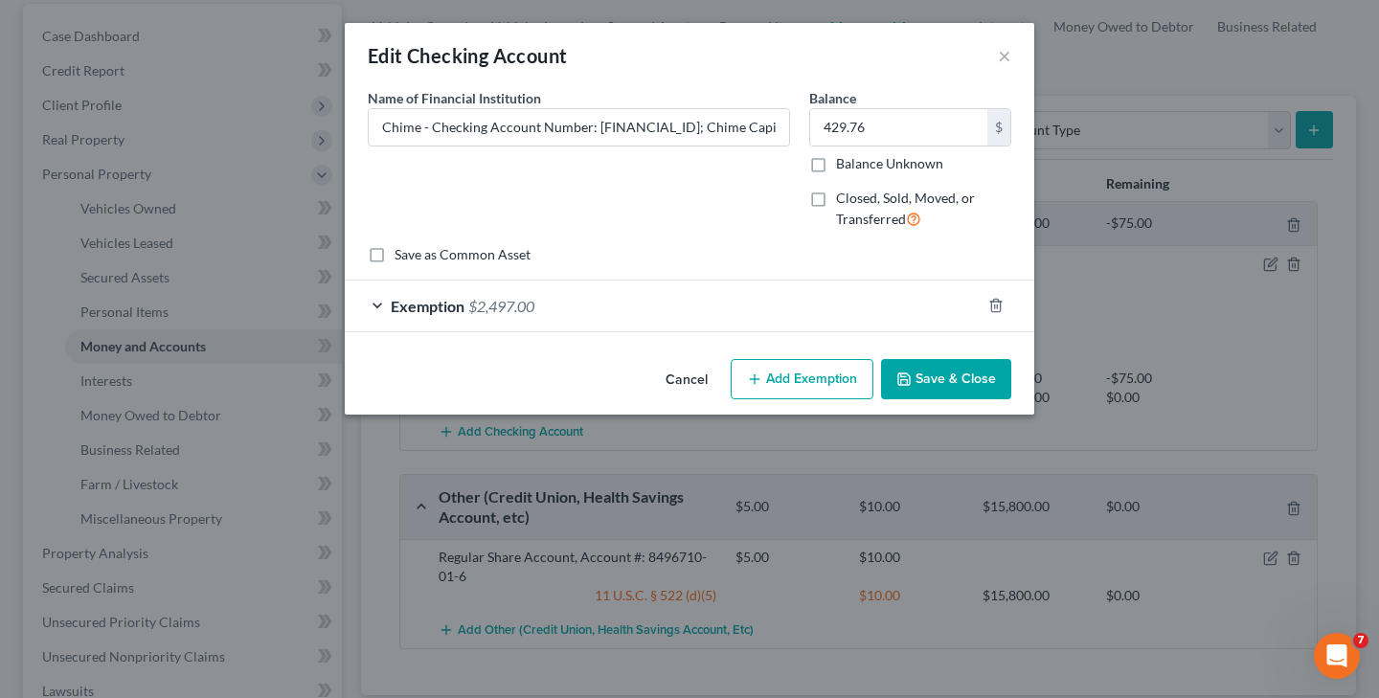
click at [944, 378] on button "Save & Close" at bounding box center [946, 379] width 130 height 40
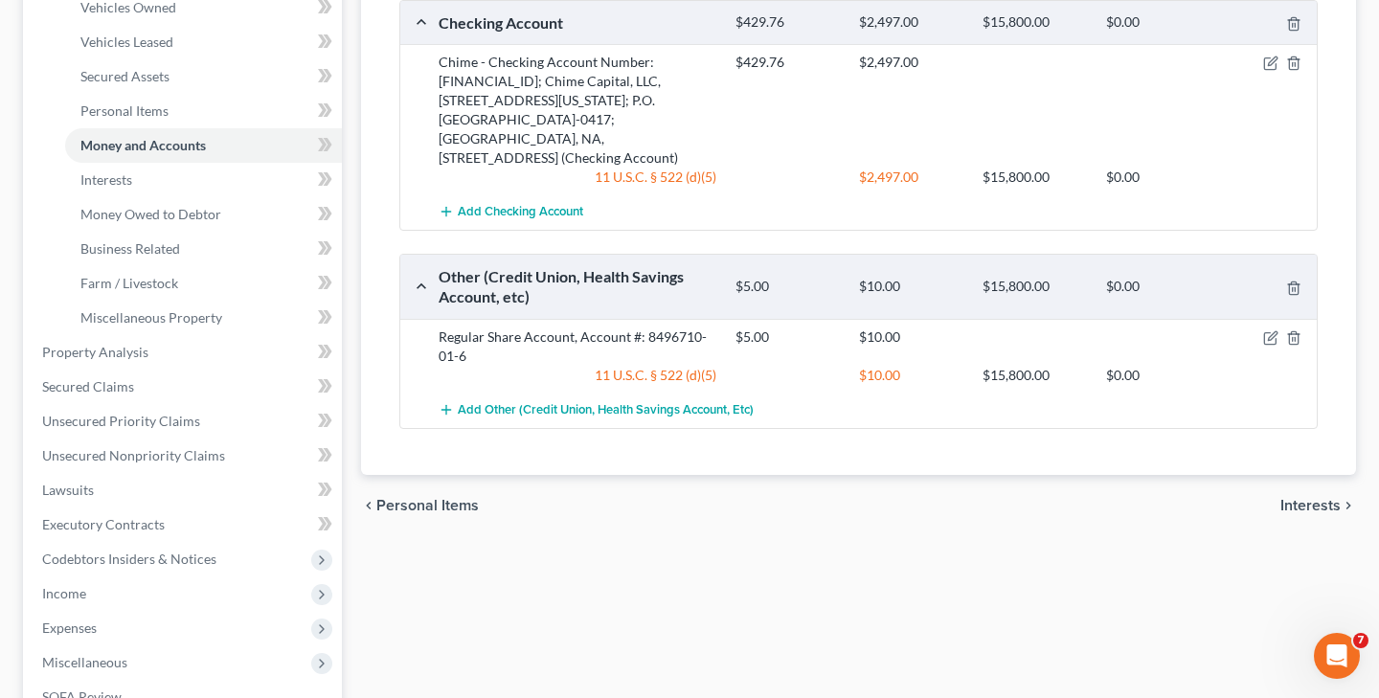
scroll to position [383, 0]
